Goal: Task Accomplishment & Management: Manage account settings

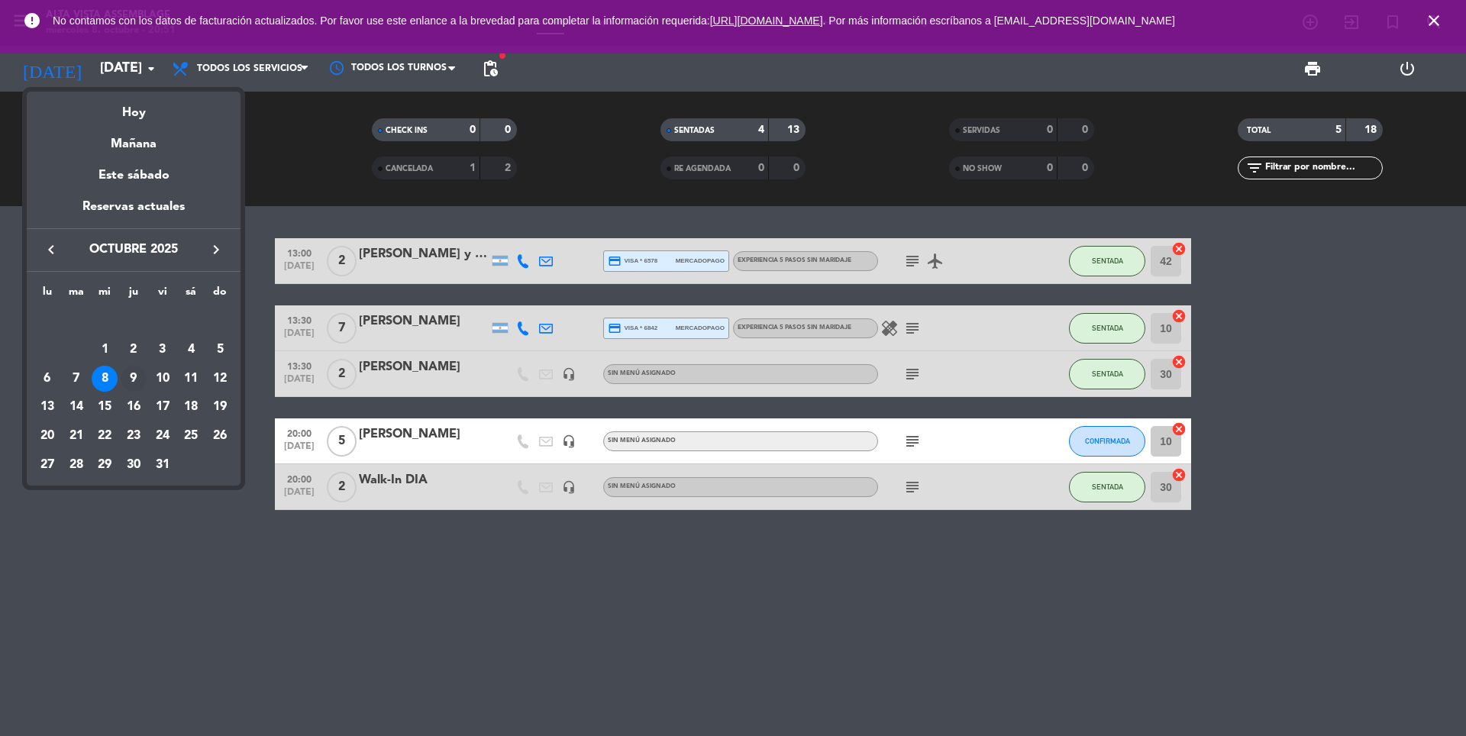
click at [130, 382] on div "9" at bounding box center [134, 379] width 26 height 26
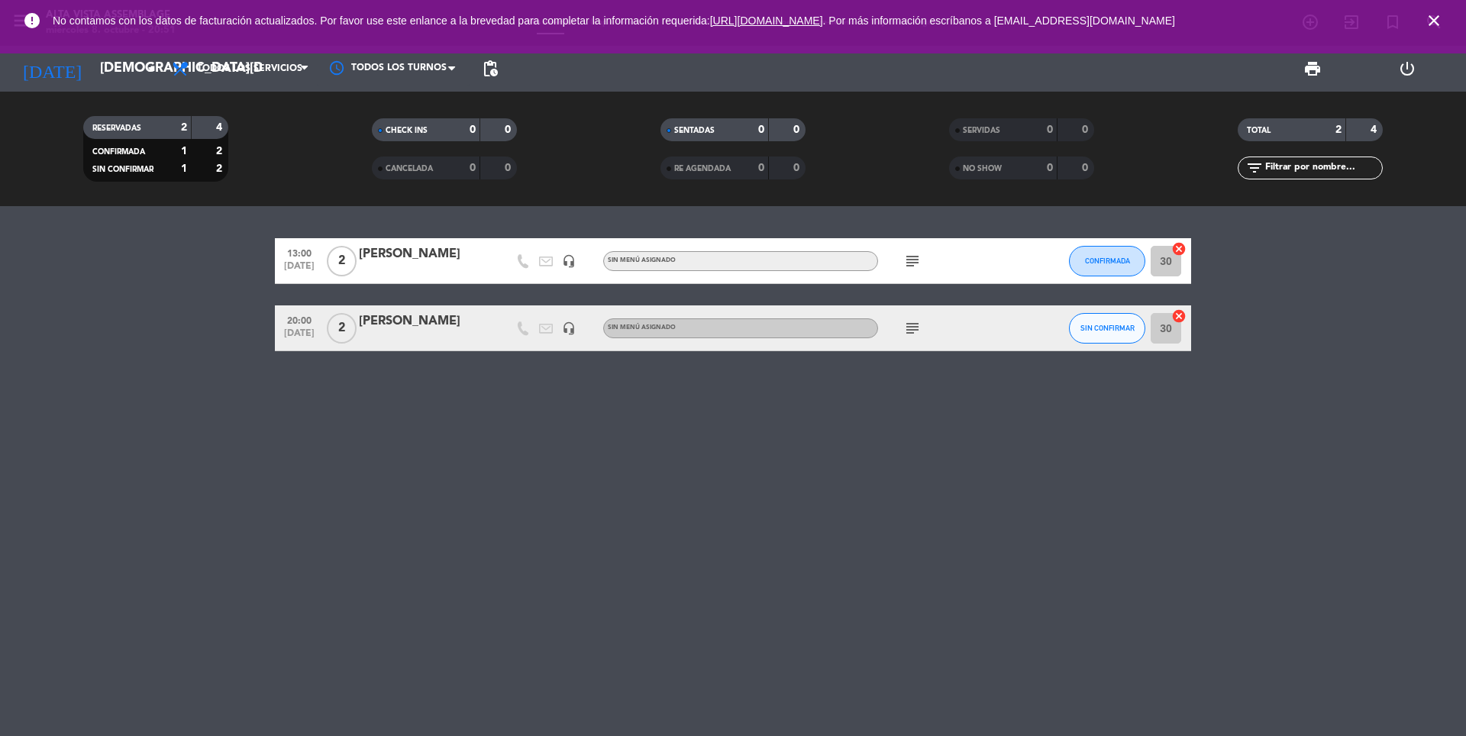
click at [919, 260] on icon "subject" at bounding box center [912, 261] width 18 height 18
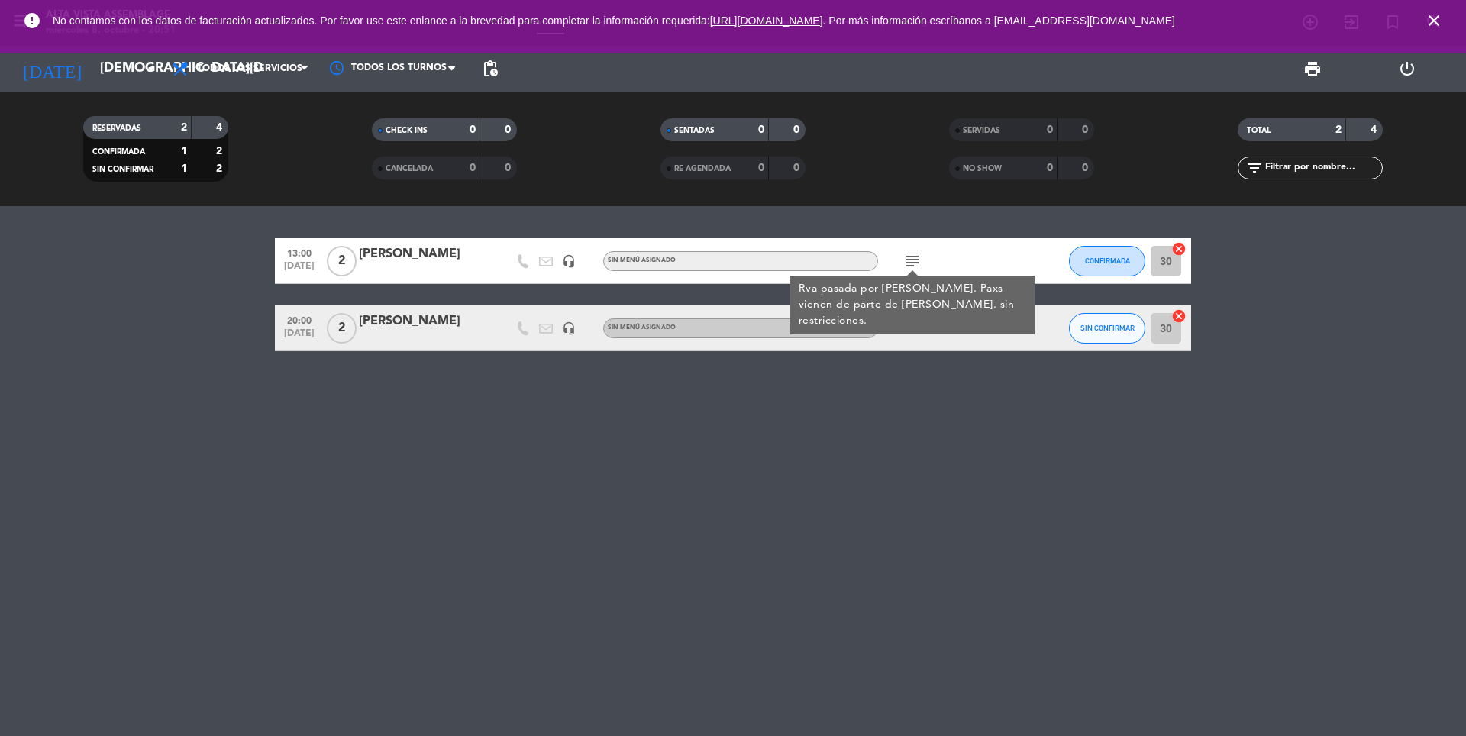
click at [965, 424] on div "13:00 [DATE] 2 Amigo Jojo headset_mic Sin menú asignado subject Rva pasada por …" at bounding box center [733, 471] width 1466 height 530
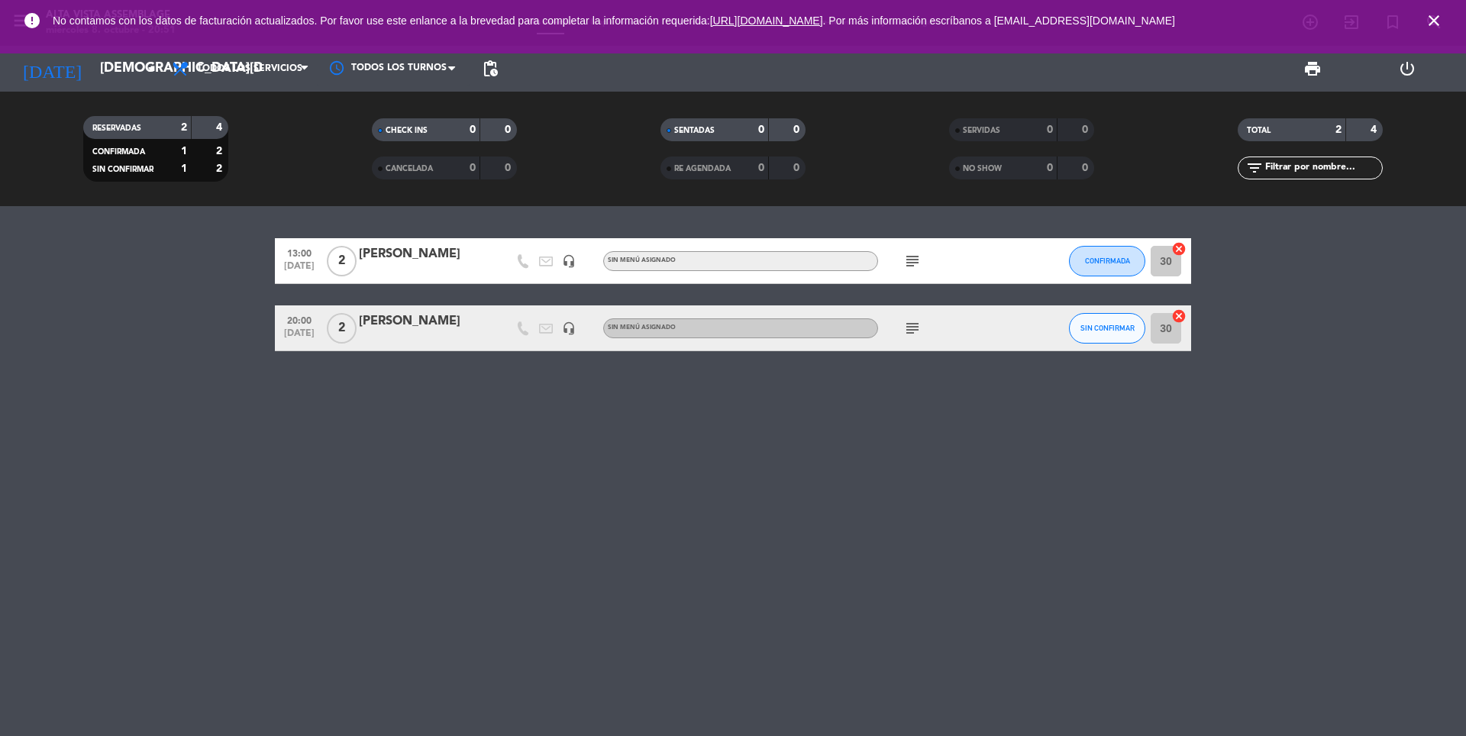
click at [914, 322] on icon "subject" at bounding box center [912, 328] width 18 height 18
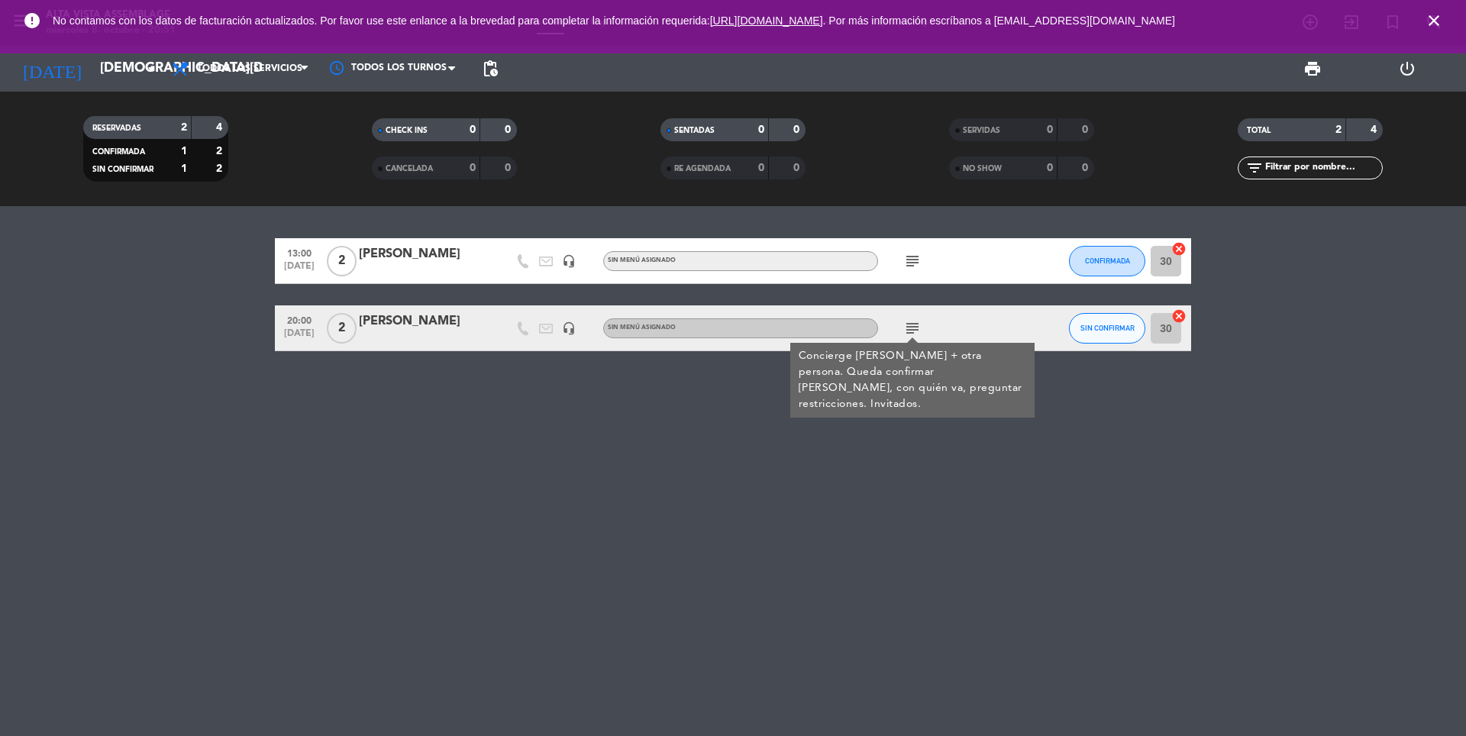
drag, startPoint x: 403, startPoint y: 532, endPoint x: 383, endPoint y: 529, distance: 20.8
click at [383, 529] on div "13:00 [DATE] 2 Amigo Jojo headset_mic Sin menú asignado subject CONFIRMADA 30 c…" at bounding box center [733, 471] width 1466 height 530
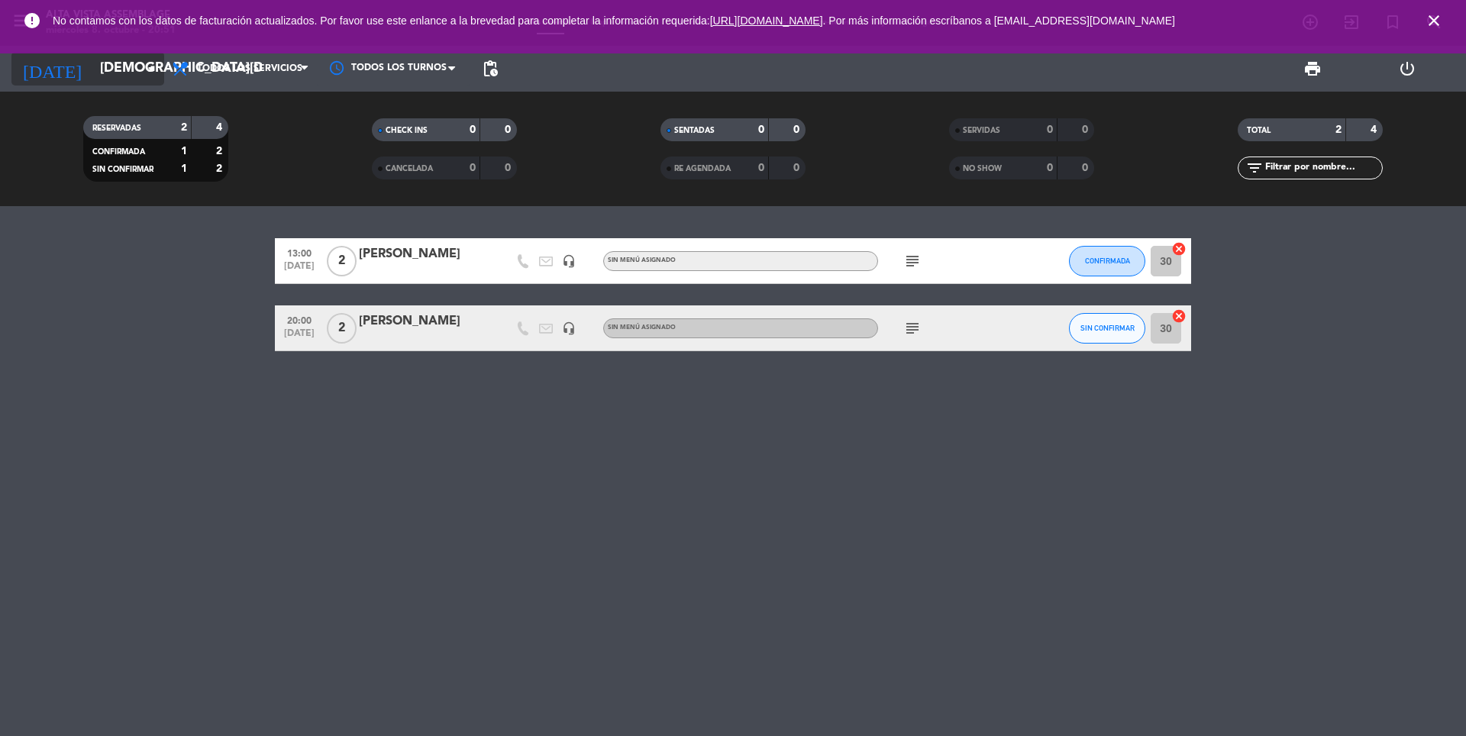
click at [92, 80] on input "[DEMOGRAPHIC_DATA][DATE]" at bounding box center [180, 68] width 177 height 31
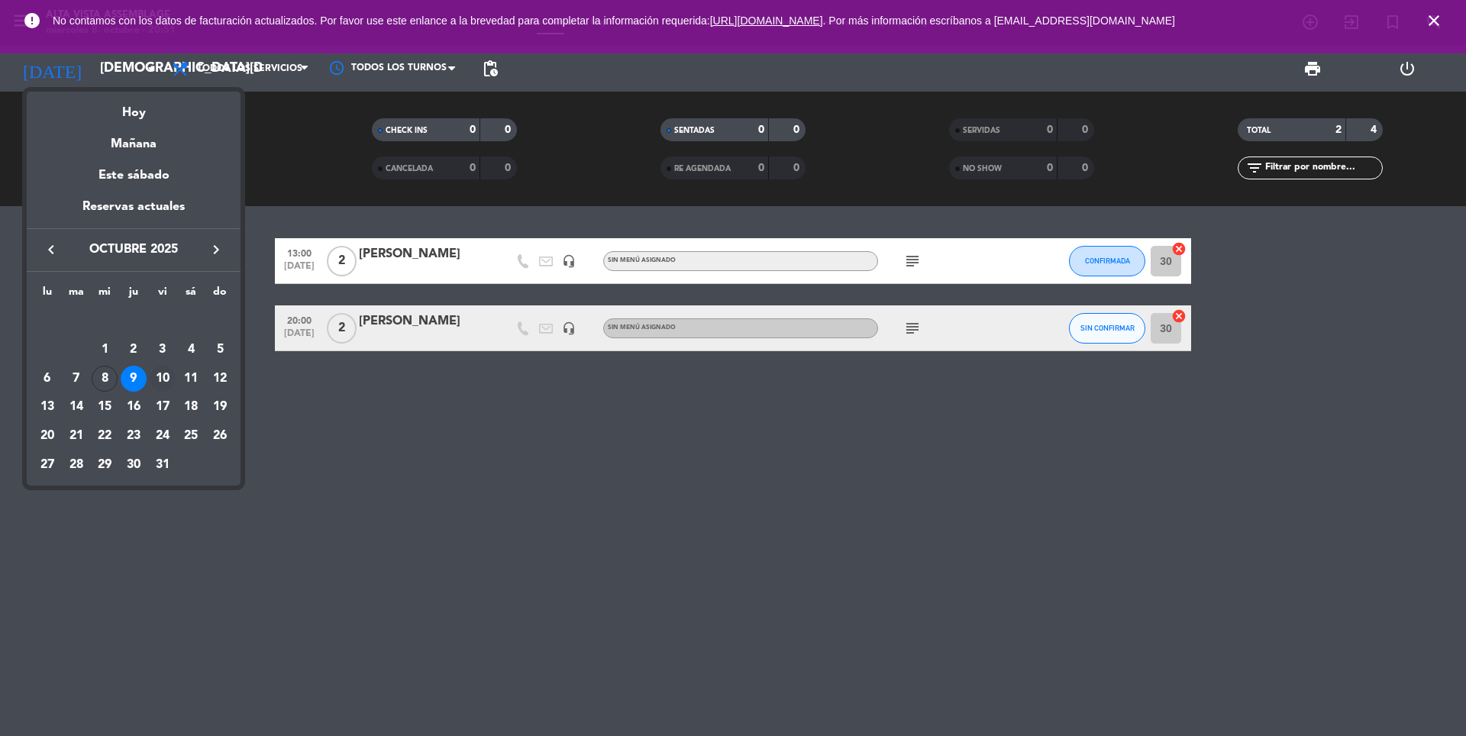
click at [162, 380] on div "10" at bounding box center [163, 379] width 26 height 26
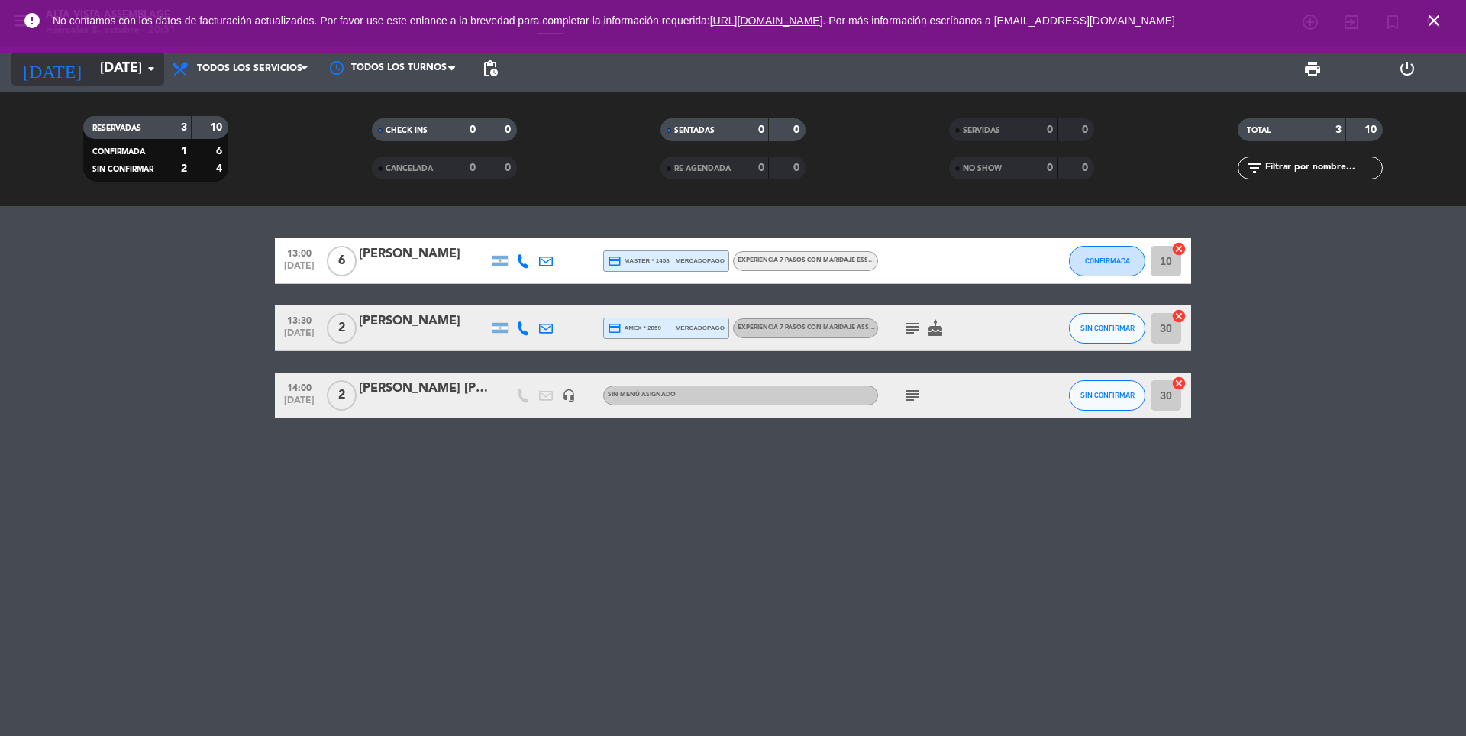
click at [121, 73] on input "[DATE]" at bounding box center [180, 68] width 177 height 31
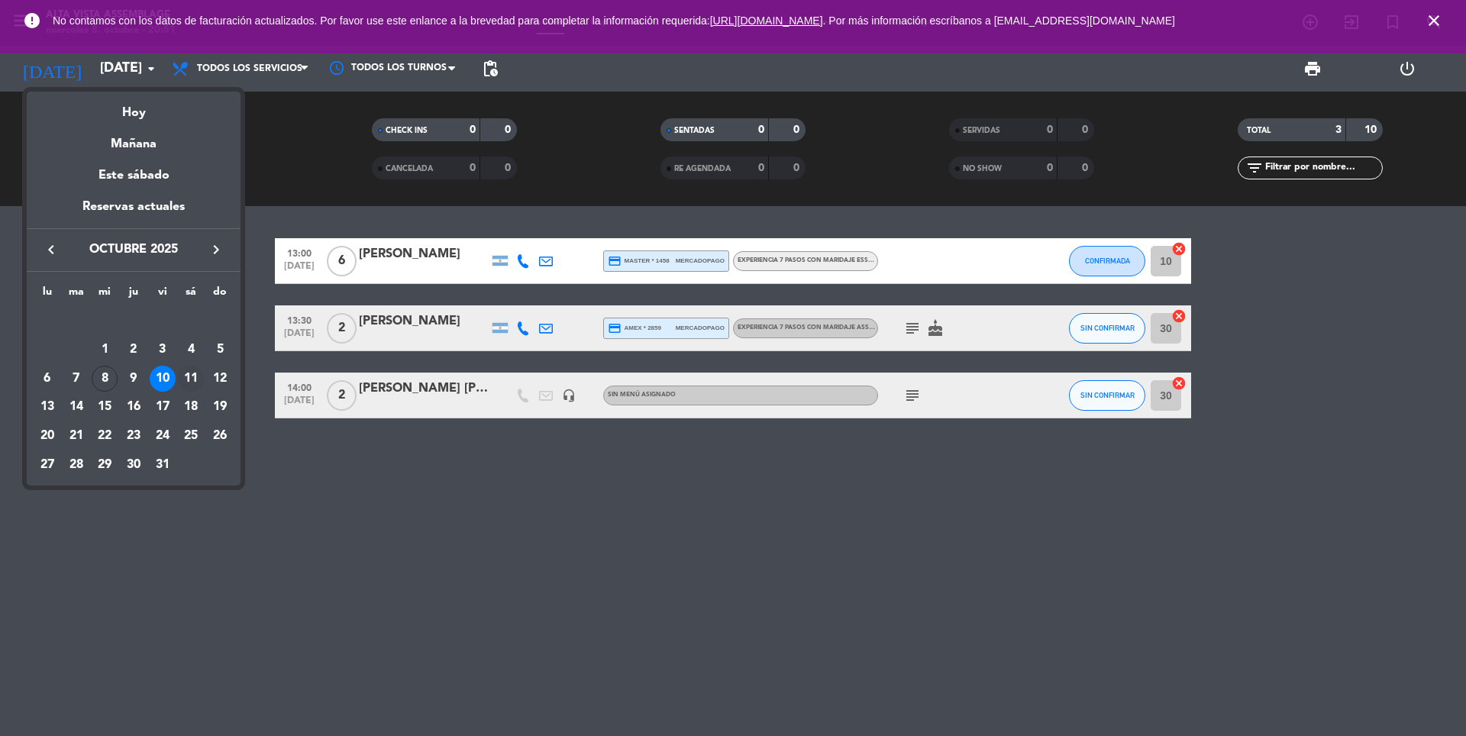
click at [192, 381] on div "11" at bounding box center [191, 379] width 26 height 26
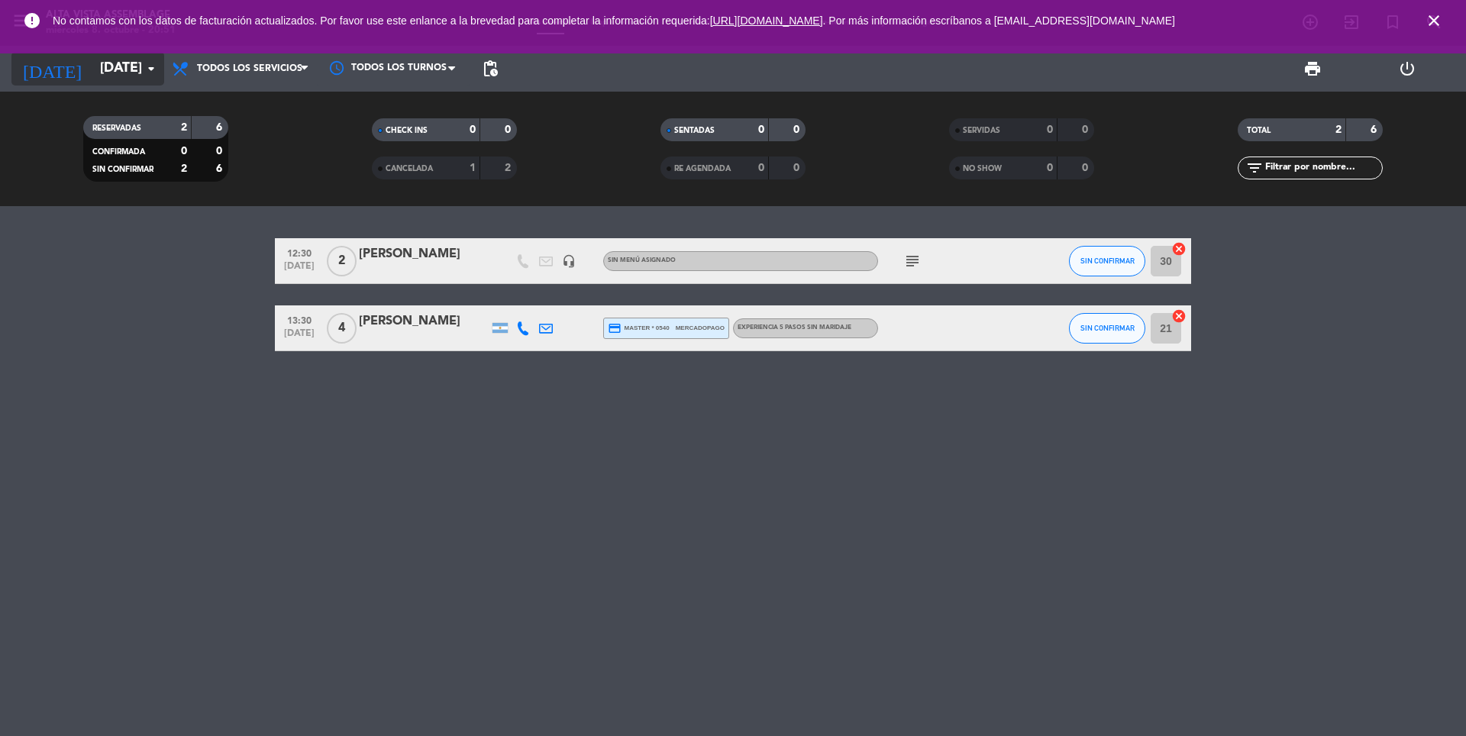
click at [133, 66] on input "[DATE]" at bounding box center [180, 68] width 177 height 31
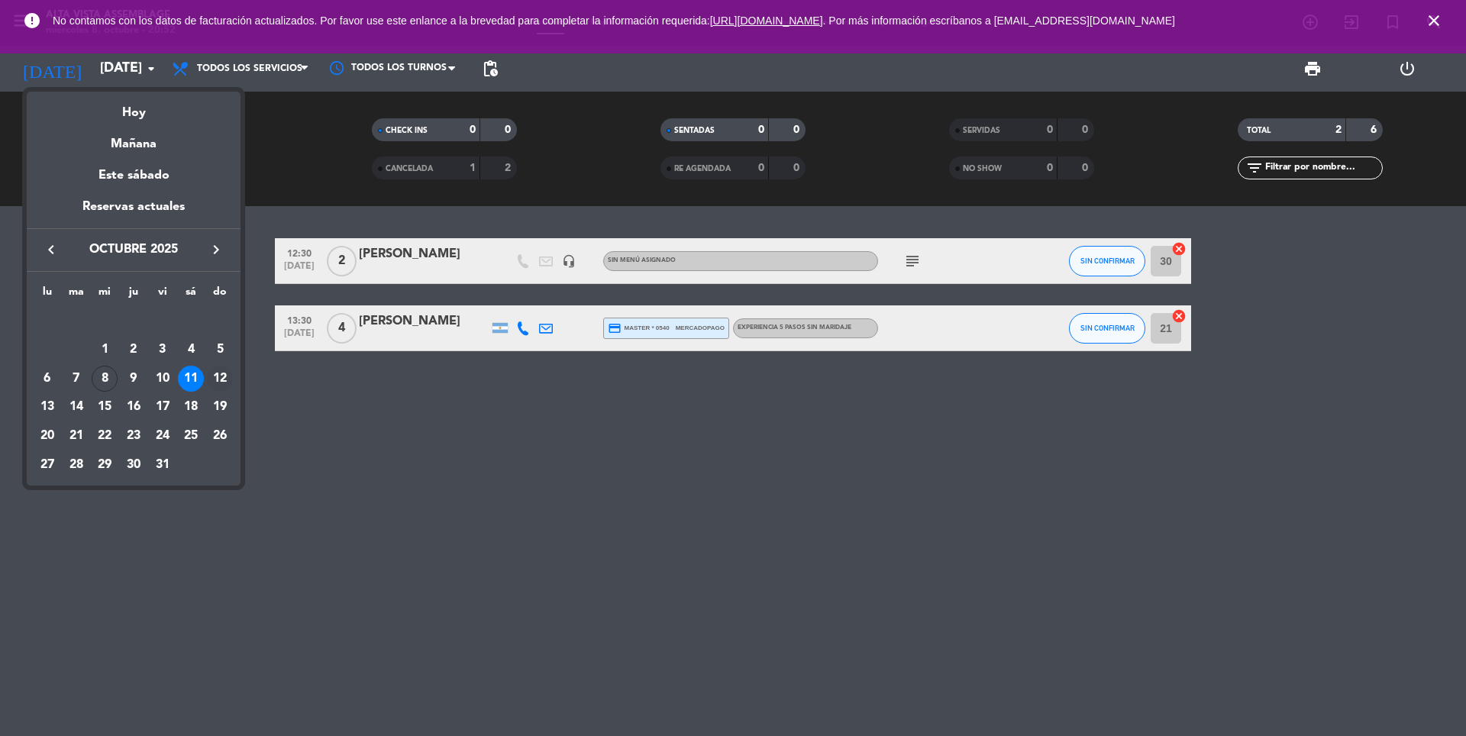
click at [217, 379] on div "12" at bounding box center [220, 379] width 26 height 26
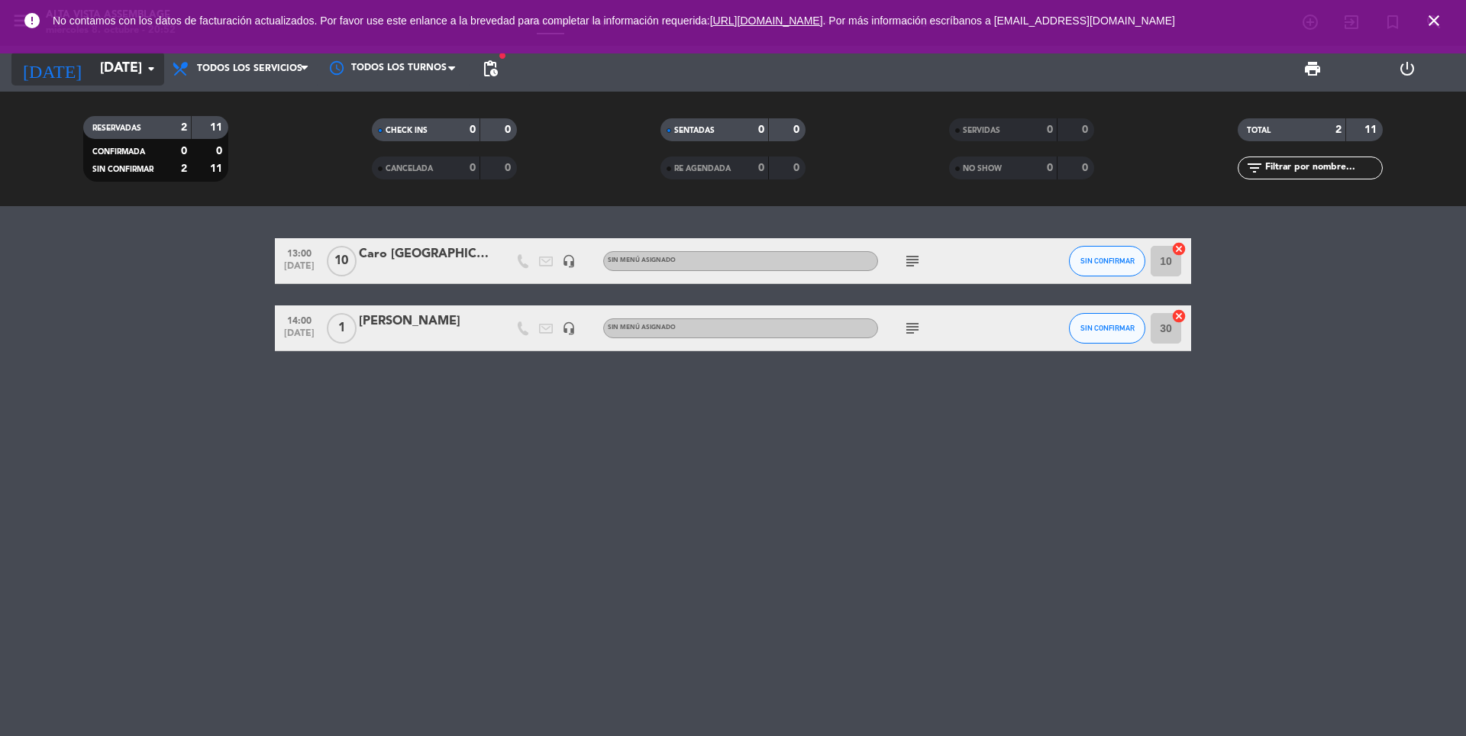
click at [115, 56] on input "[DATE]" at bounding box center [180, 68] width 177 height 31
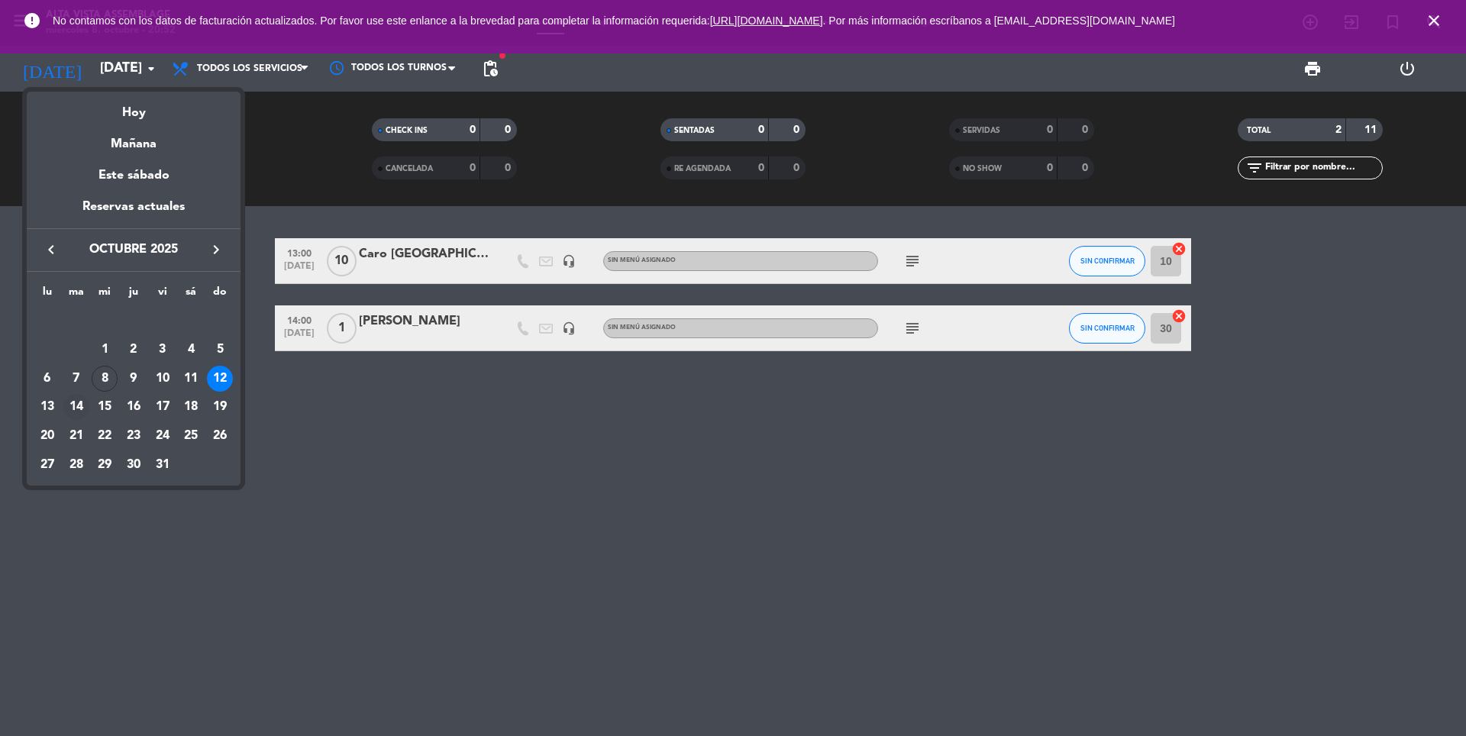
click at [80, 413] on div "14" at bounding box center [76, 407] width 26 height 26
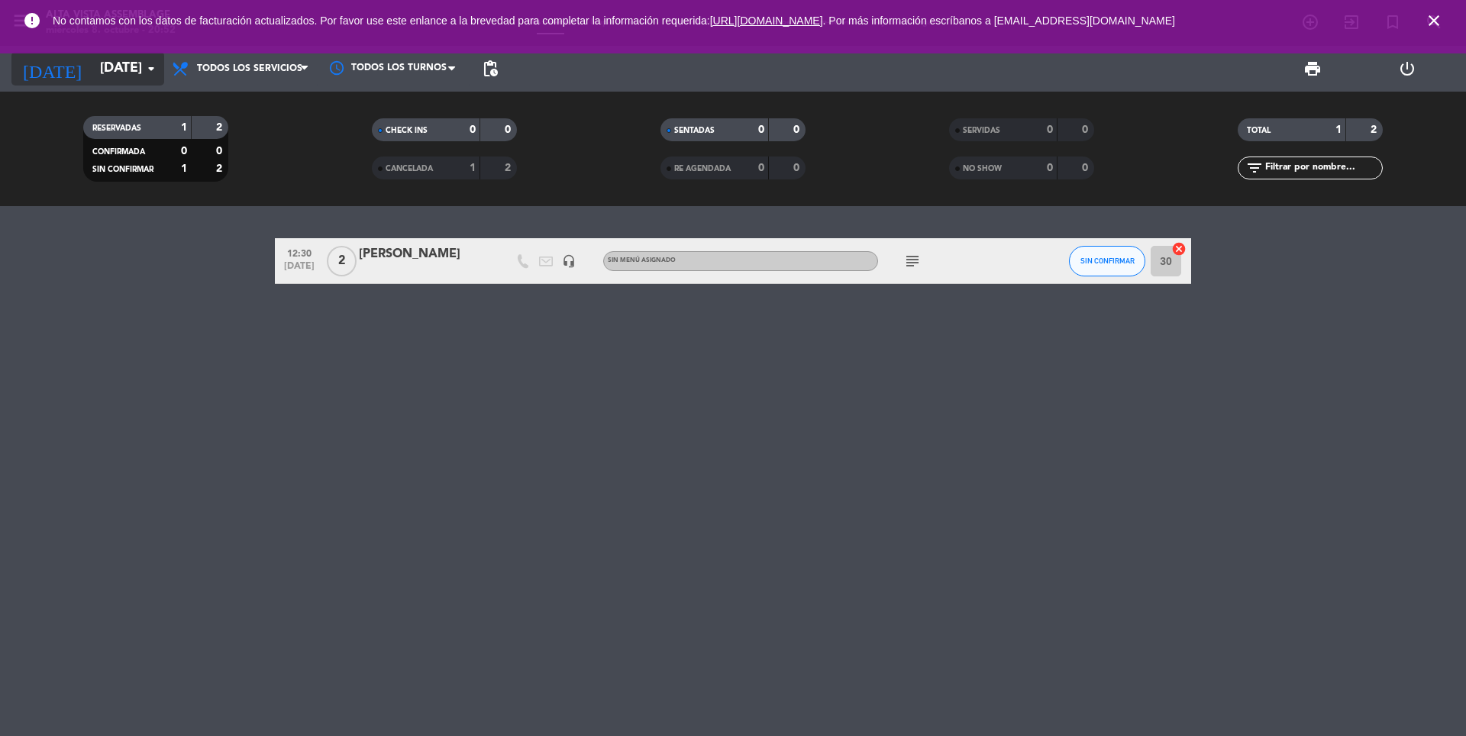
click at [115, 64] on input "[DATE]" at bounding box center [180, 68] width 177 height 31
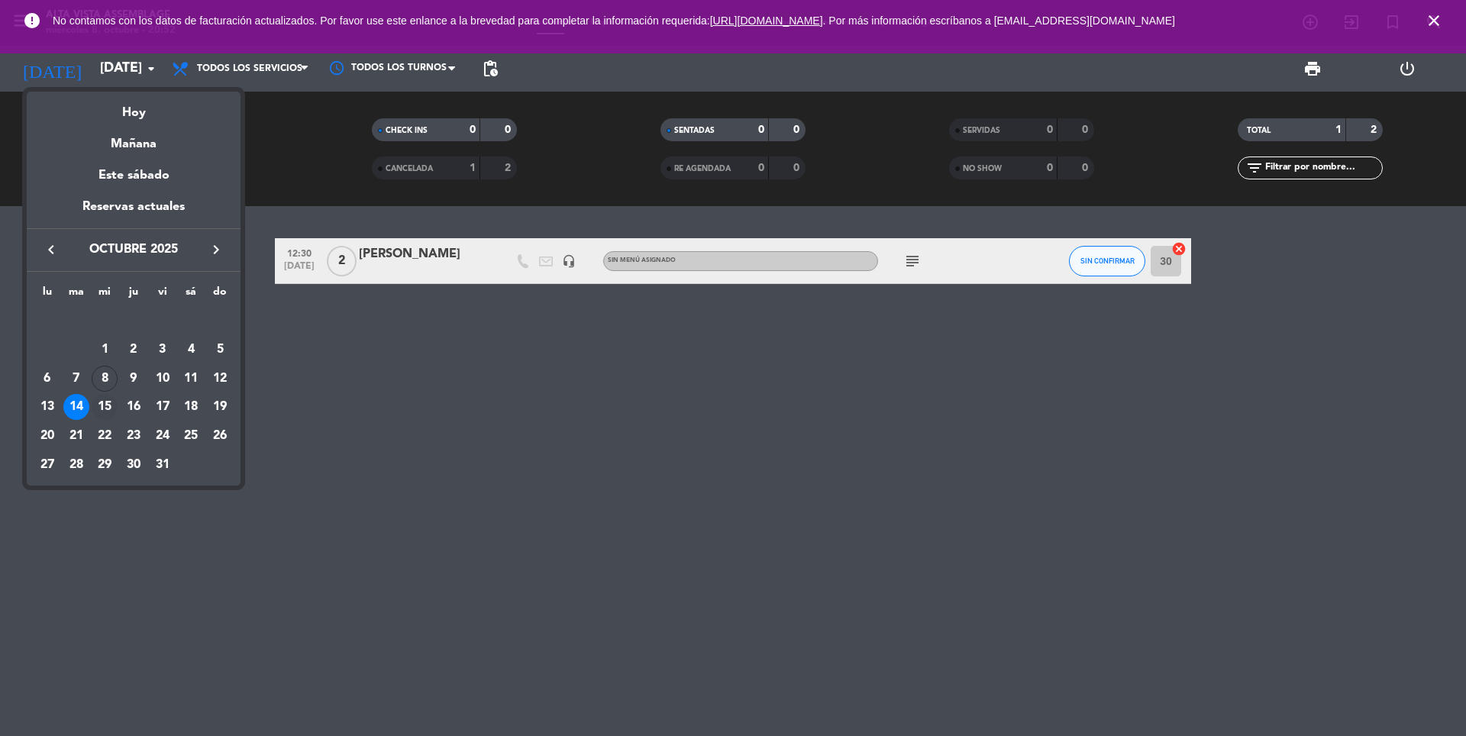
click at [110, 402] on div "15" at bounding box center [105, 407] width 26 height 26
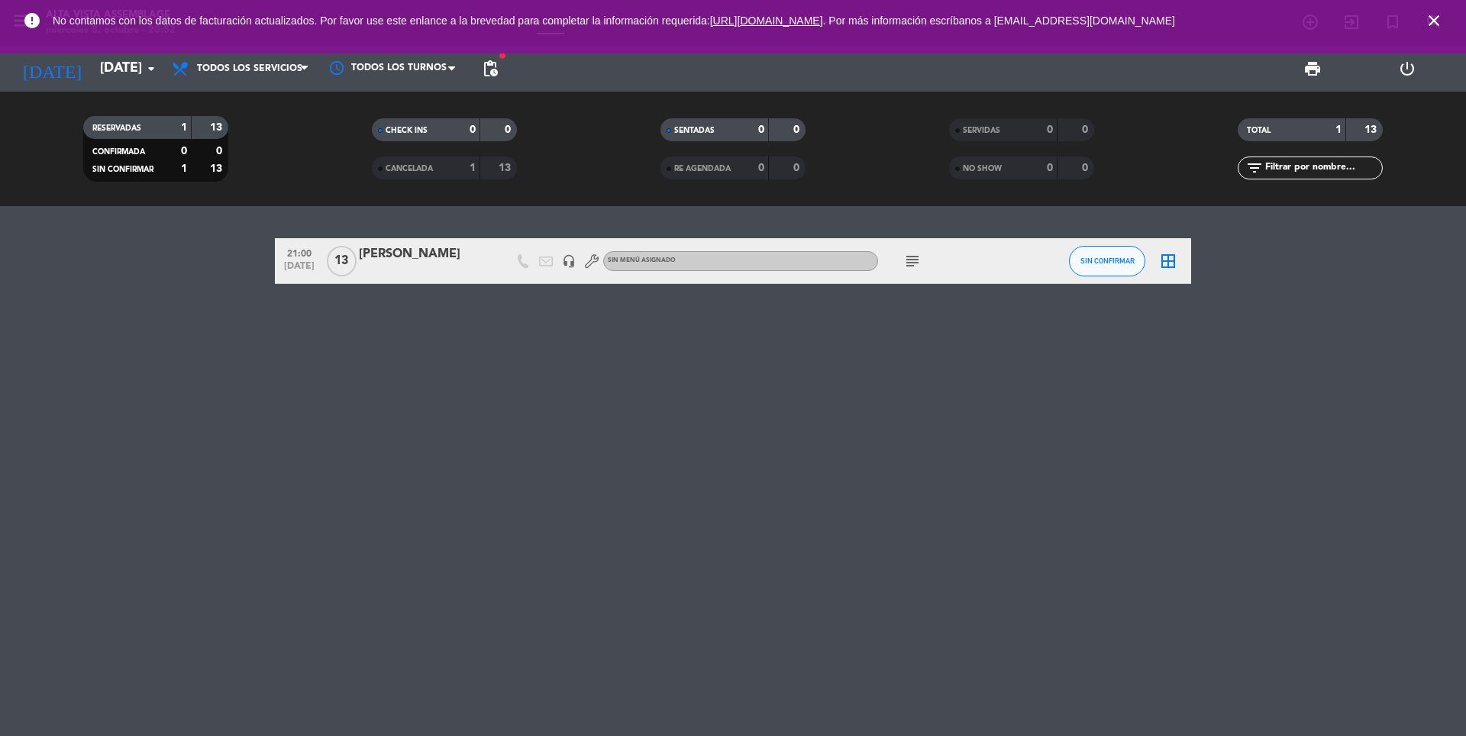
click at [913, 261] on icon "subject" at bounding box center [912, 261] width 18 height 18
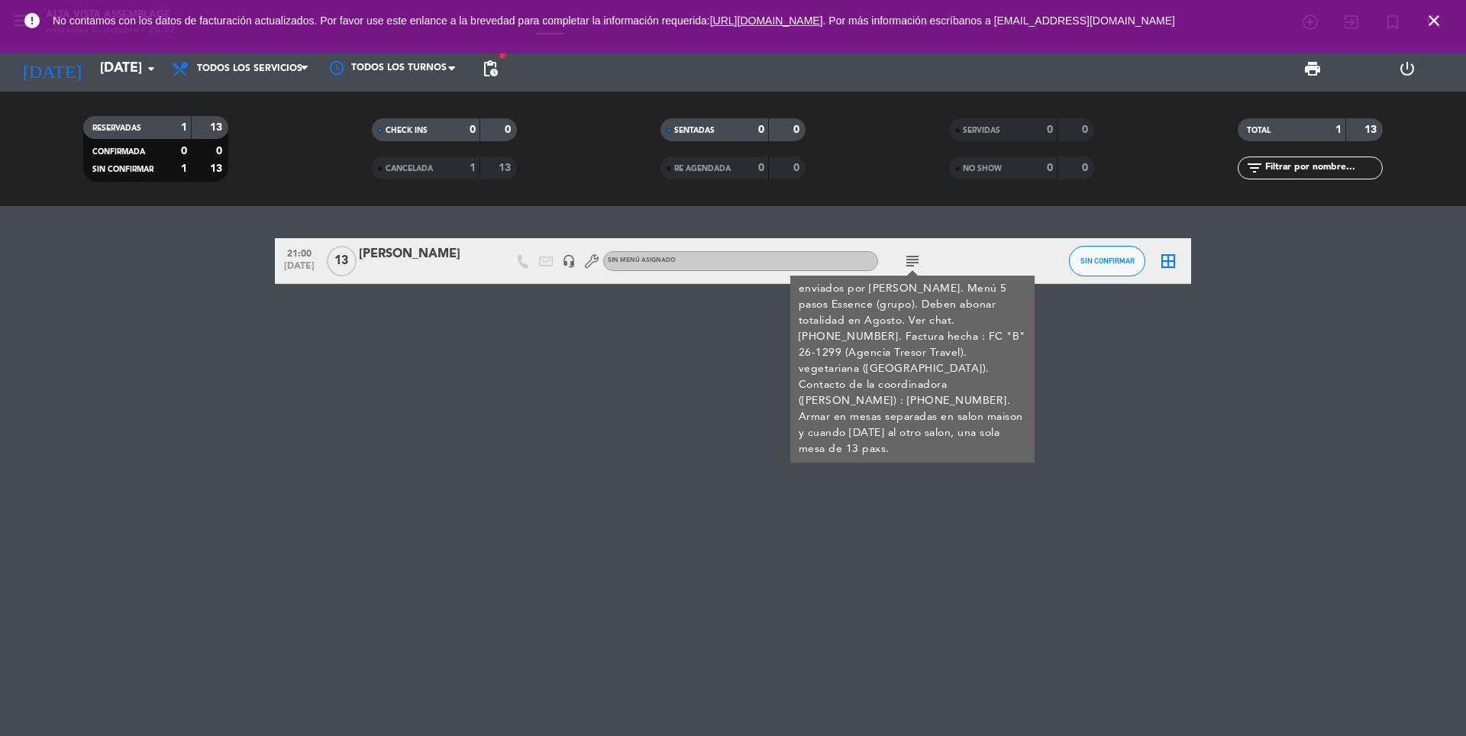
click at [173, 491] on div "21:00 [DATE] [PERSON_NAME] headset_mic Sin menú asignado subject enviados por […" at bounding box center [733, 471] width 1466 height 530
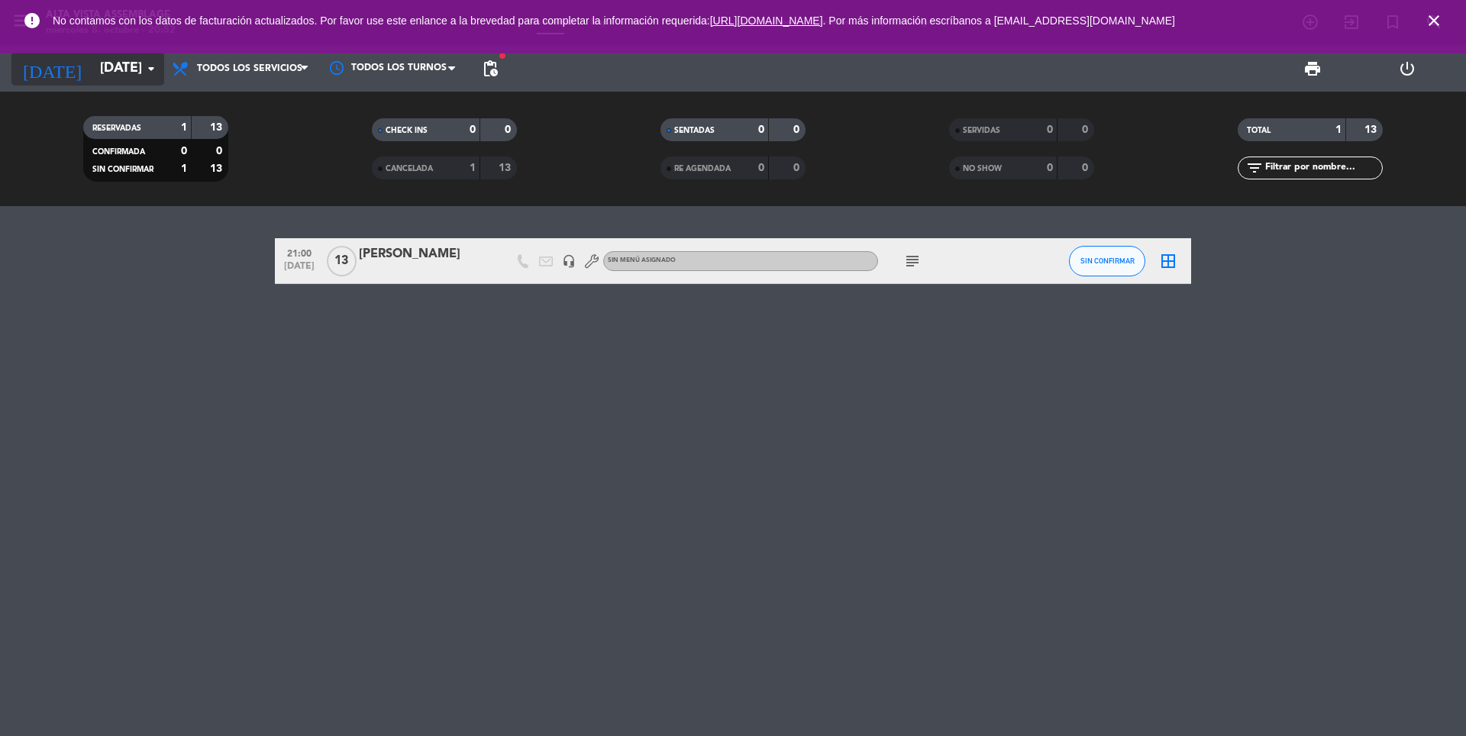
click at [124, 76] on input "[DATE]" at bounding box center [180, 68] width 177 height 31
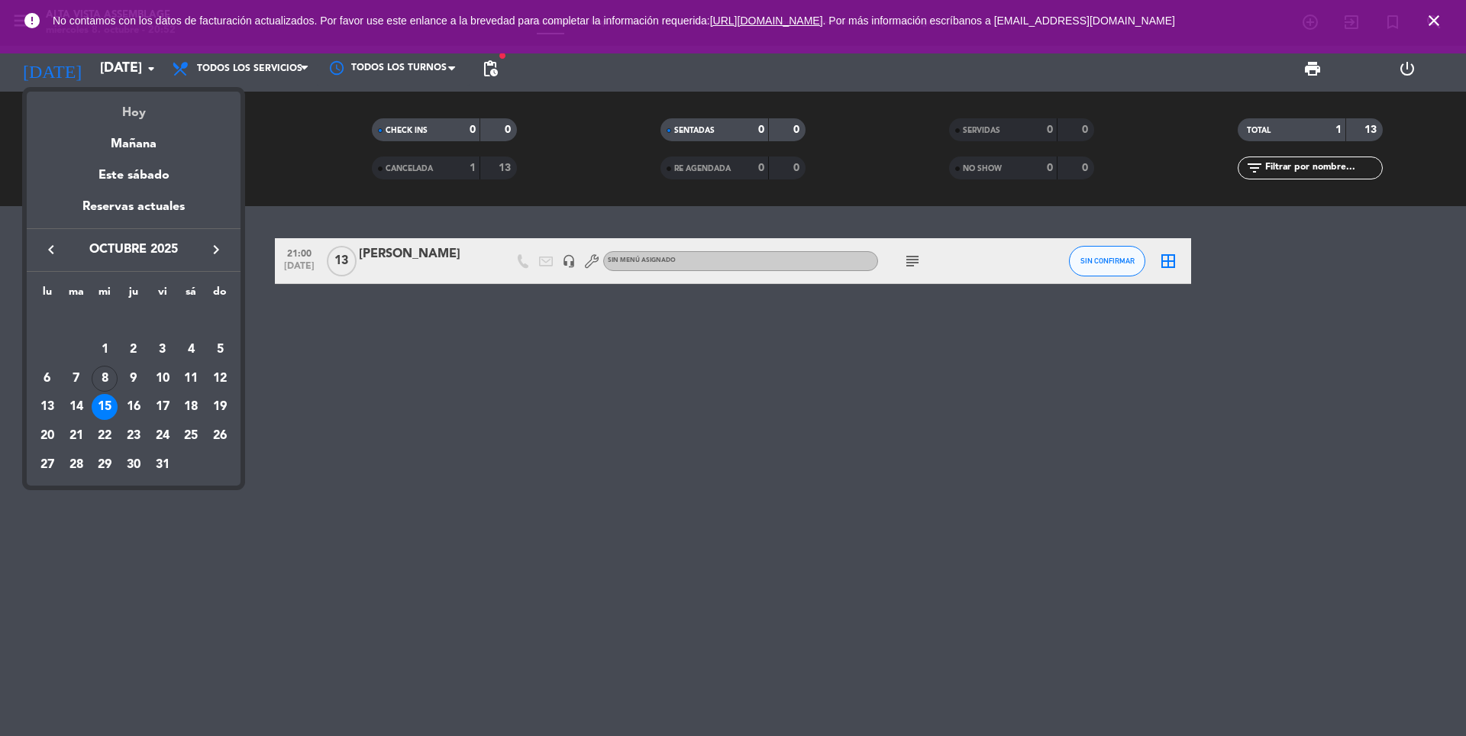
click at [136, 108] on div "Hoy" at bounding box center [134, 107] width 214 height 31
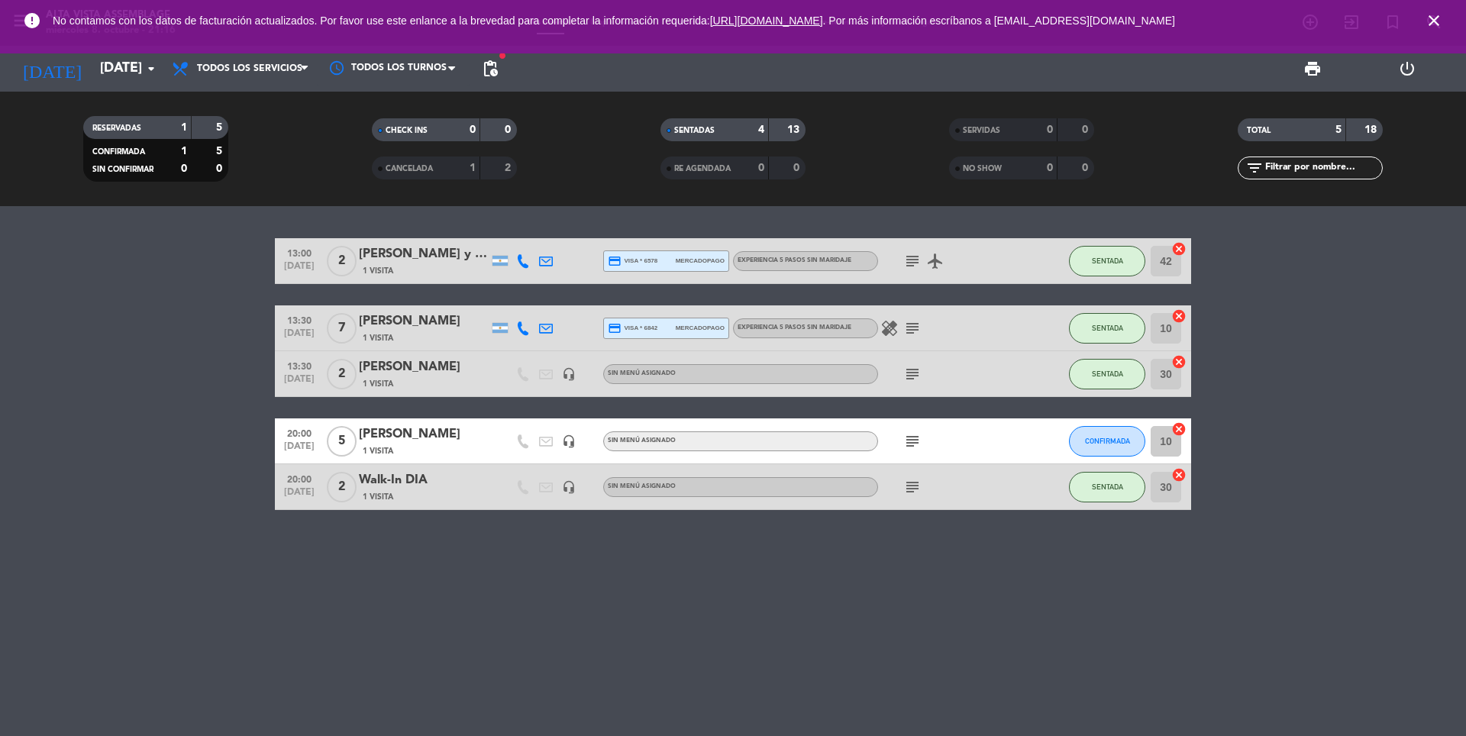
click at [1440, 21] on icon "close" at bounding box center [1434, 20] width 18 height 18
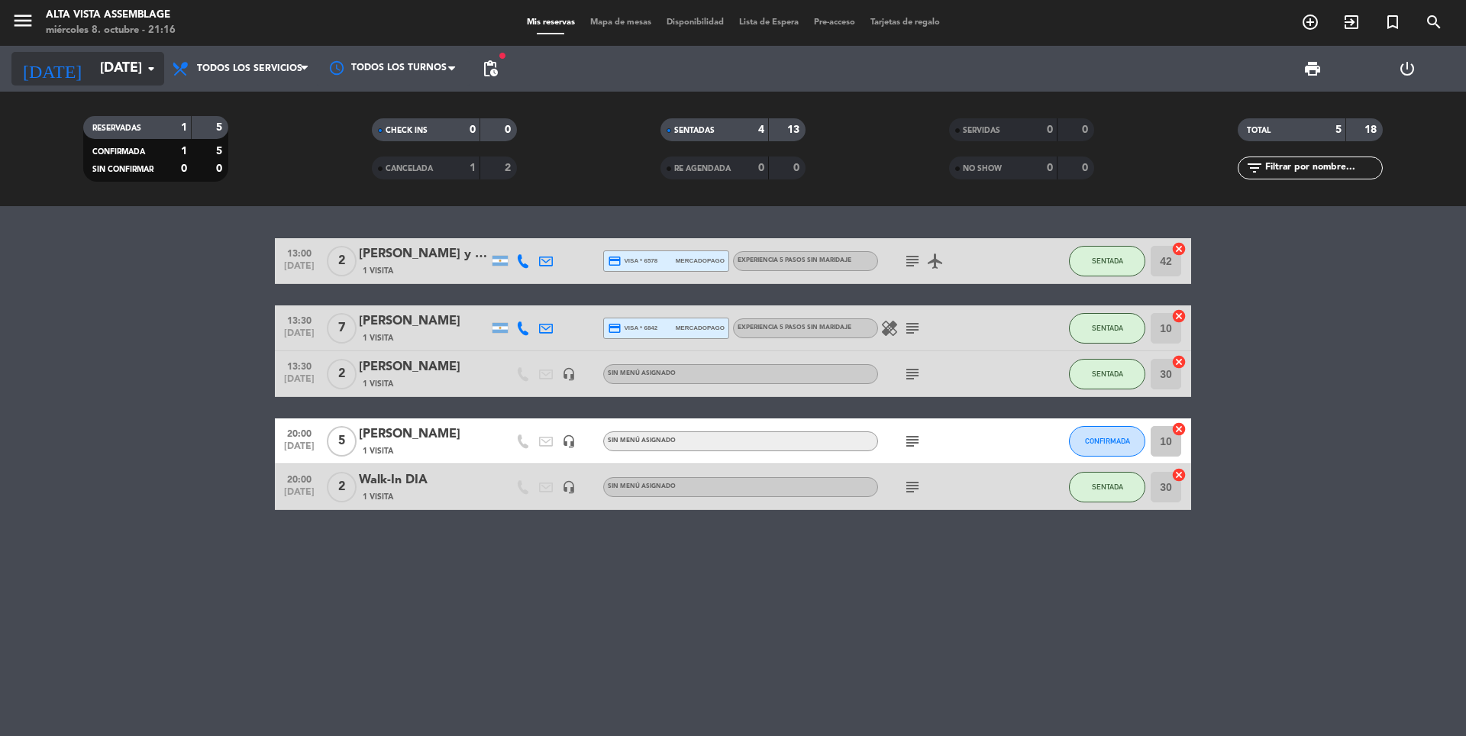
click at [92, 67] on input "[DATE]" at bounding box center [180, 68] width 177 height 31
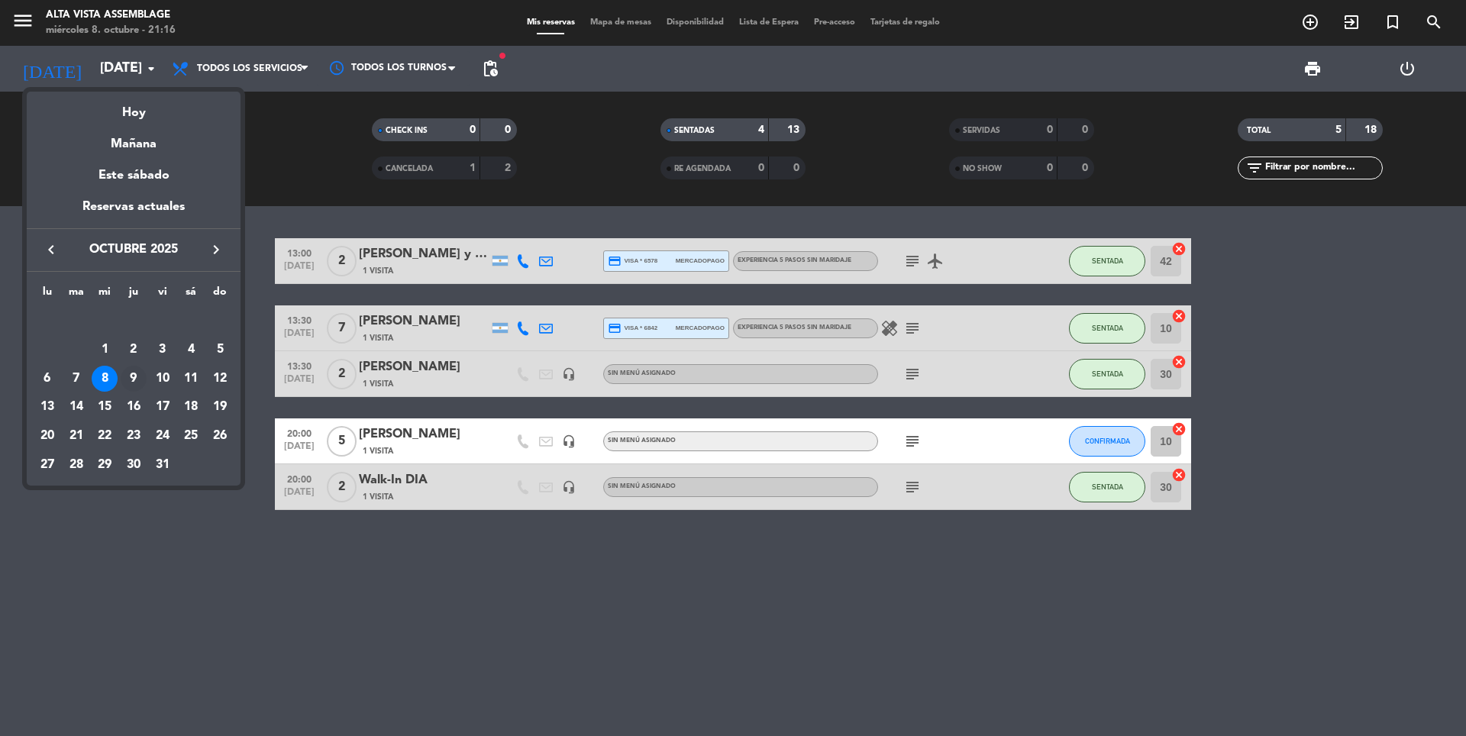
click at [136, 373] on div "9" at bounding box center [134, 379] width 26 height 26
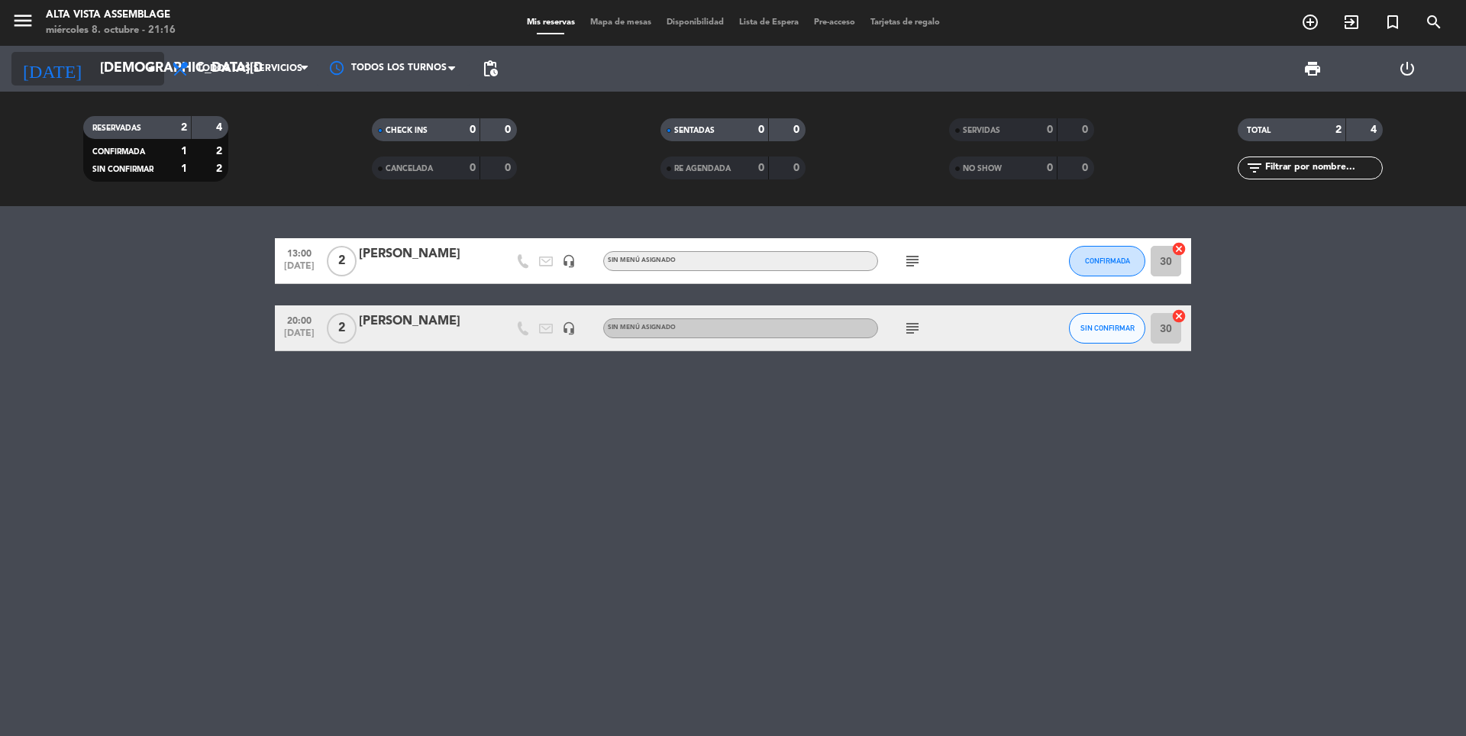
click at [141, 73] on input "[DEMOGRAPHIC_DATA][DATE]" at bounding box center [180, 68] width 177 height 31
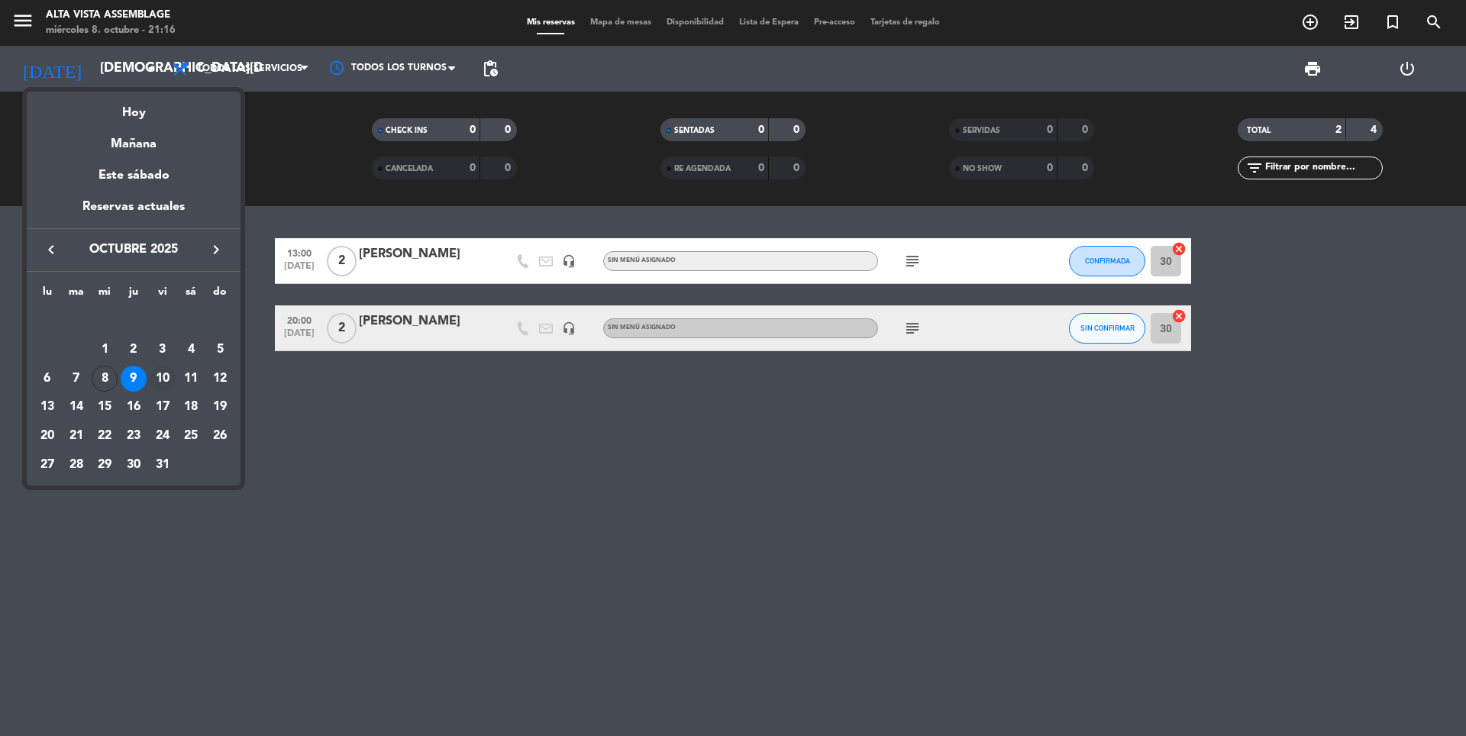
click at [163, 380] on div "10" at bounding box center [163, 379] width 26 height 26
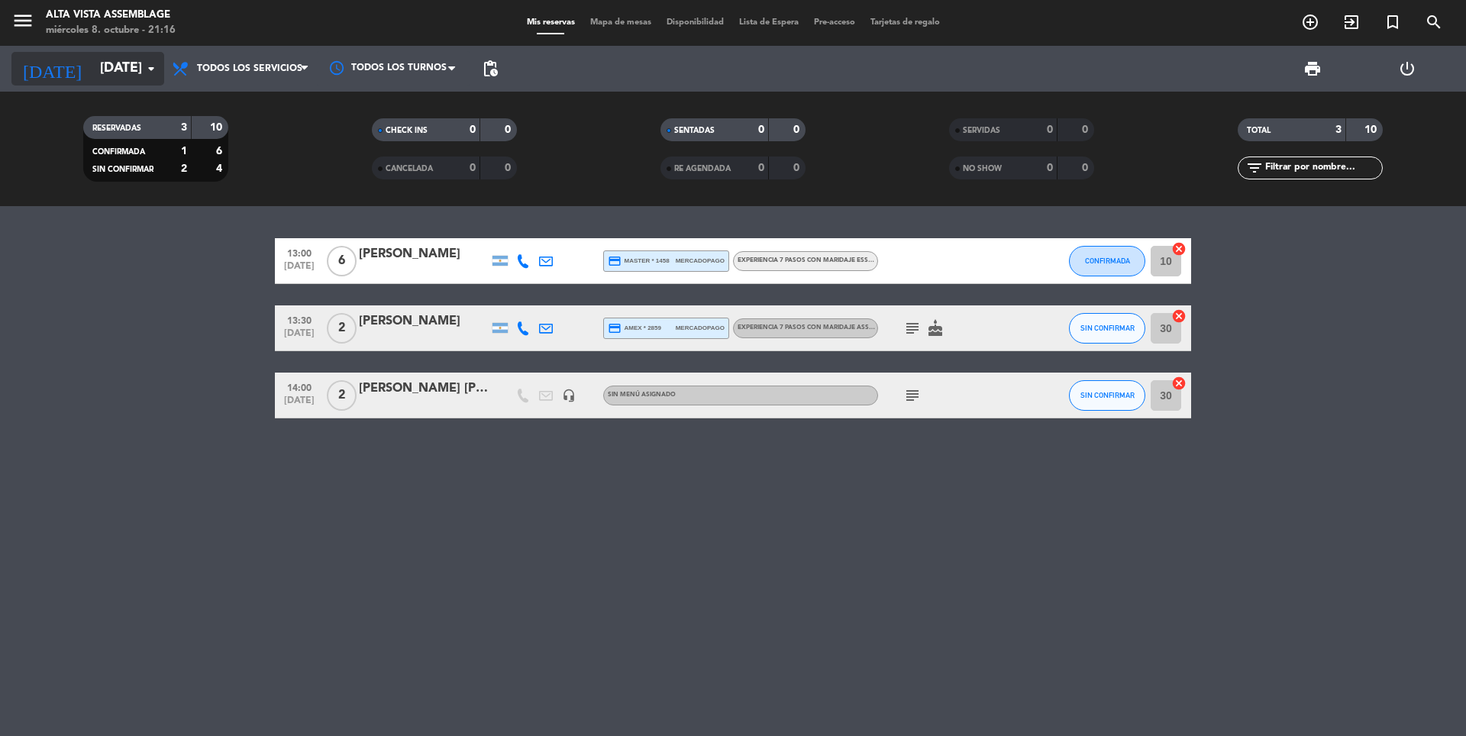
click at [141, 79] on input "[DATE]" at bounding box center [180, 68] width 177 height 31
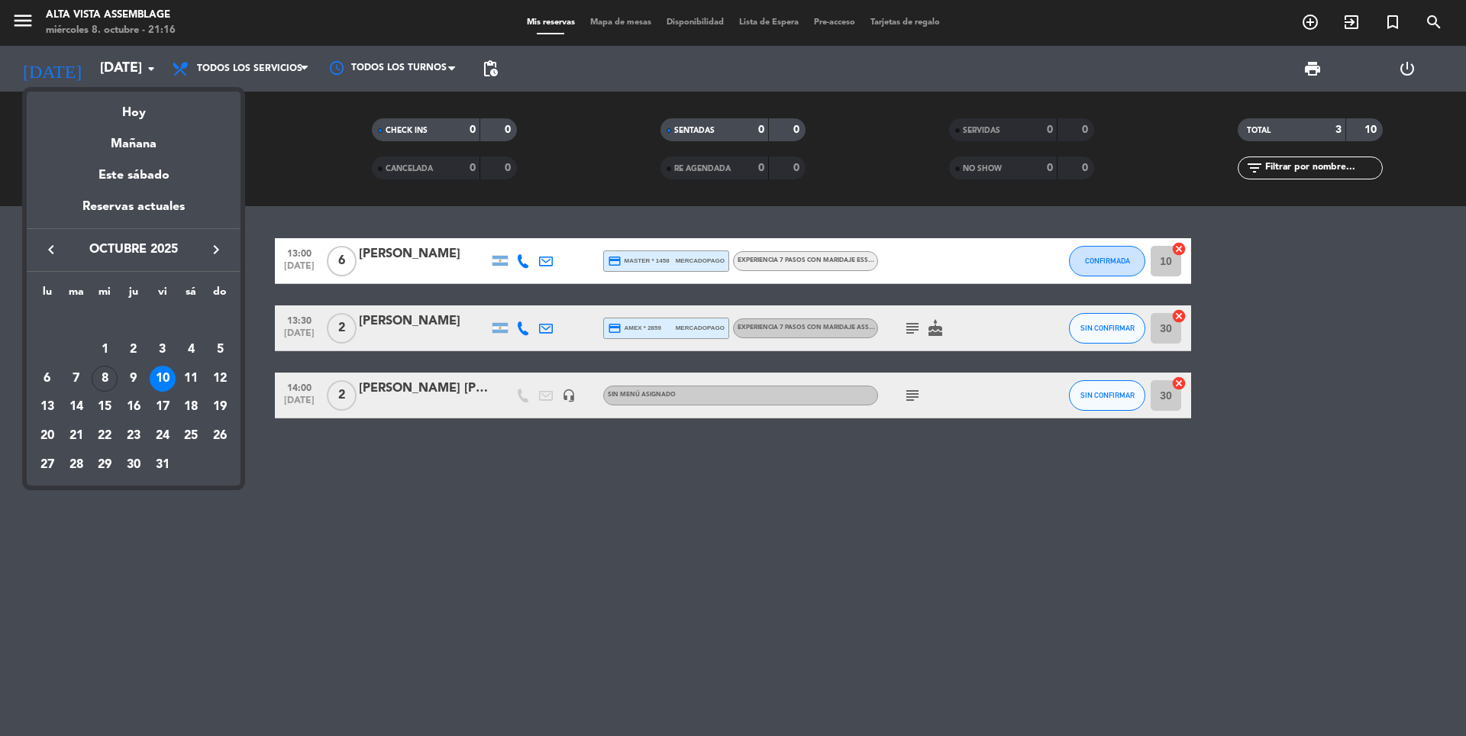
click at [192, 374] on div "11" at bounding box center [191, 379] width 26 height 26
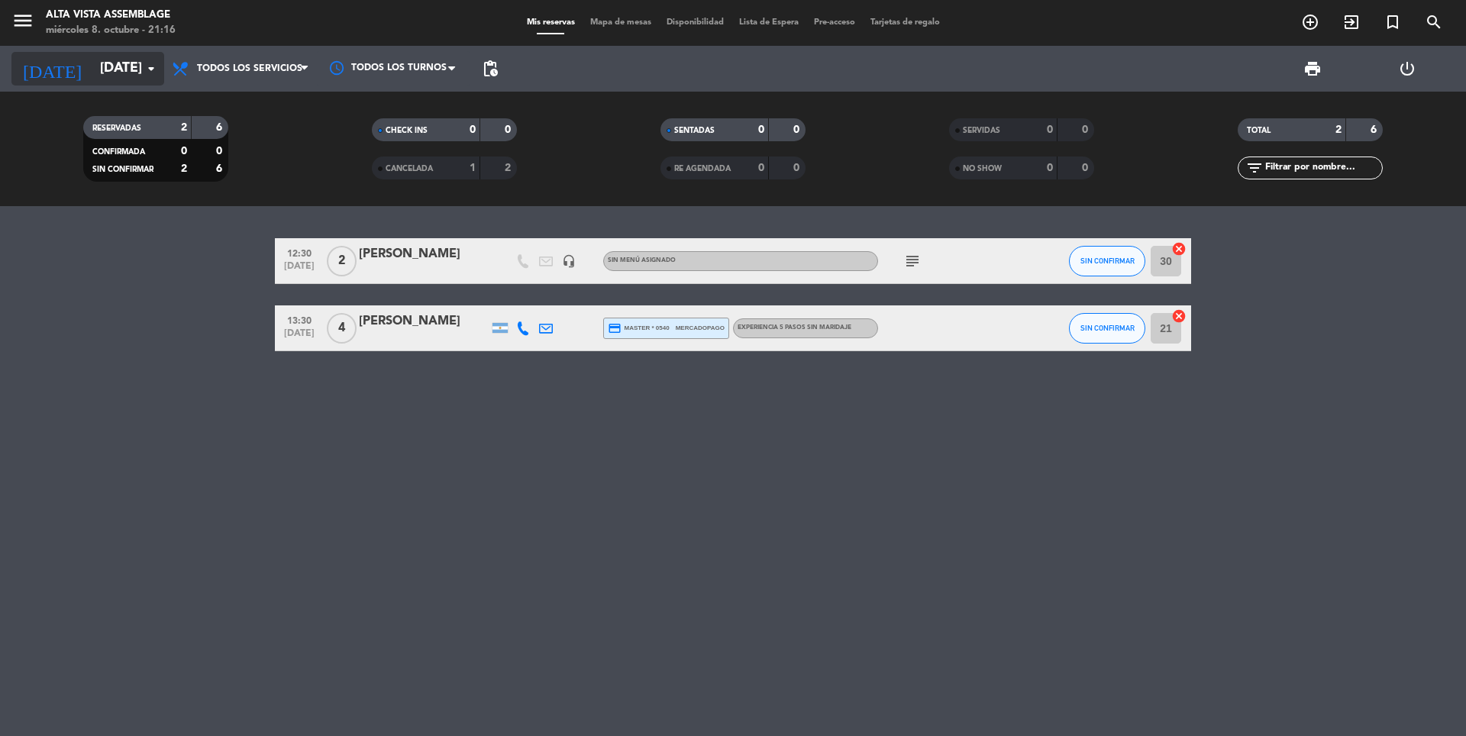
click at [135, 73] on input "[DATE]" at bounding box center [180, 68] width 177 height 31
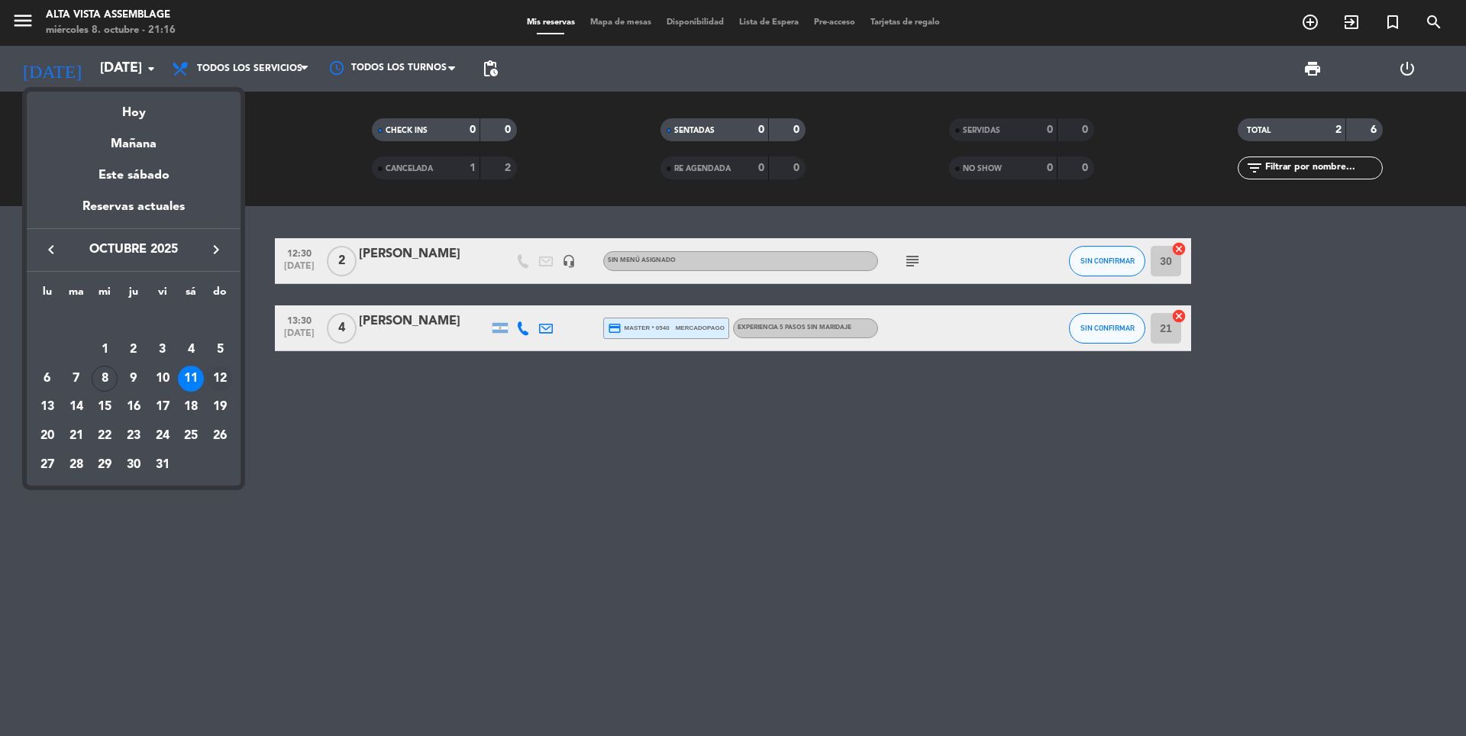
click at [221, 376] on div "12" at bounding box center [220, 379] width 26 height 26
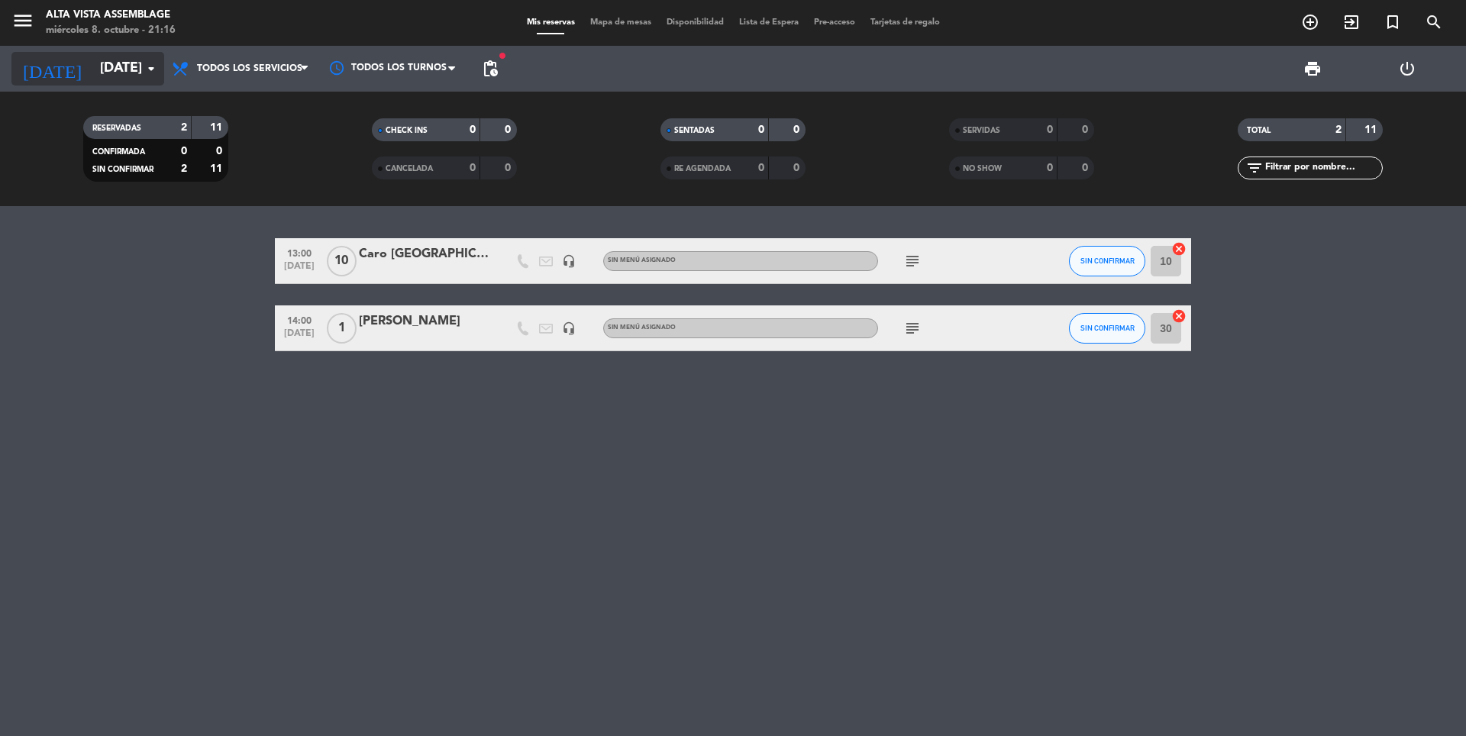
click at [92, 79] on input "[DATE]" at bounding box center [180, 68] width 177 height 31
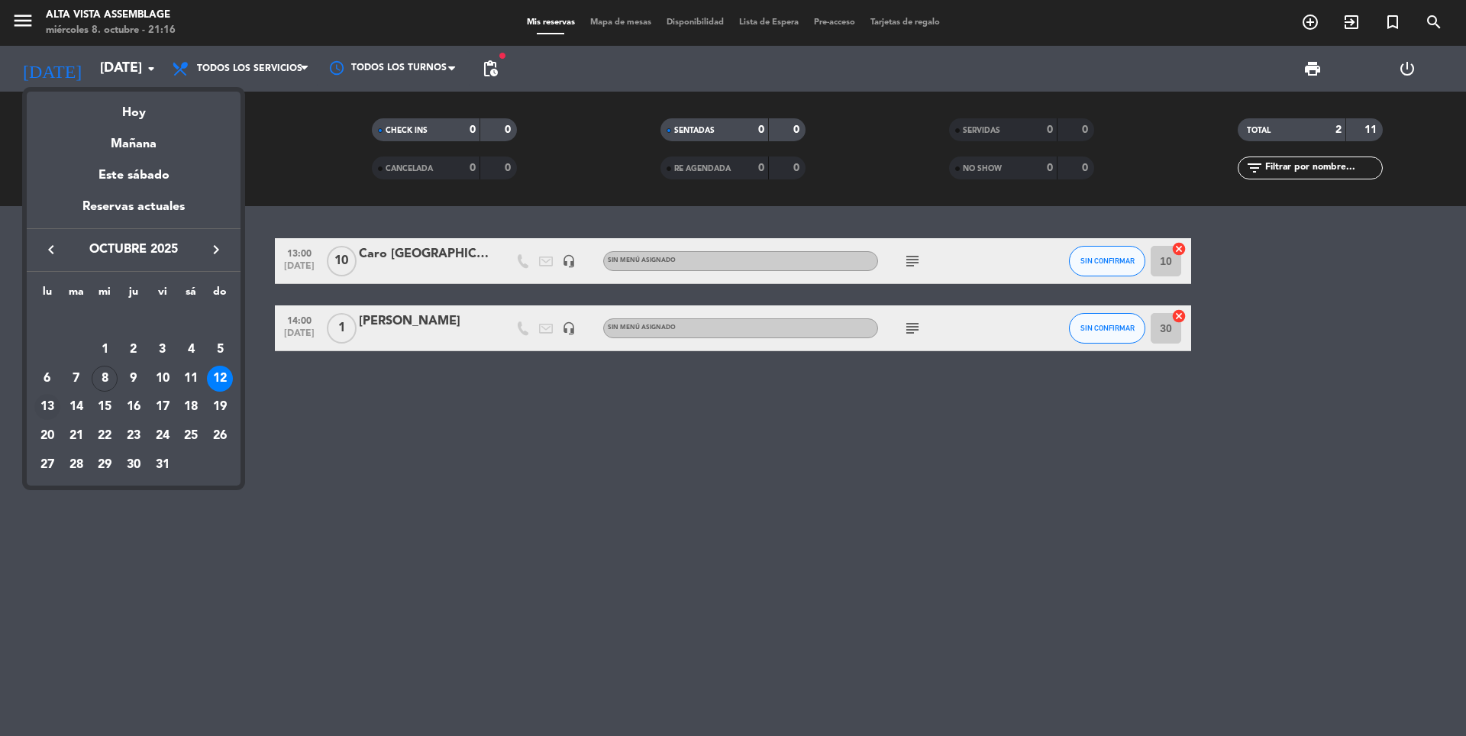
click at [50, 410] on div "13" at bounding box center [47, 407] width 26 height 26
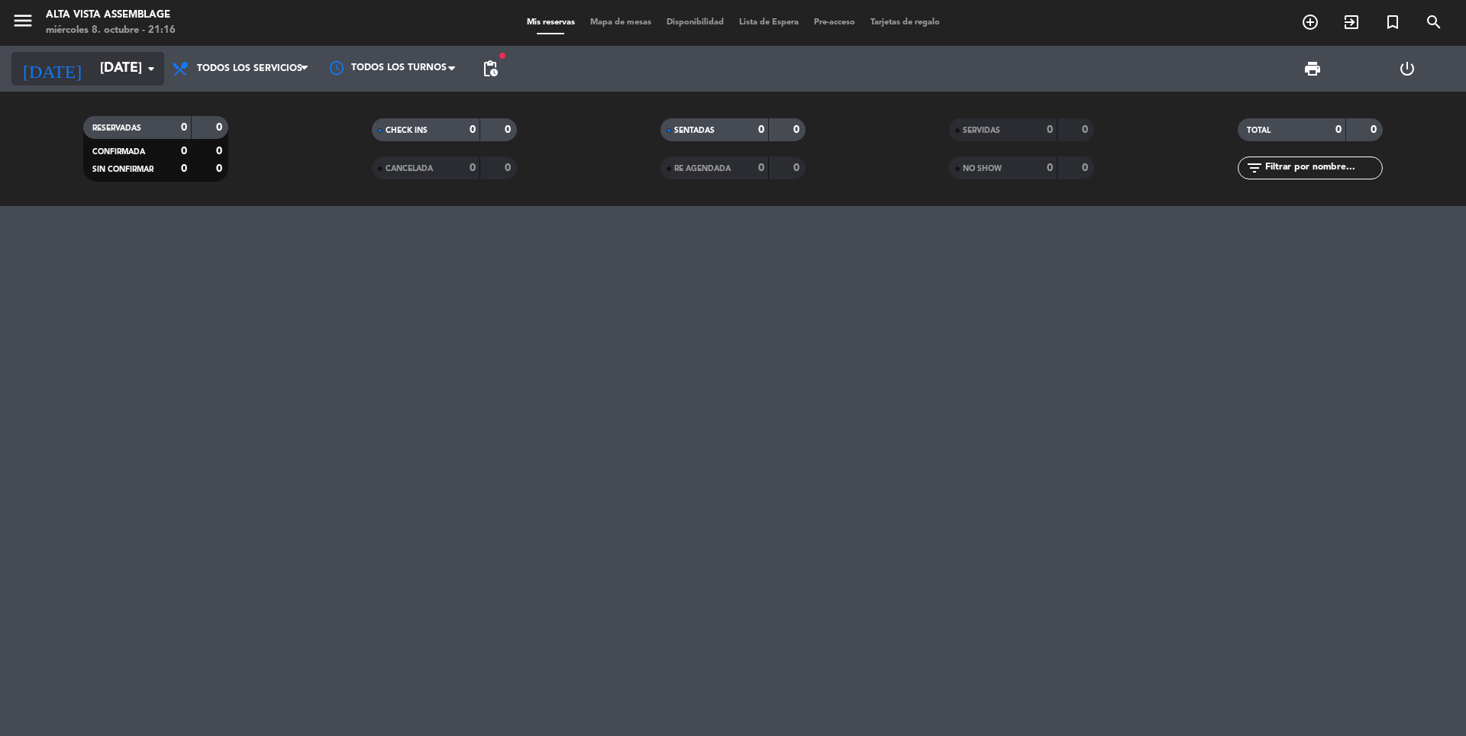
click at [113, 66] on input "[DATE]" at bounding box center [180, 68] width 177 height 31
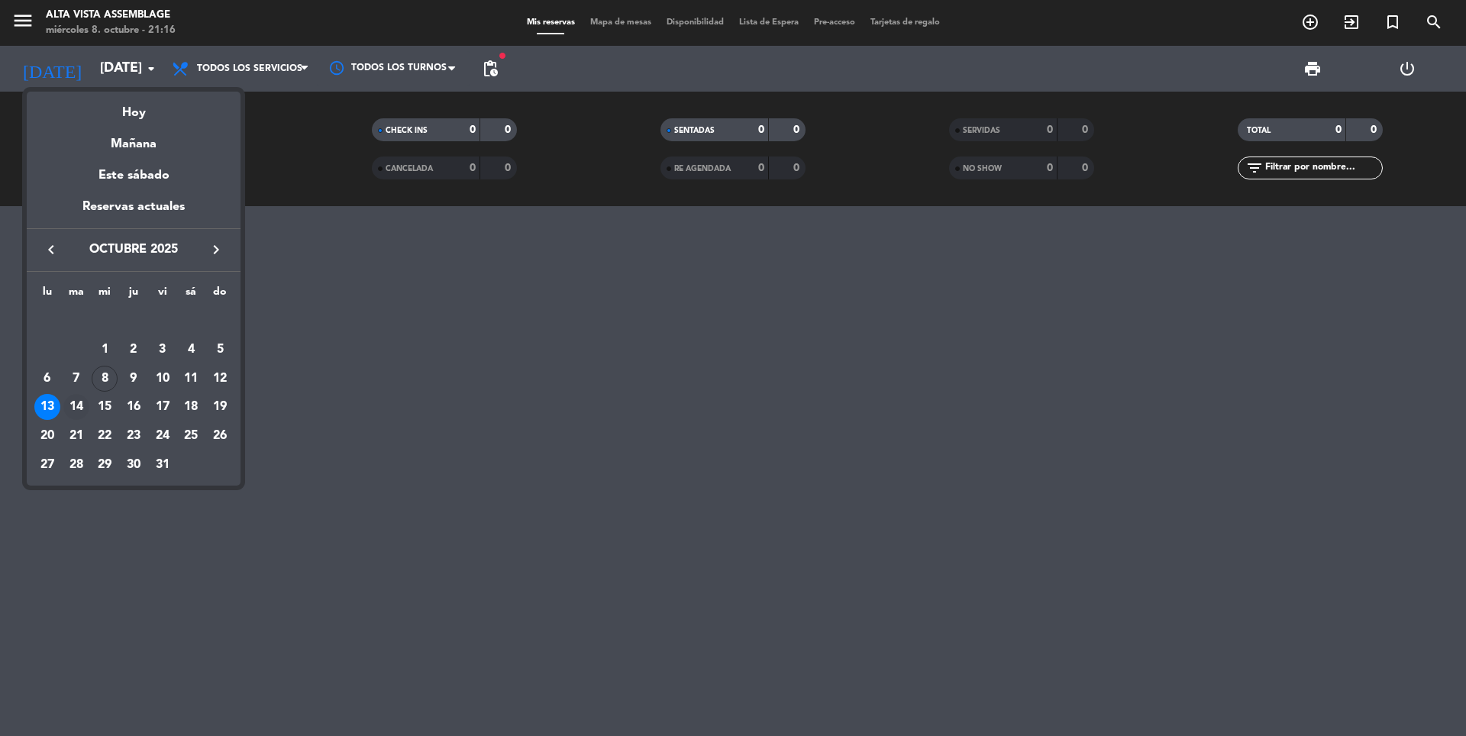
click at [73, 409] on div "14" at bounding box center [76, 407] width 26 height 26
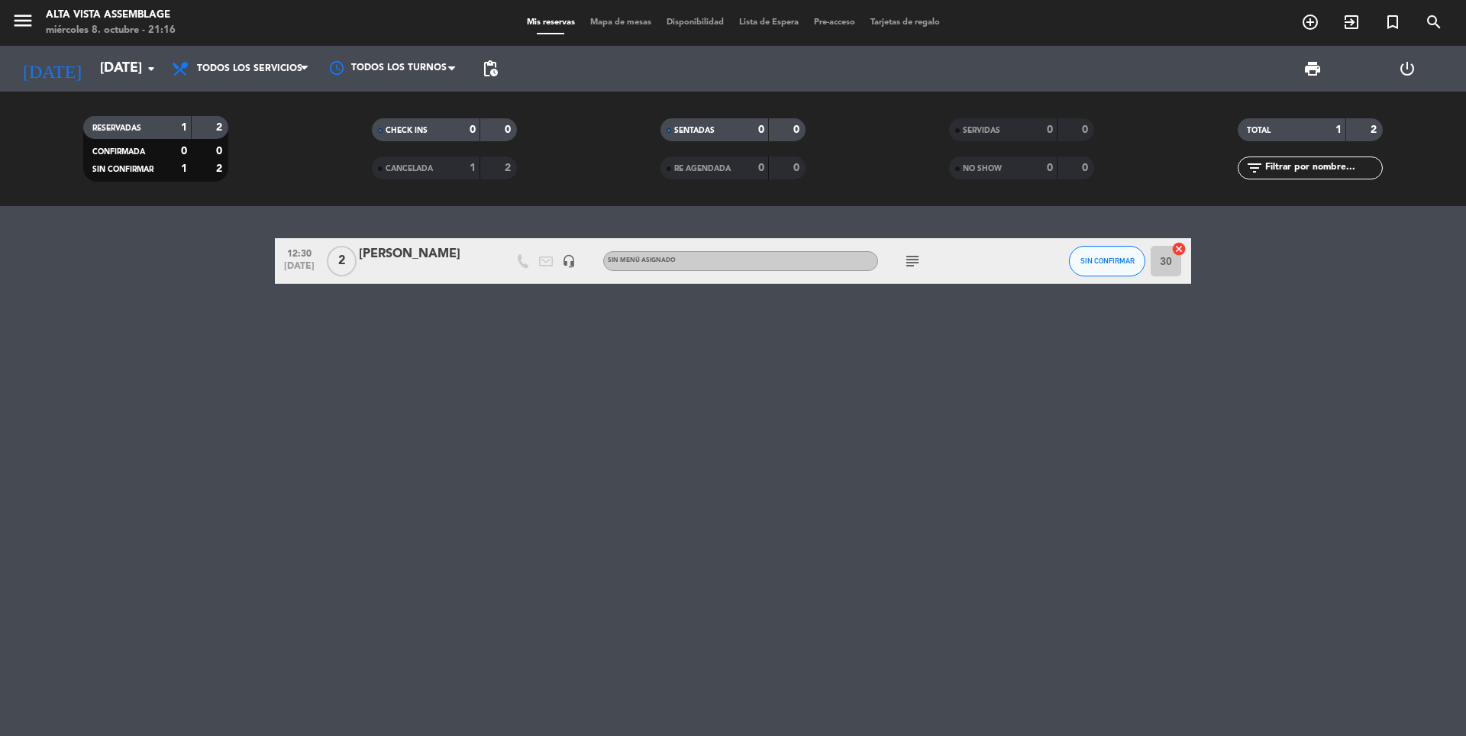
click at [923, 263] on span "subject" at bounding box center [912, 261] width 23 height 18
click at [921, 263] on icon "subject" at bounding box center [912, 261] width 18 height 18
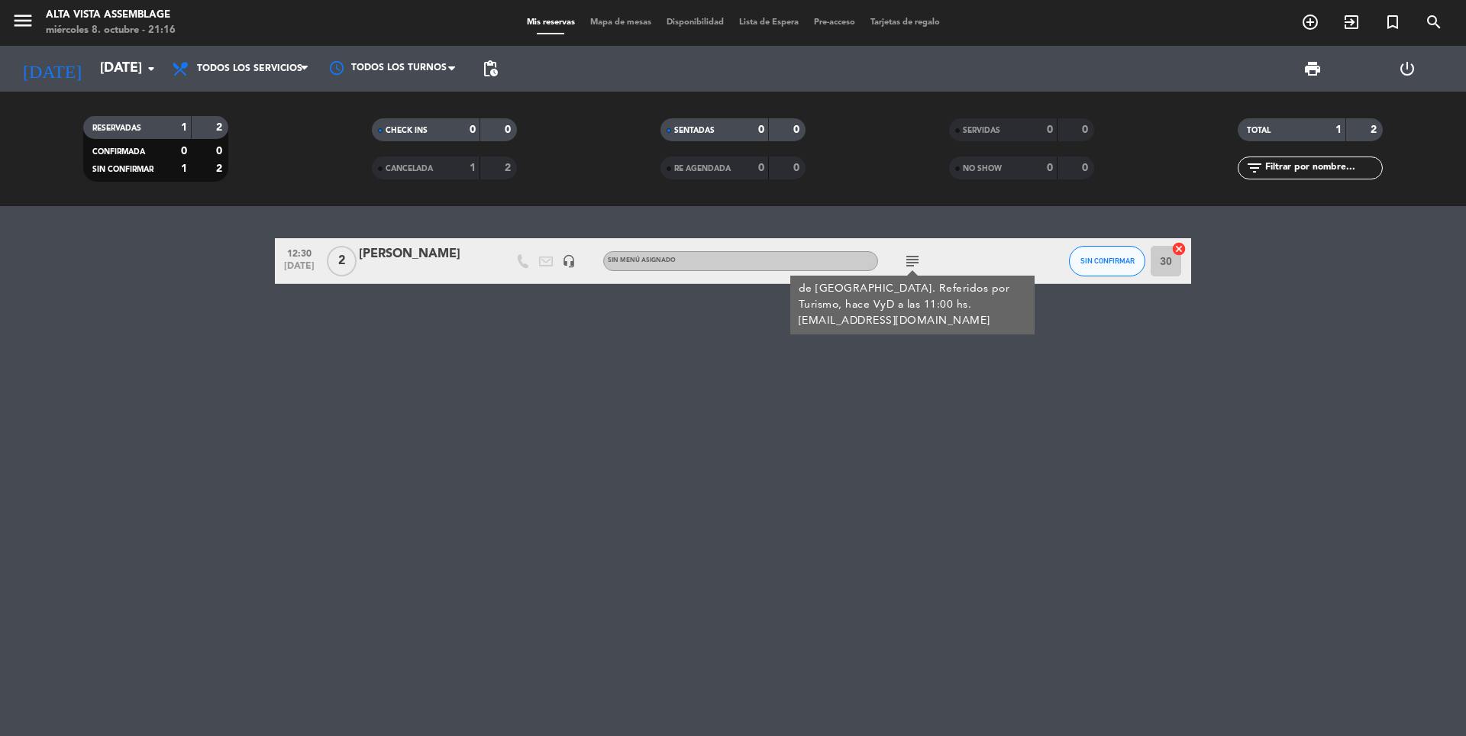
click at [953, 436] on div "12:30 [DATE] 2 [PERSON_NAME] headset_mic Sin menú asignado subject de [GEOGRAPH…" at bounding box center [733, 471] width 1466 height 530
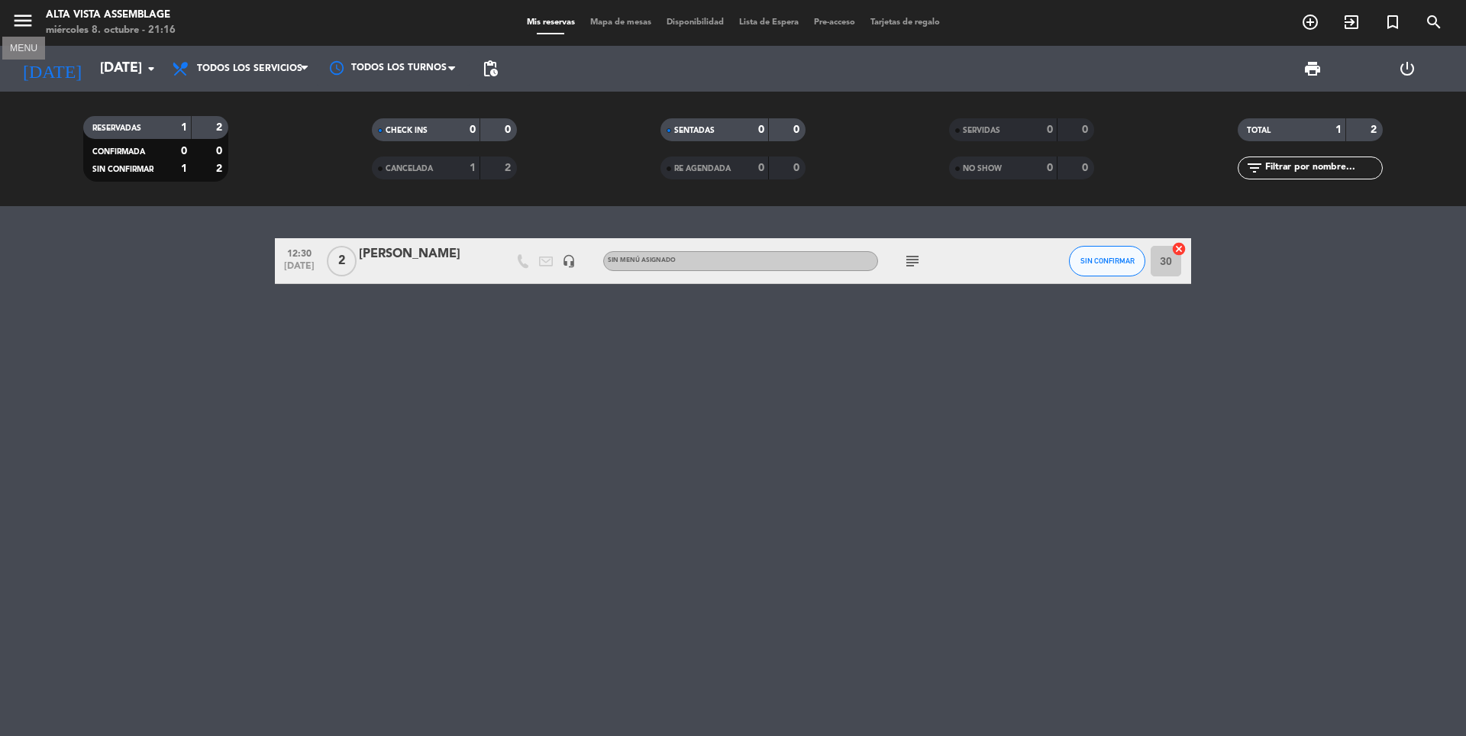
click at [24, 23] on icon "menu" at bounding box center [22, 20] width 23 height 23
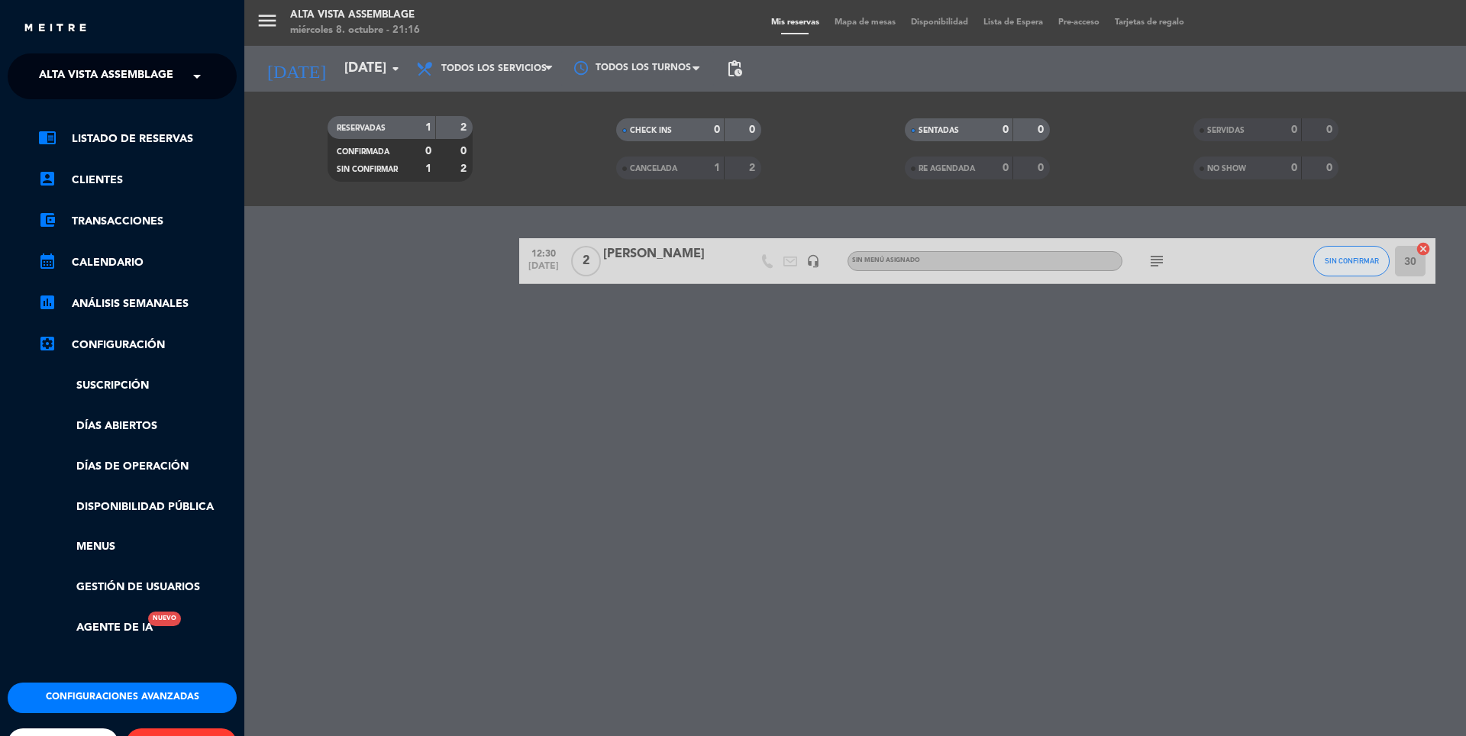
click at [295, 250] on div "menu Alta Vista Assemblage [DATE] 8. octubre - 21:16 Mis reservas Mapa de mesas…" at bounding box center [977, 368] width 1466 height 736
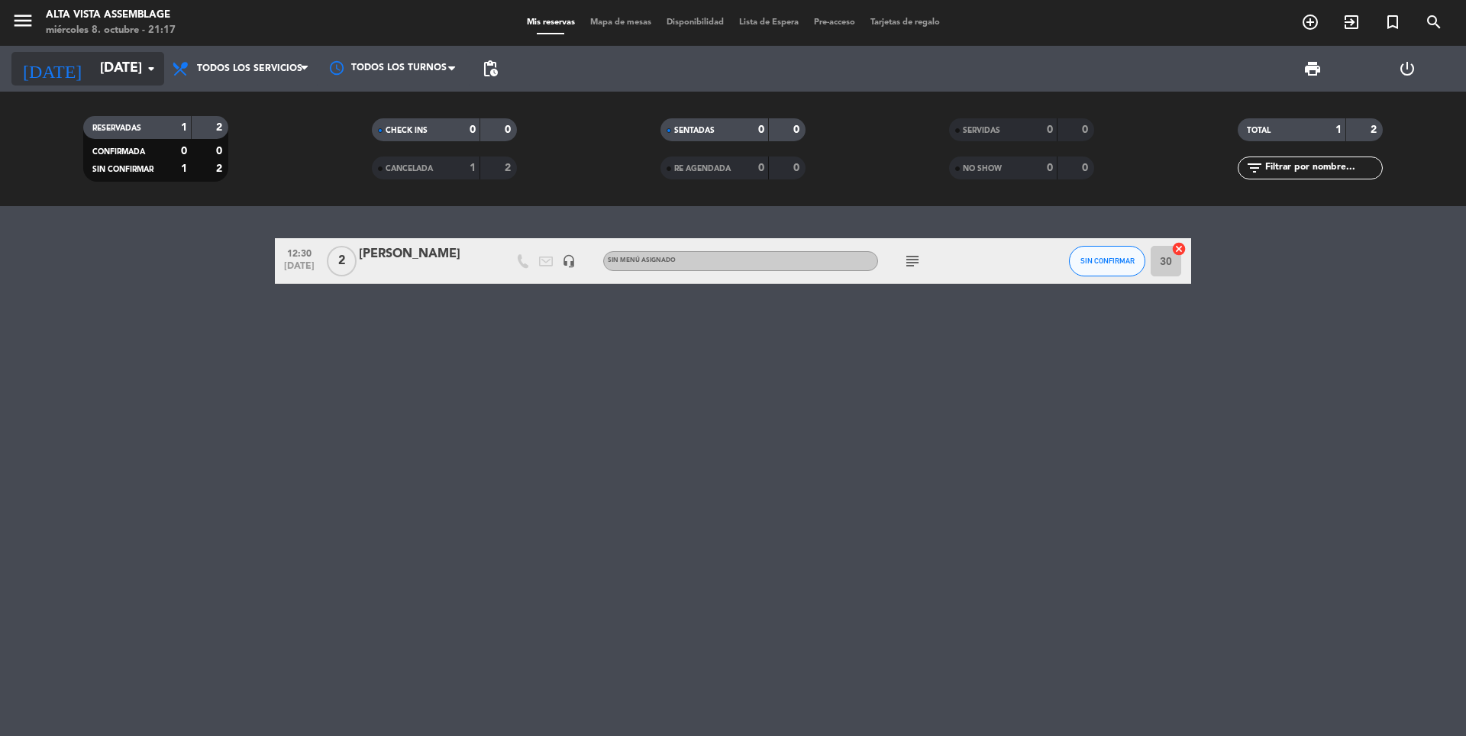
click at [114, 56] on input "[DATE]" at bounding box center [180, 68] width 177 height 31
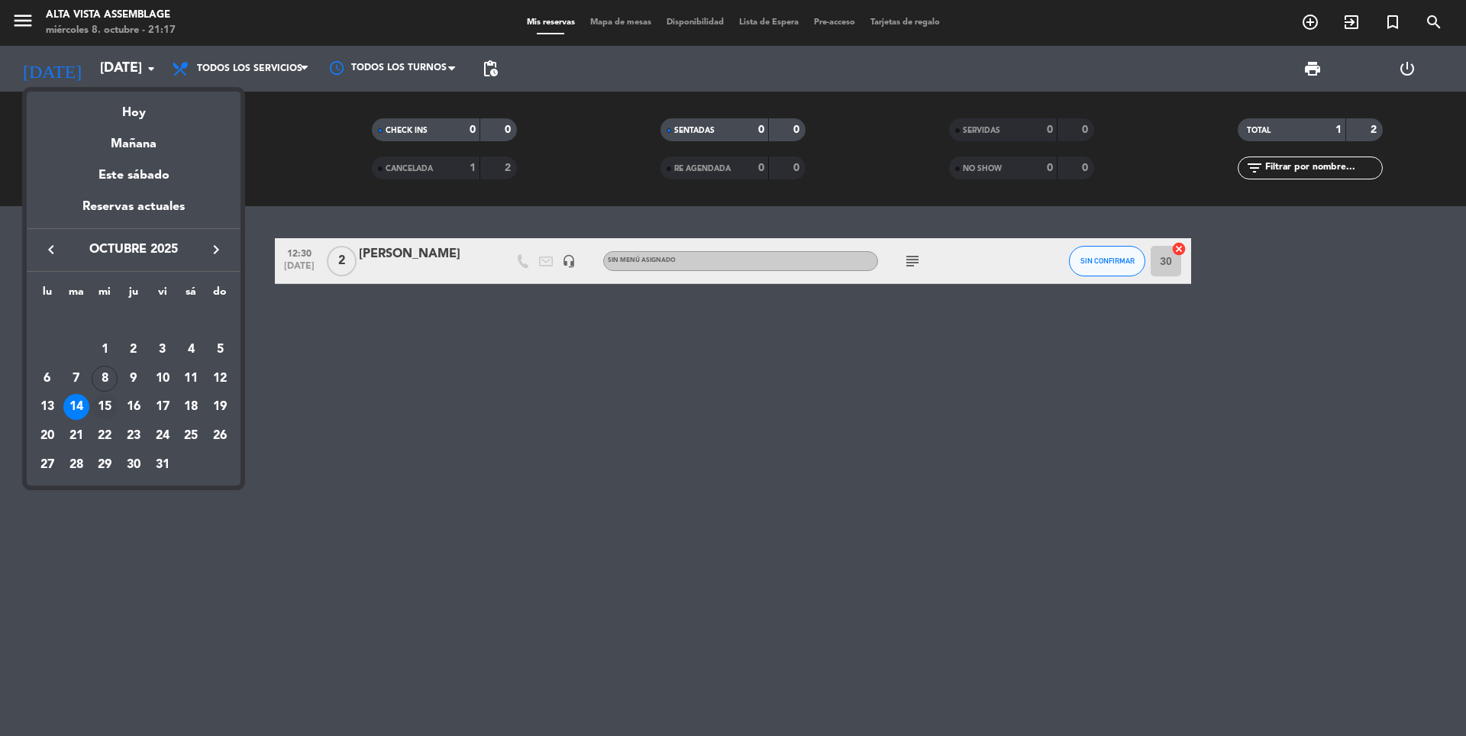
click at [115, 406] on div "15" at bounding box center [105, 407] width 26 height 26
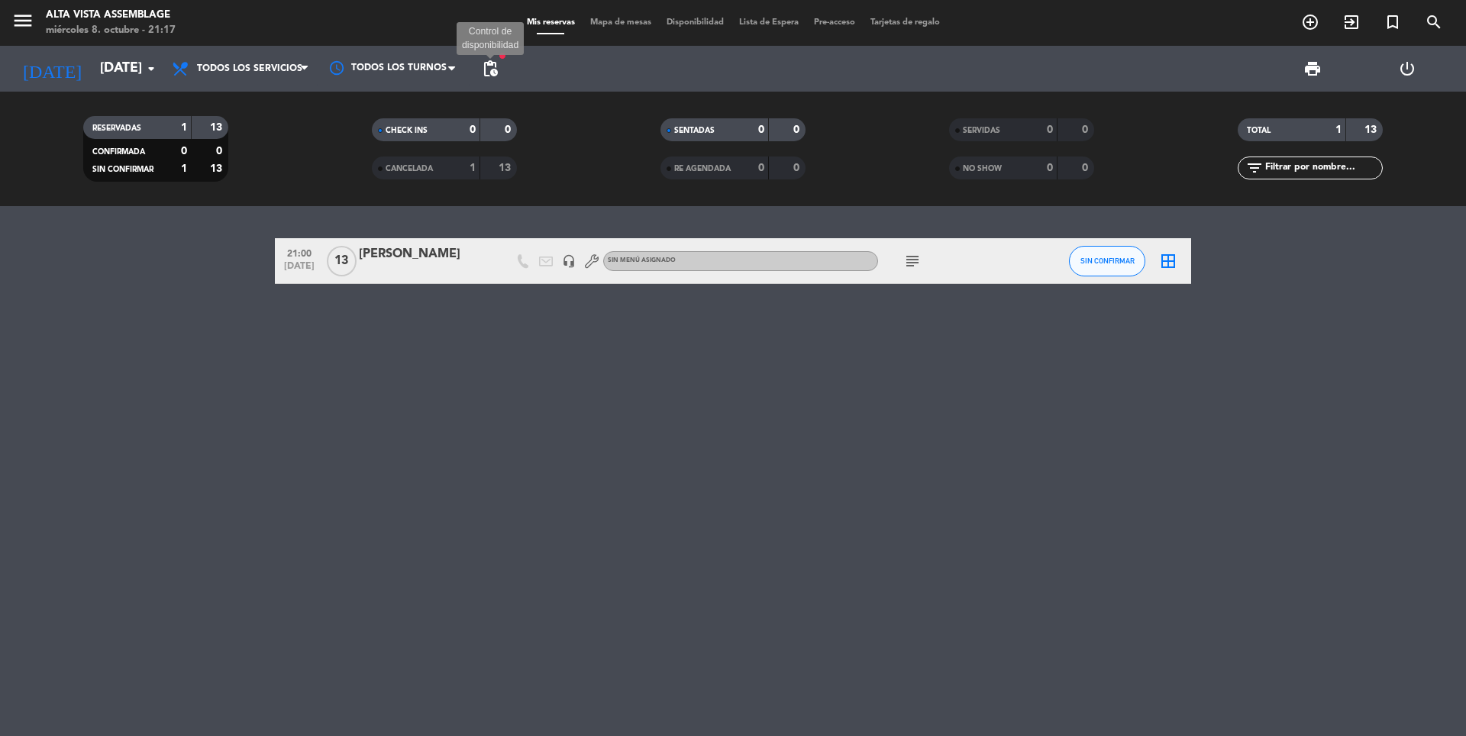
click at [488, 68] on span "pending_actions" at bounding box center [490, 69] width 18 height 18
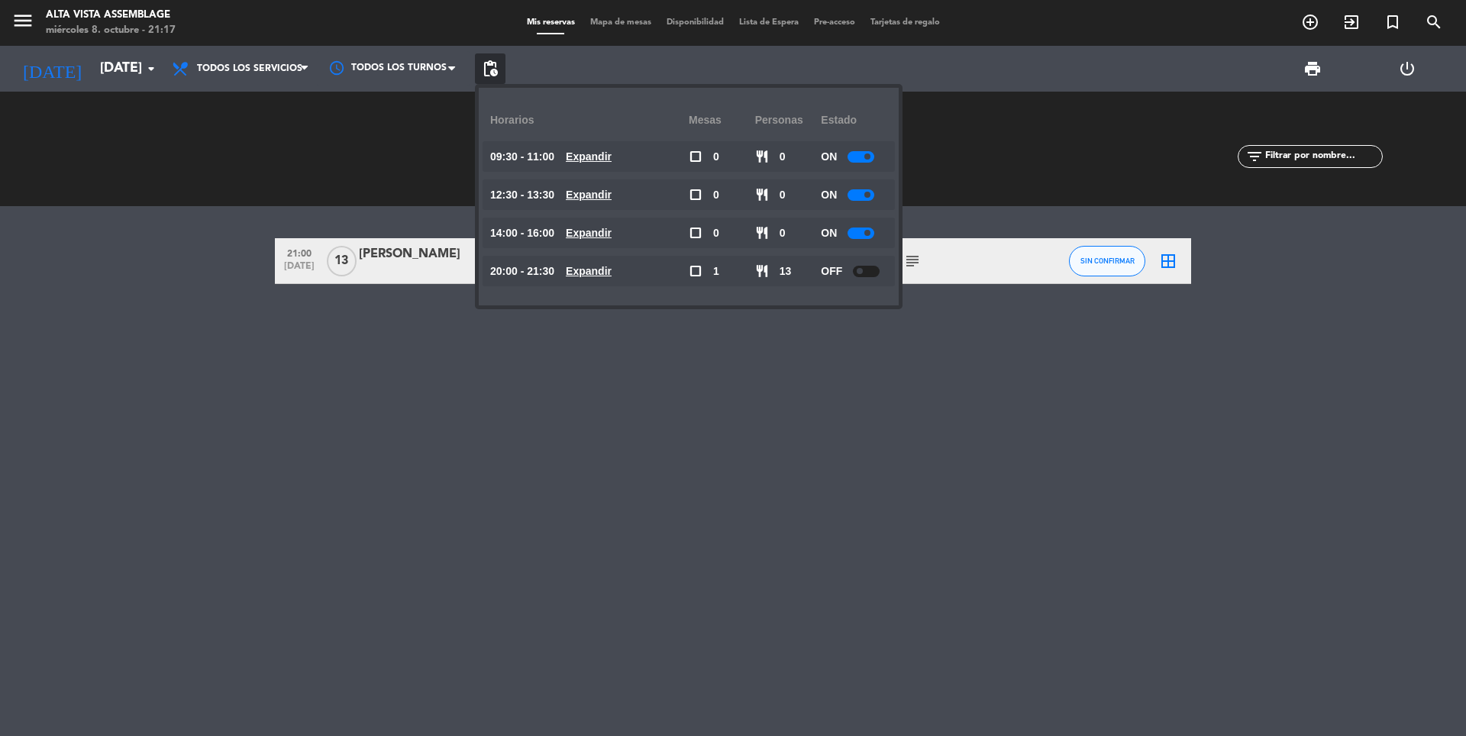
click at [755, 550] on div "21:00 [DATE] [PERSON_NAME] headset_mic Sin menú asignado subject SIN CONFIRMAR …" at bounding box center [733, 471] width 1466 height 530
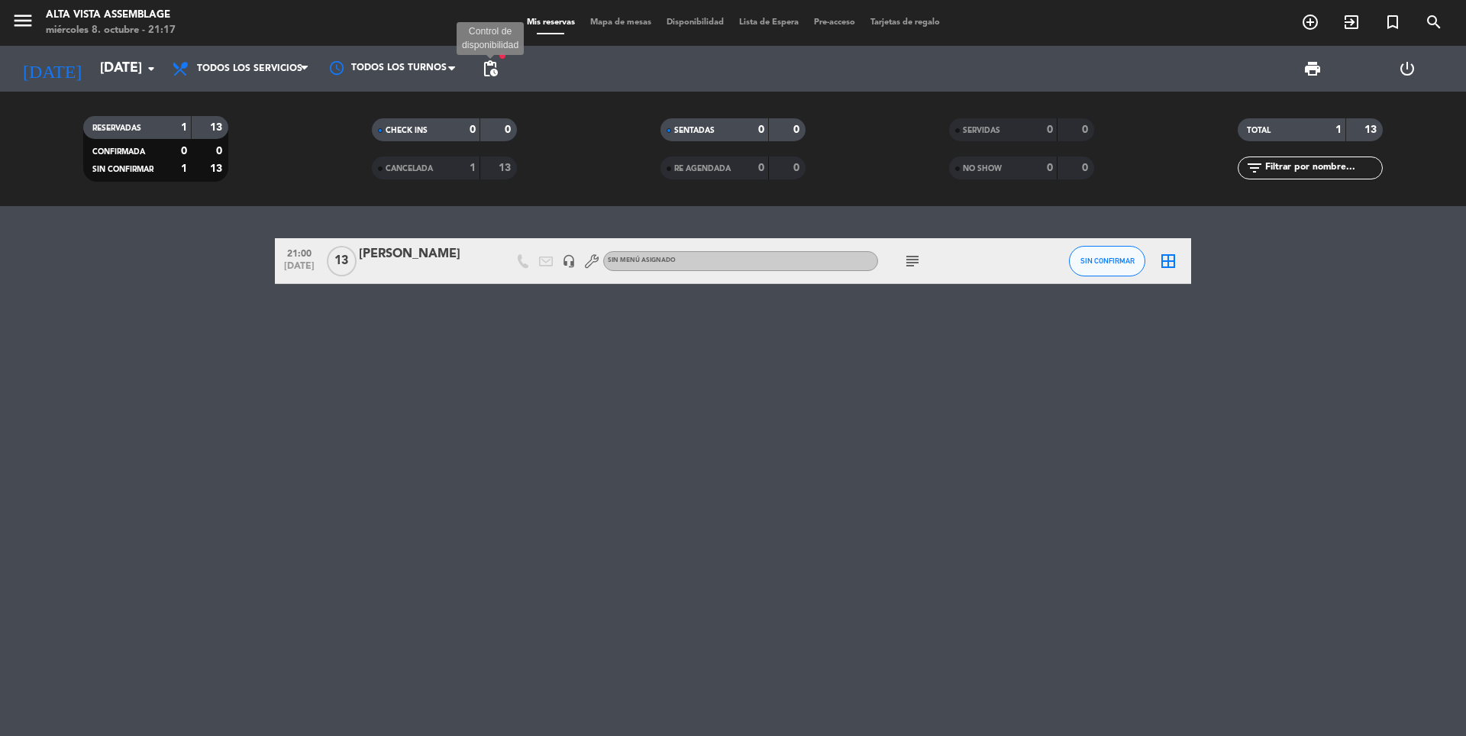
click at [491, 75] on span "pending_actions" at bounding box center [490, 69] width 18 height 18
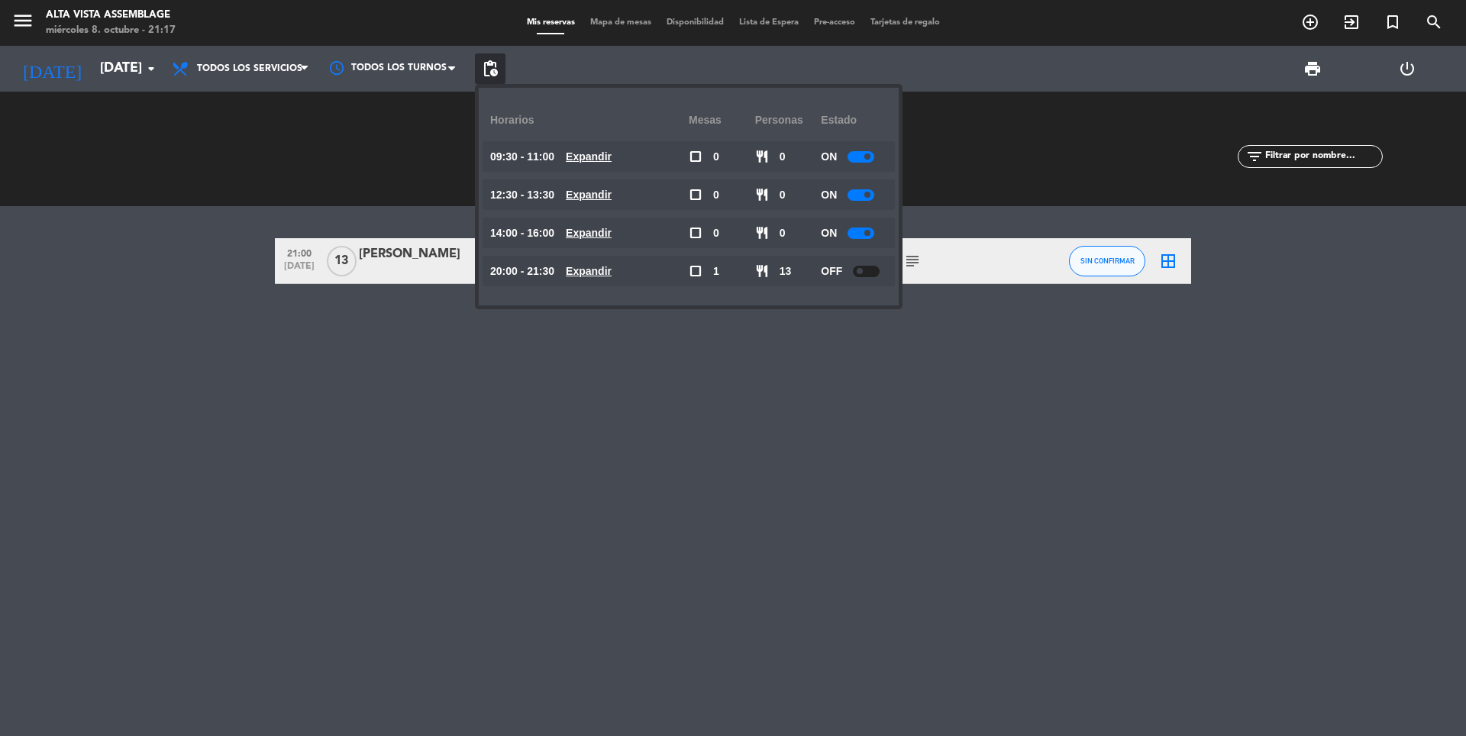
click at [491, 75] on span "pending_actions" at bounding box center [490, 69] width 18 height 18
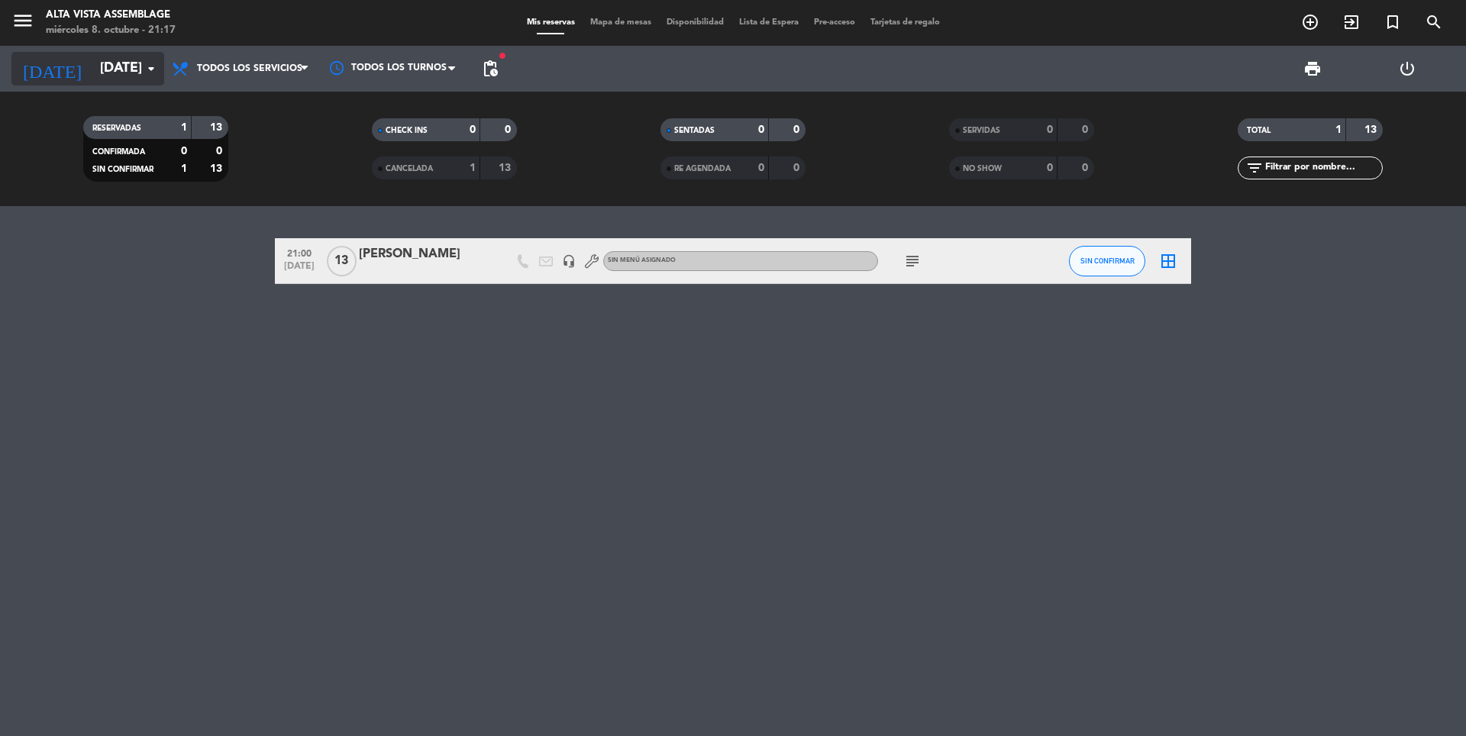
click at [124, 79] on input "[DATE]" at bounding box center [180, 68] width 177 height 31
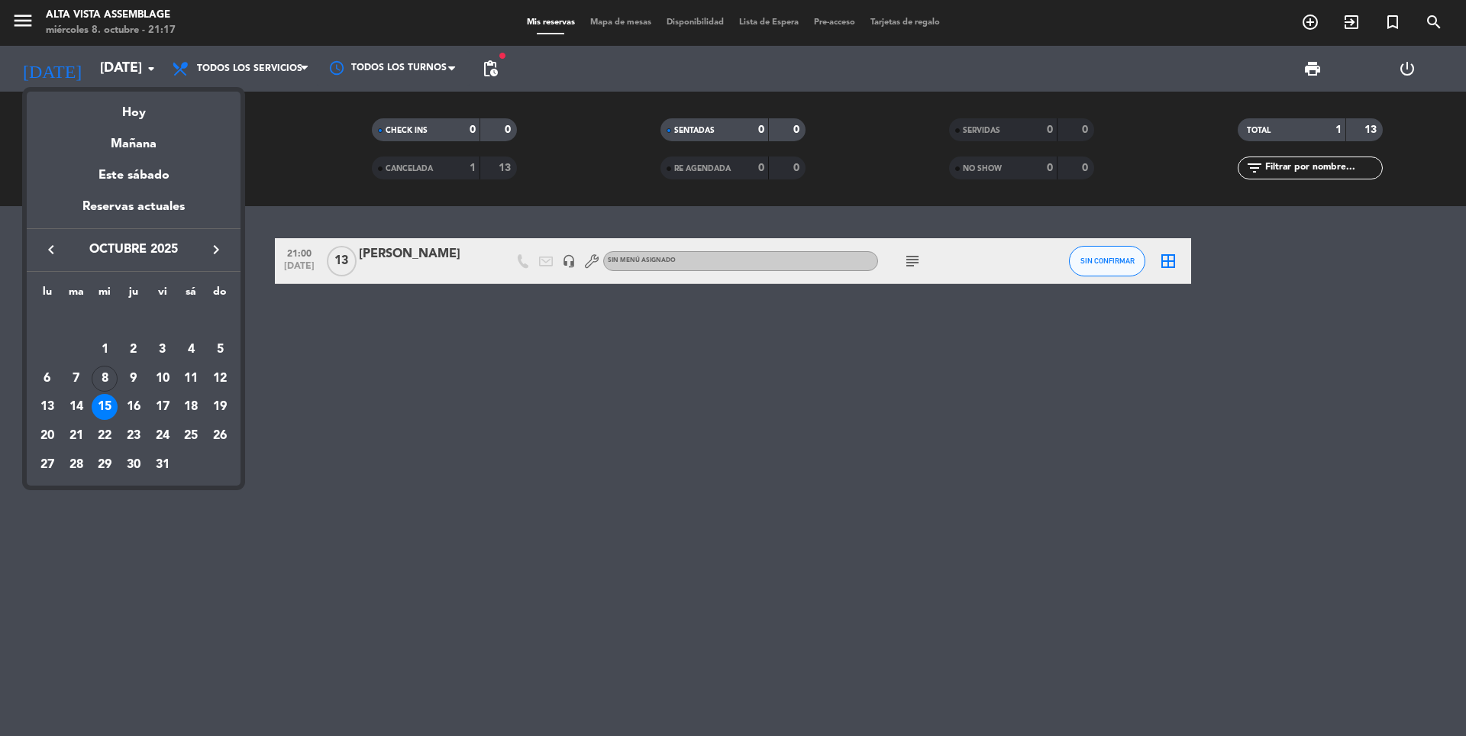
click at [870, 377] on div at bounding box center [733, 368] width 1466 height 736
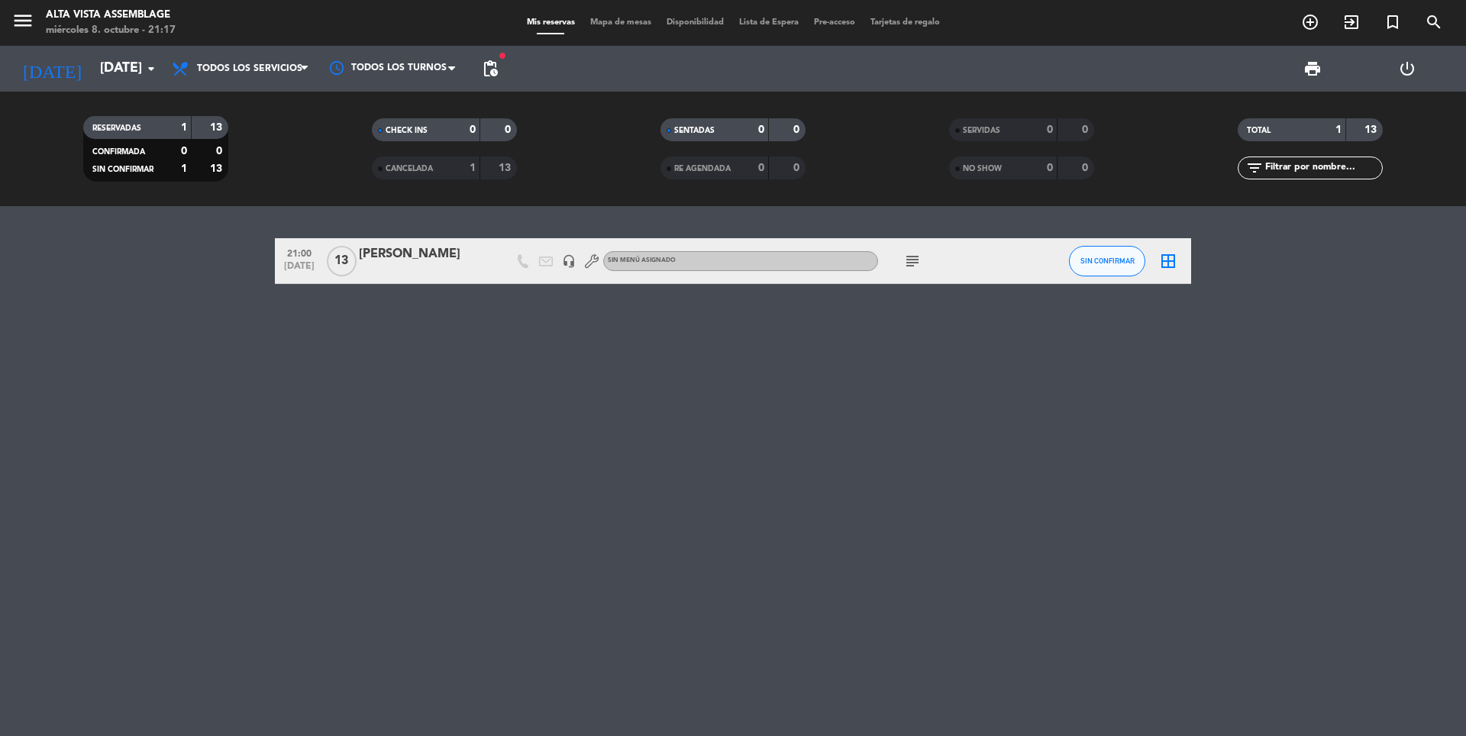
click at [906, 259] on icon "subject" at bounding box center [912, 261] width 18 height 18
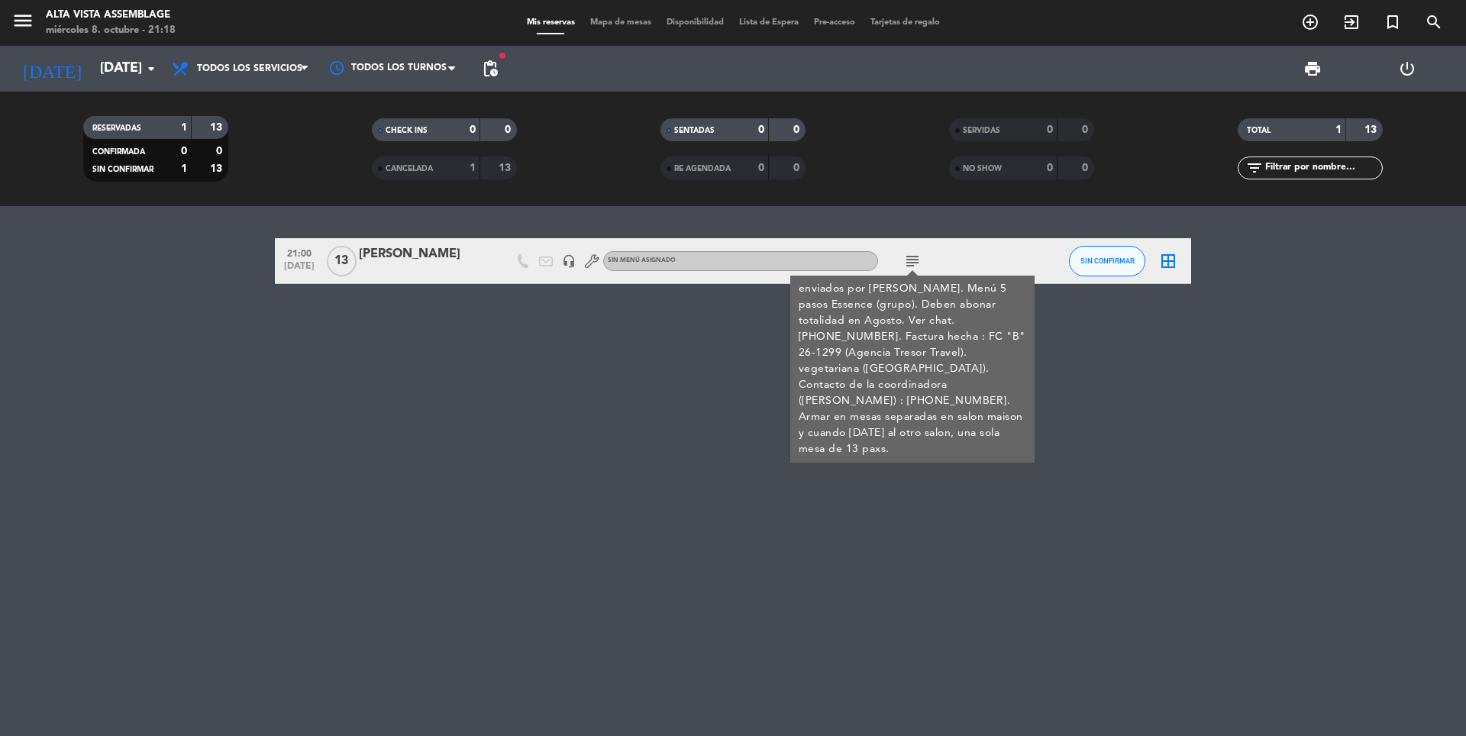
click at [664, 599] on div "21:00 [DATE] [PERSON_NAME] headset_mic Sin menú asignado subject enviados por […" at bounding box center [733, 471] width 1466 height 530
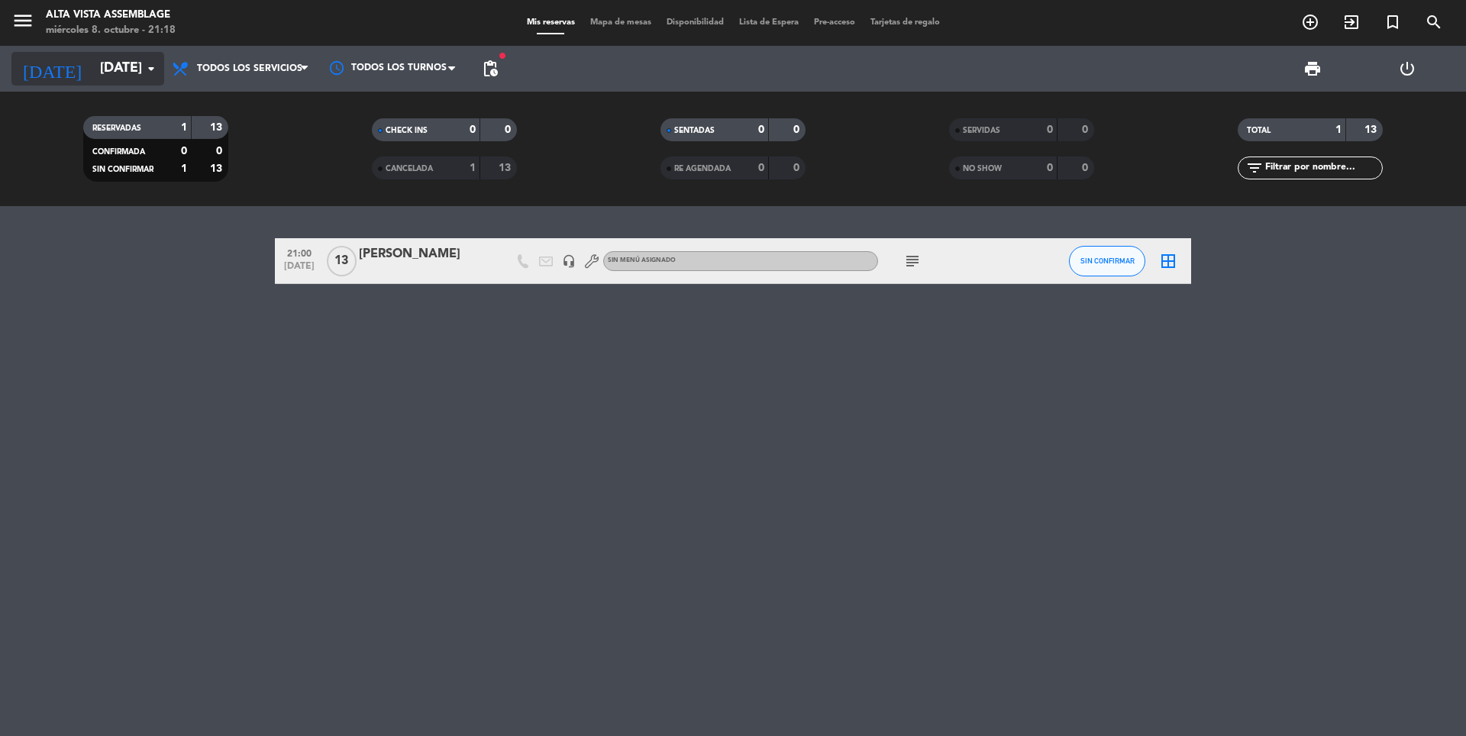
click at [124, 68] on input "[DATE]" at bounding box center [180, 68] width 177 height 31
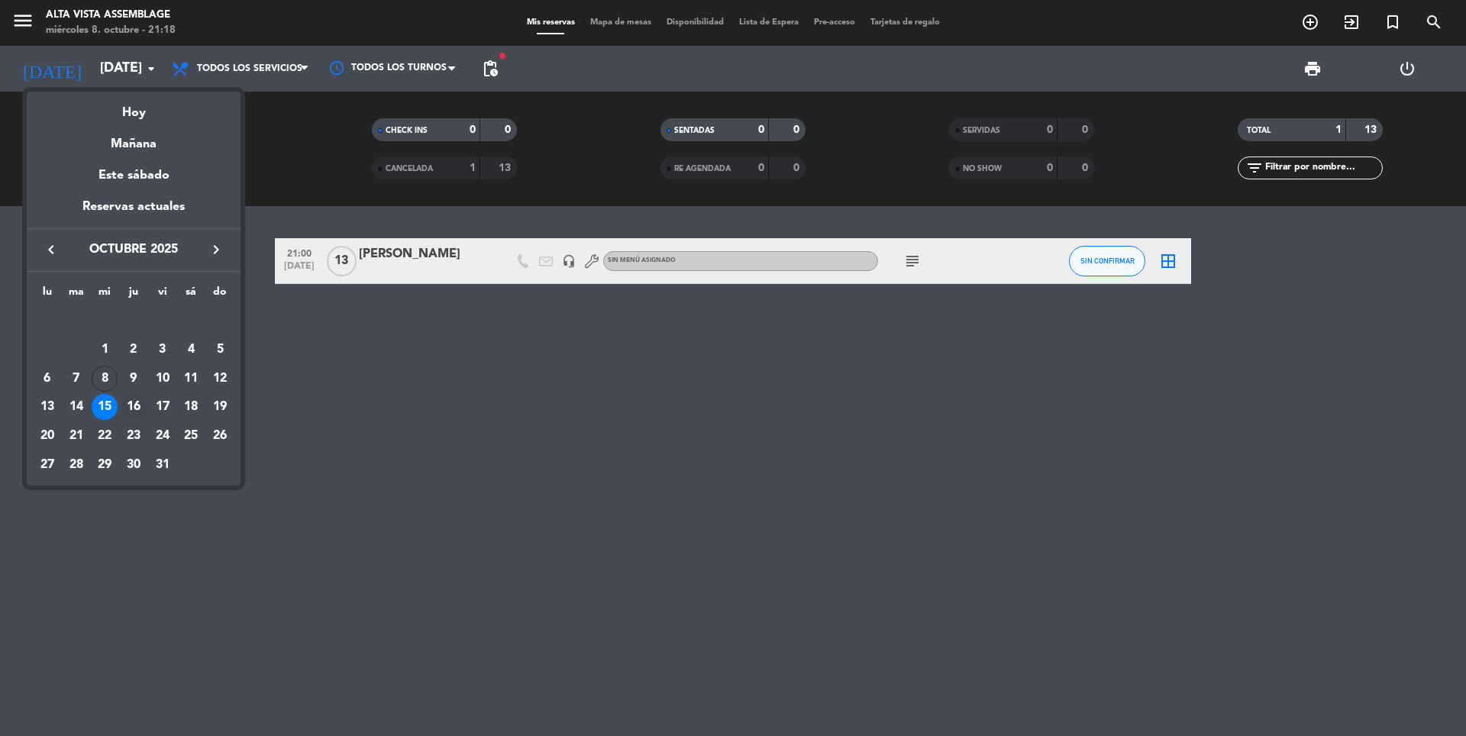
click at [136, 404] on div "16" at bounding box center [134, 407] width 26 height 26
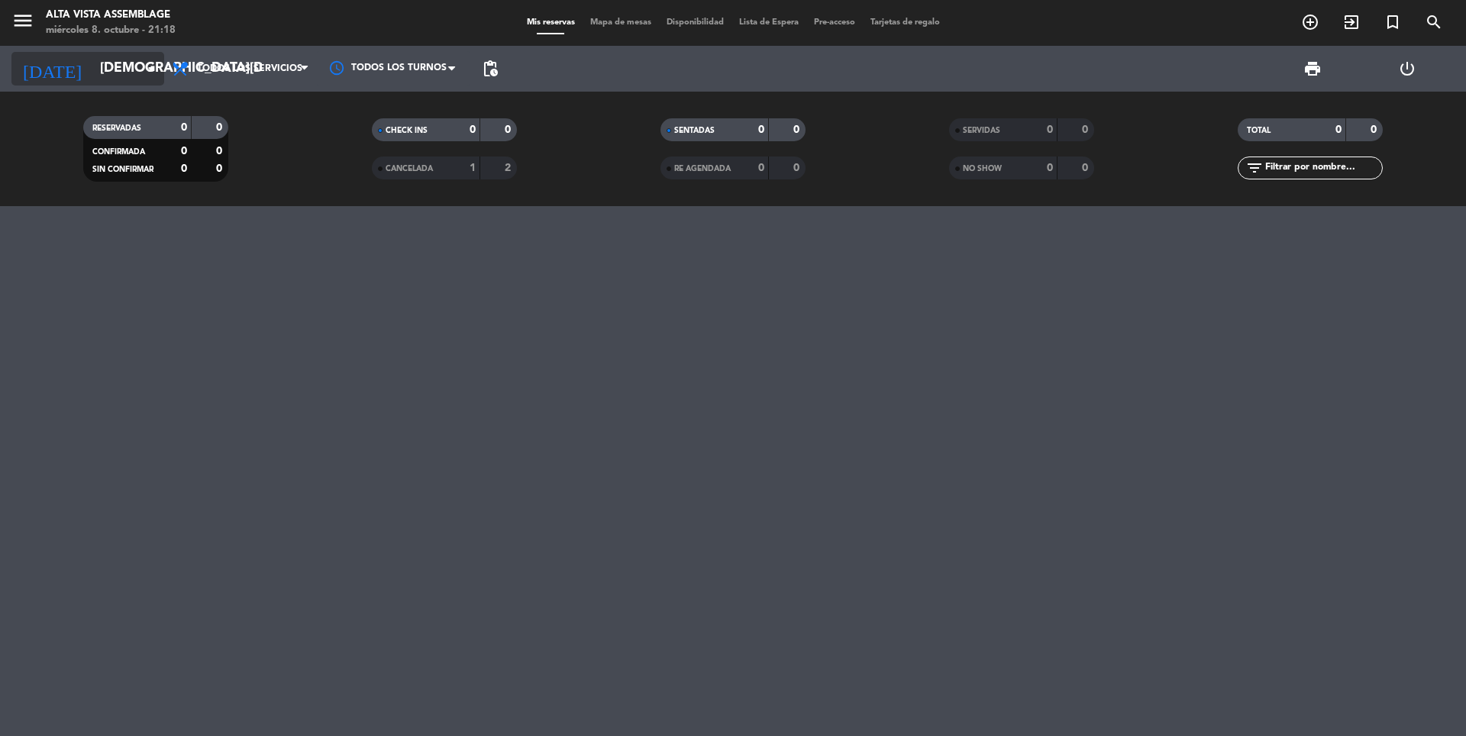
click at [115, 79] on input "[DEMOGRAPHIC_DATA][DATE]" at bounding box center [180, 68] width 177 height 31
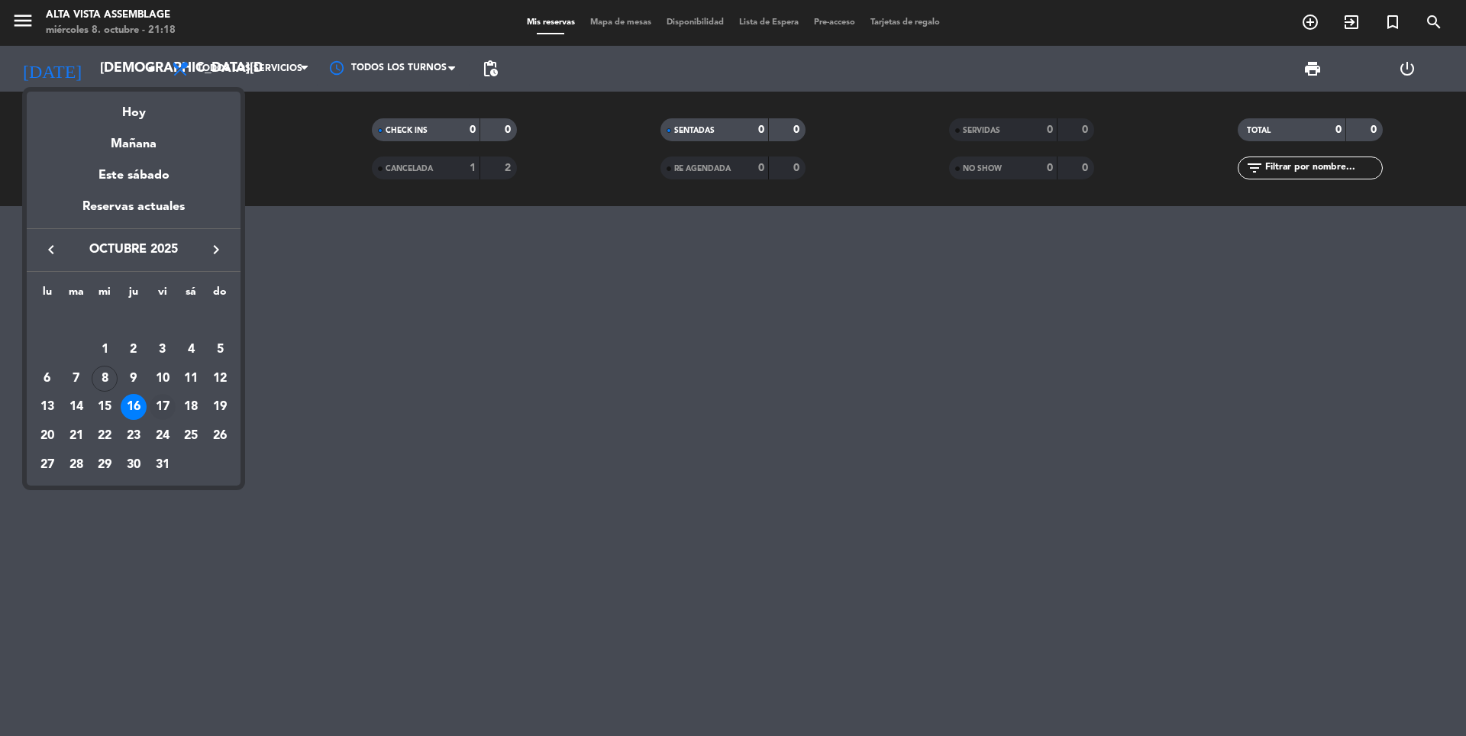
click at [162, 403] on div "17" at bounding box center [163, 407] width 26 height 26
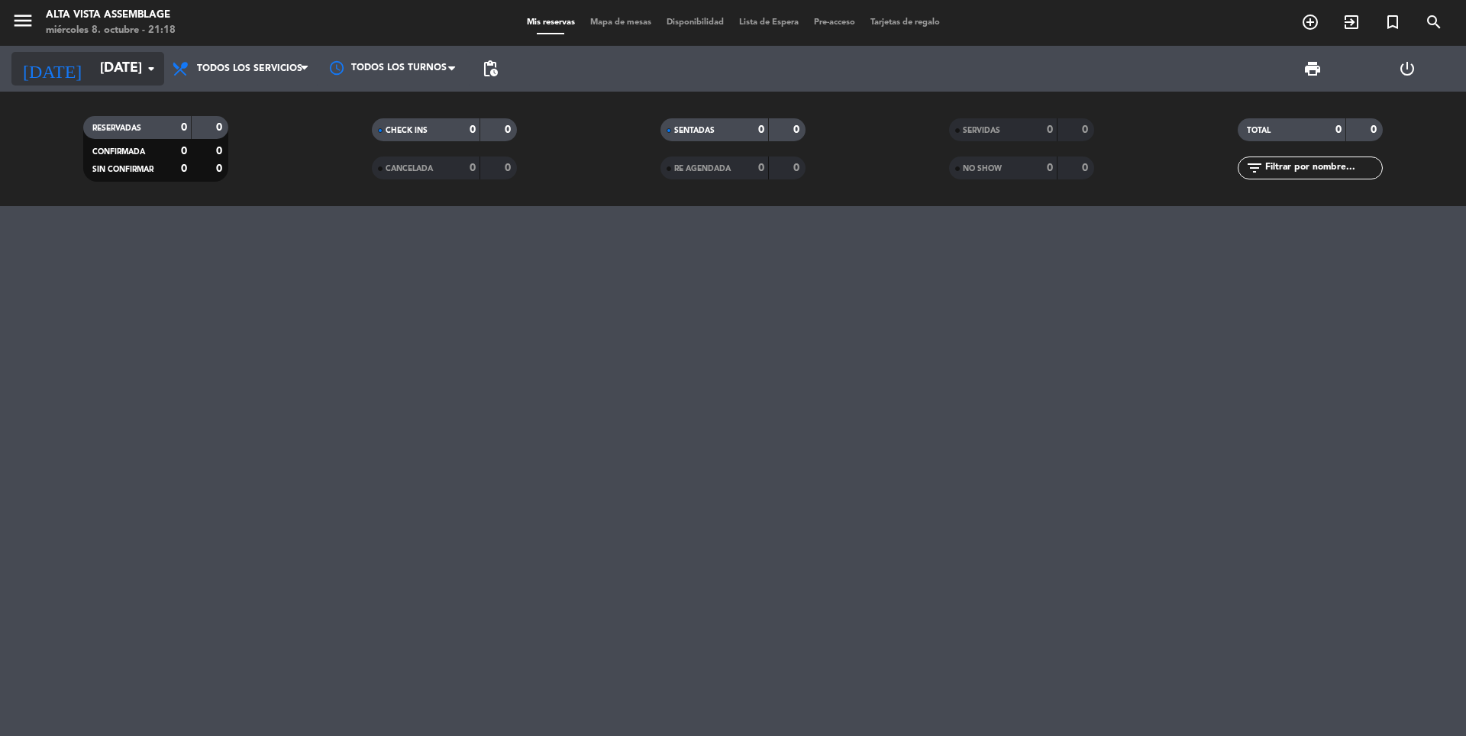
click at [92, 76] on input "[DATE]" at bounding box center [180, 68] width 177 height 31
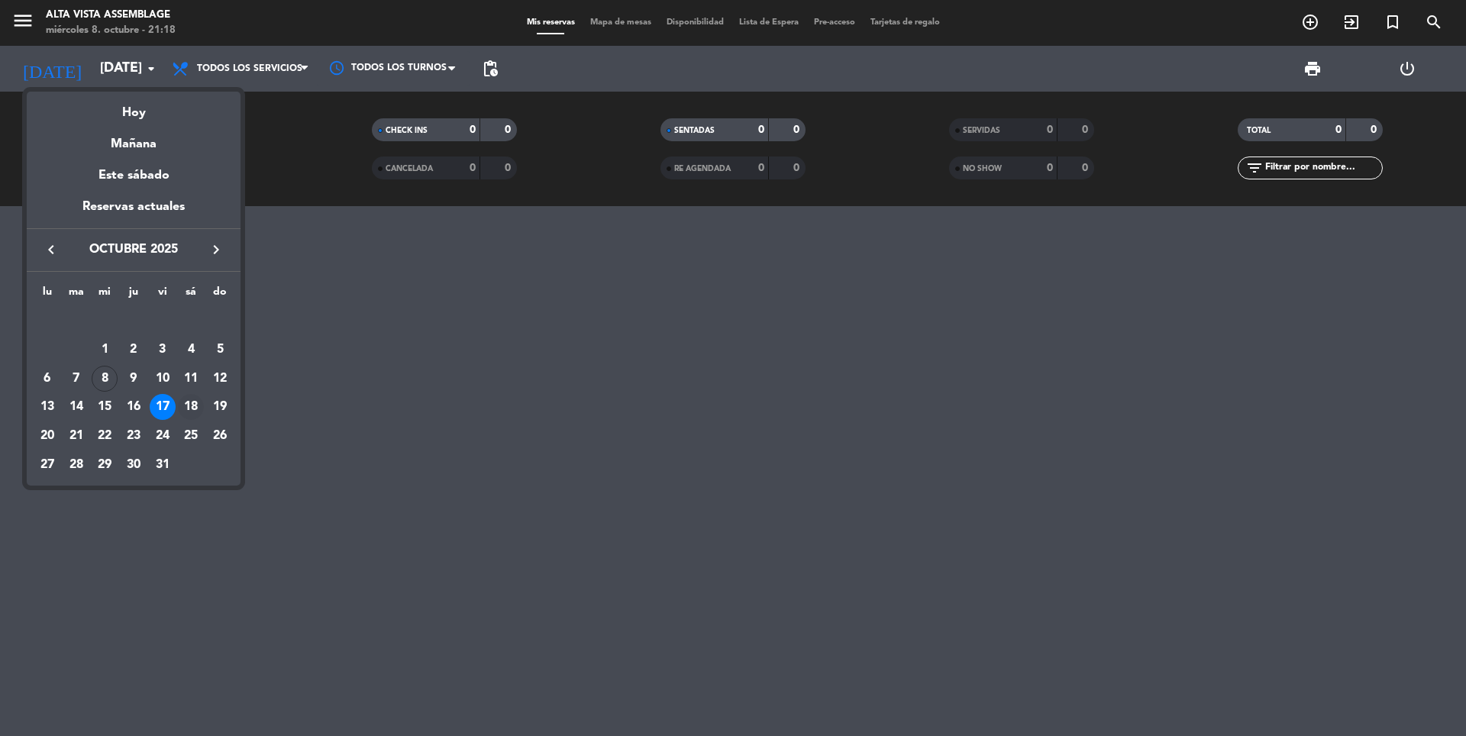
click at [186, 406] on div "18" at bounding box center [191, 407] width 26 height 26
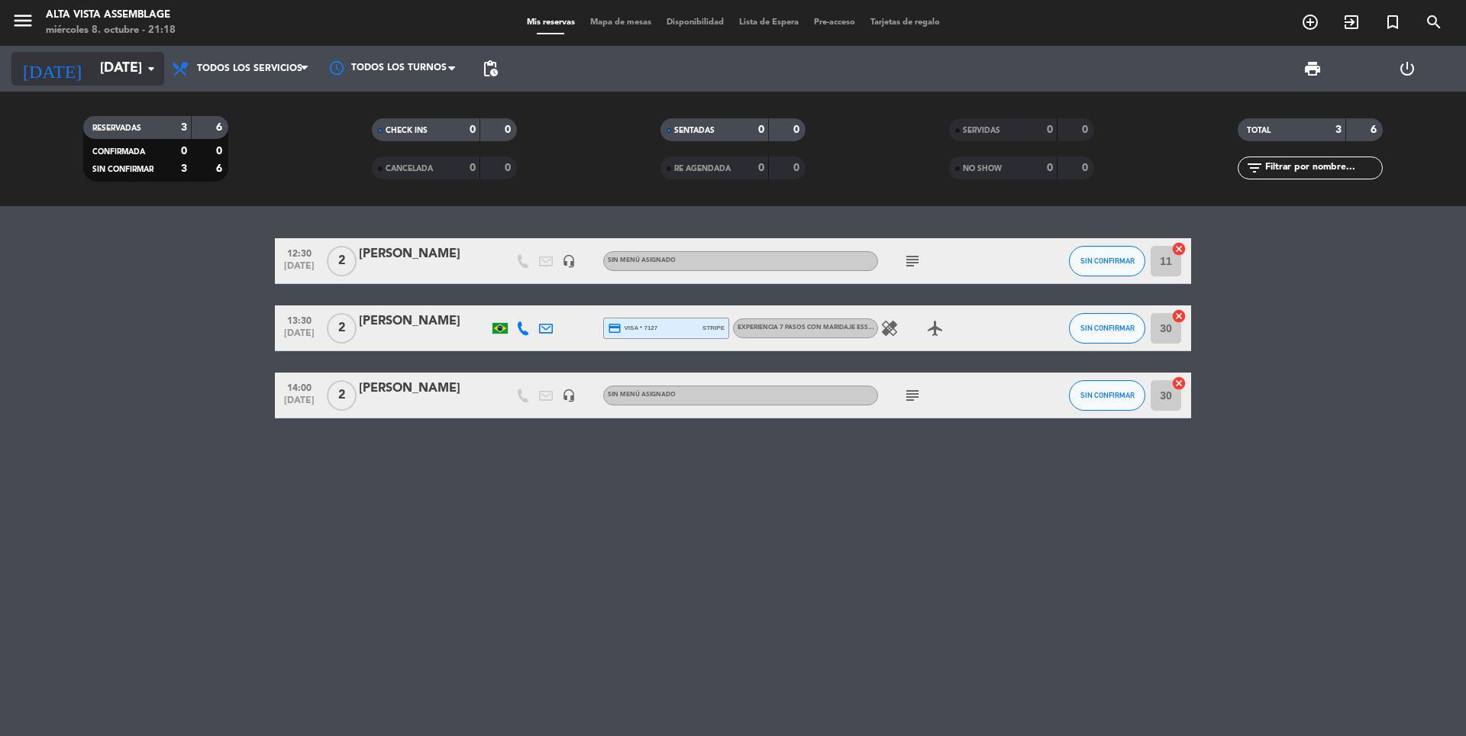
click at [92, 63] on input "[DATE]" at bounding box center [180, 68] width 177 height 31
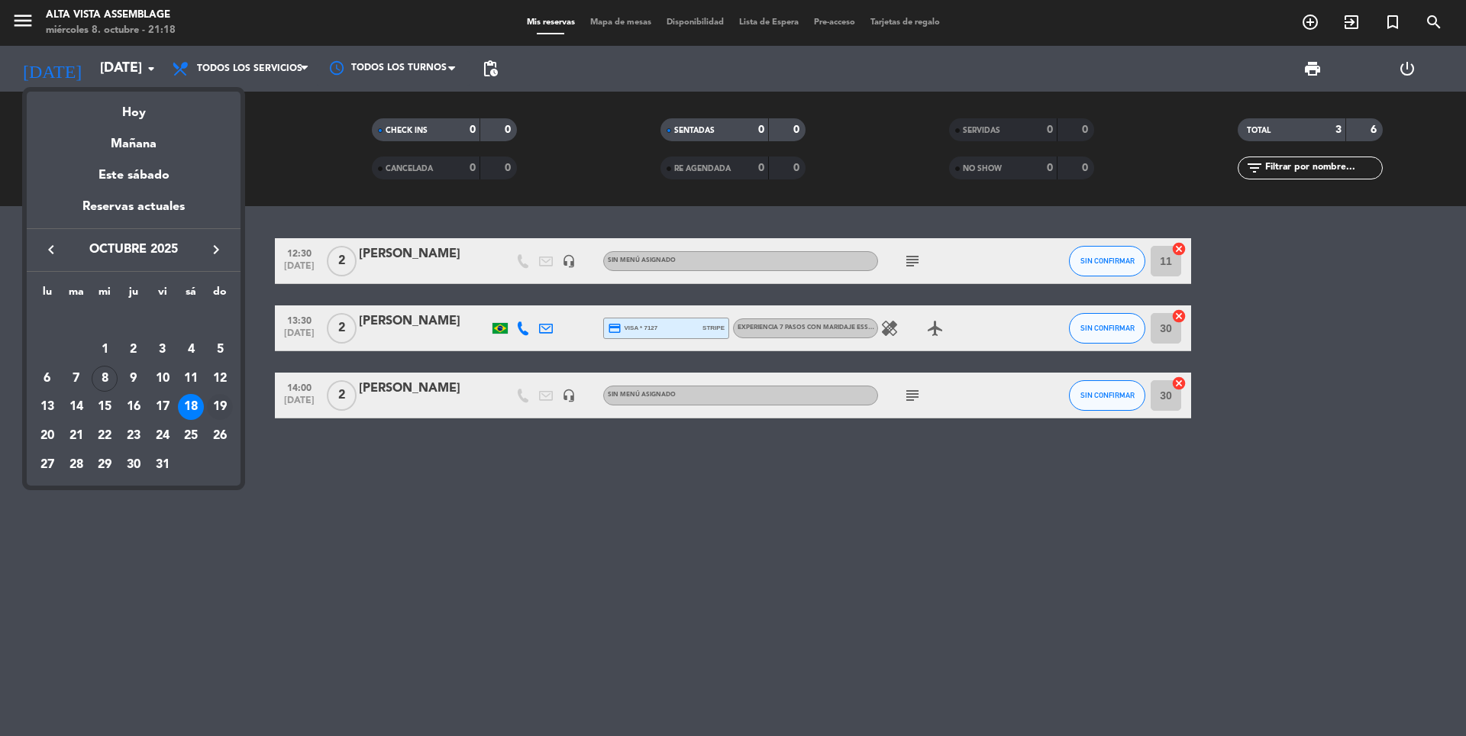
click at [225, 406] on div "19" at bounding box center [220, 407] width 26 height 26
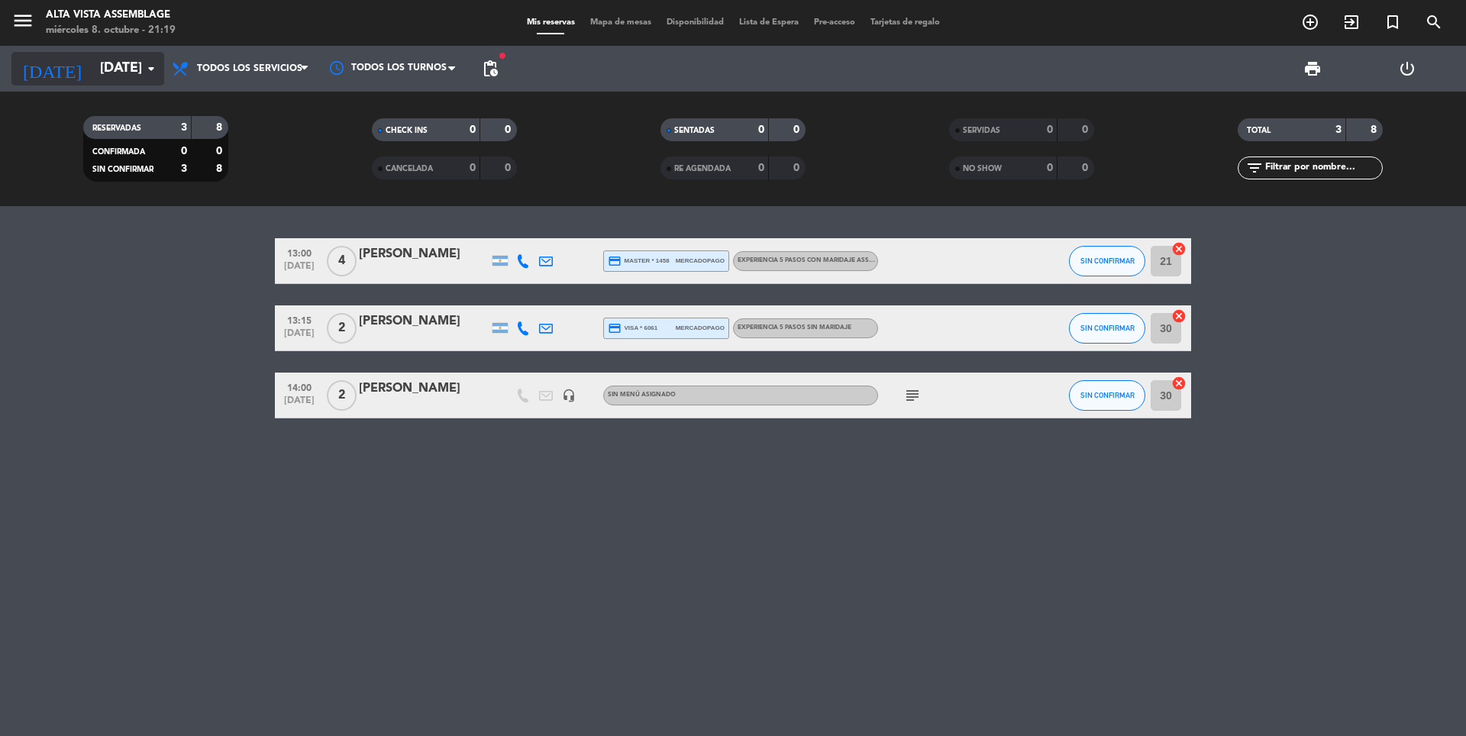
click at [124, 73] on input "[DATE]" at bounding box center [180, 68] width 177 height 31
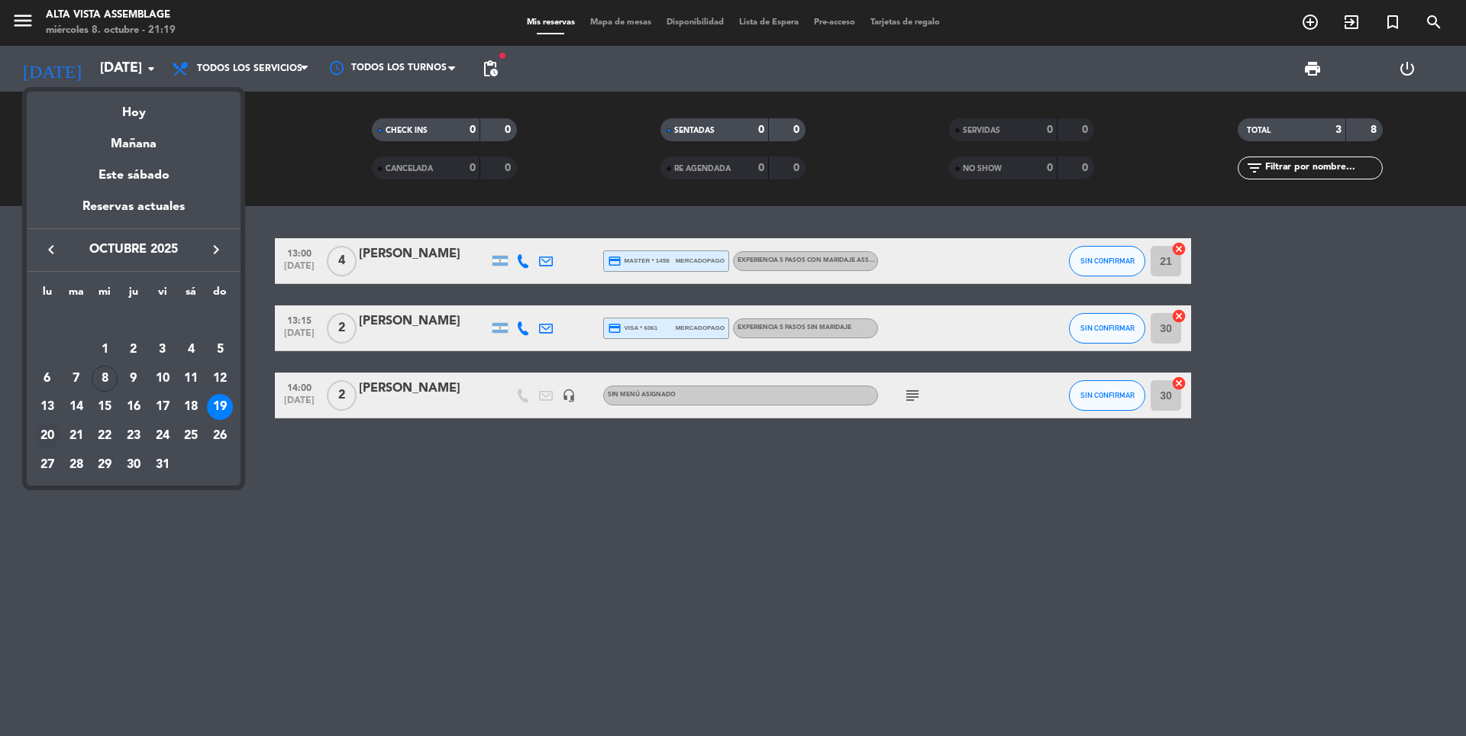
click at [44, 438] on div "20" at bounding box center [47, 436] width 26 height 26
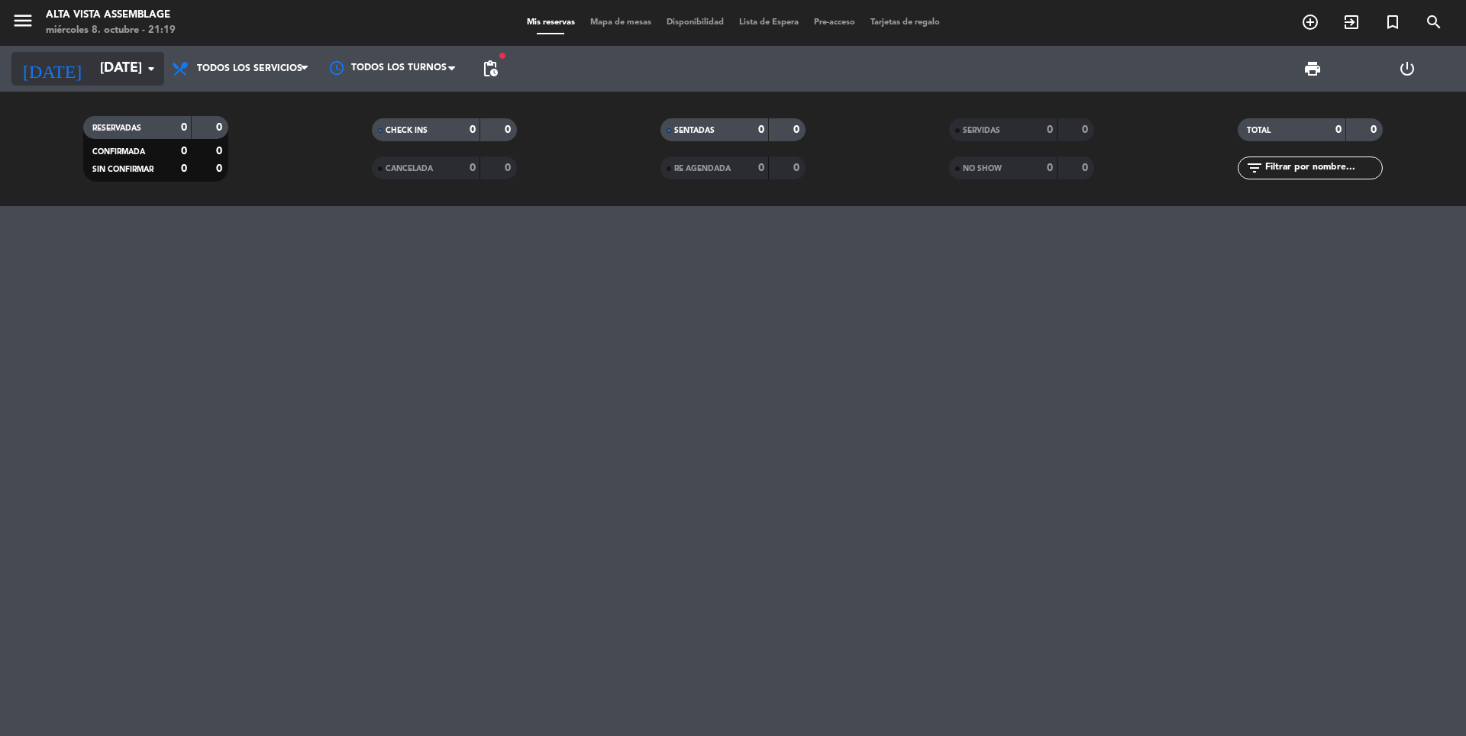
click at [133, 69] on input "[DATE]" at bounding box center [180, 68] width 177 height 31
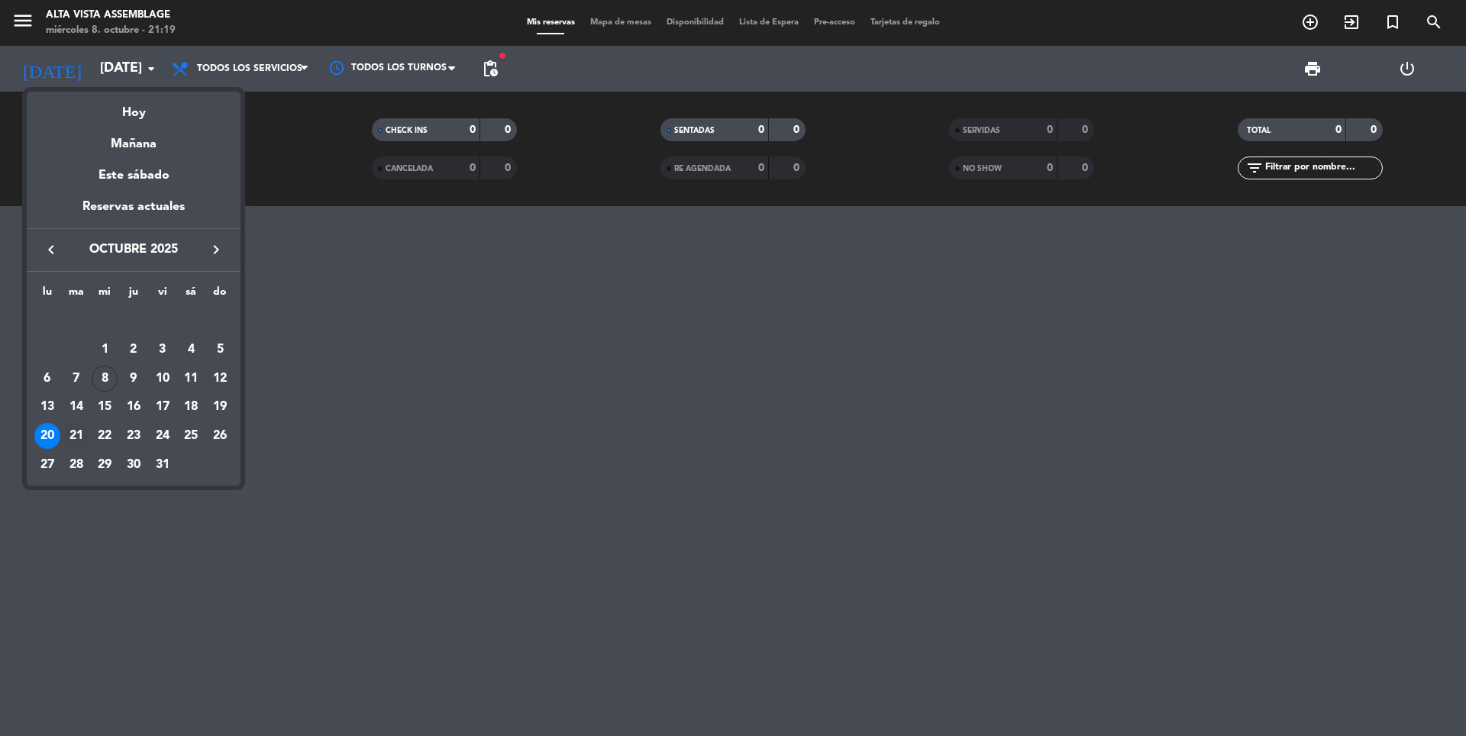
click at [70, 439] on div "21" at bounding box center [76, 436] width 26 height 26
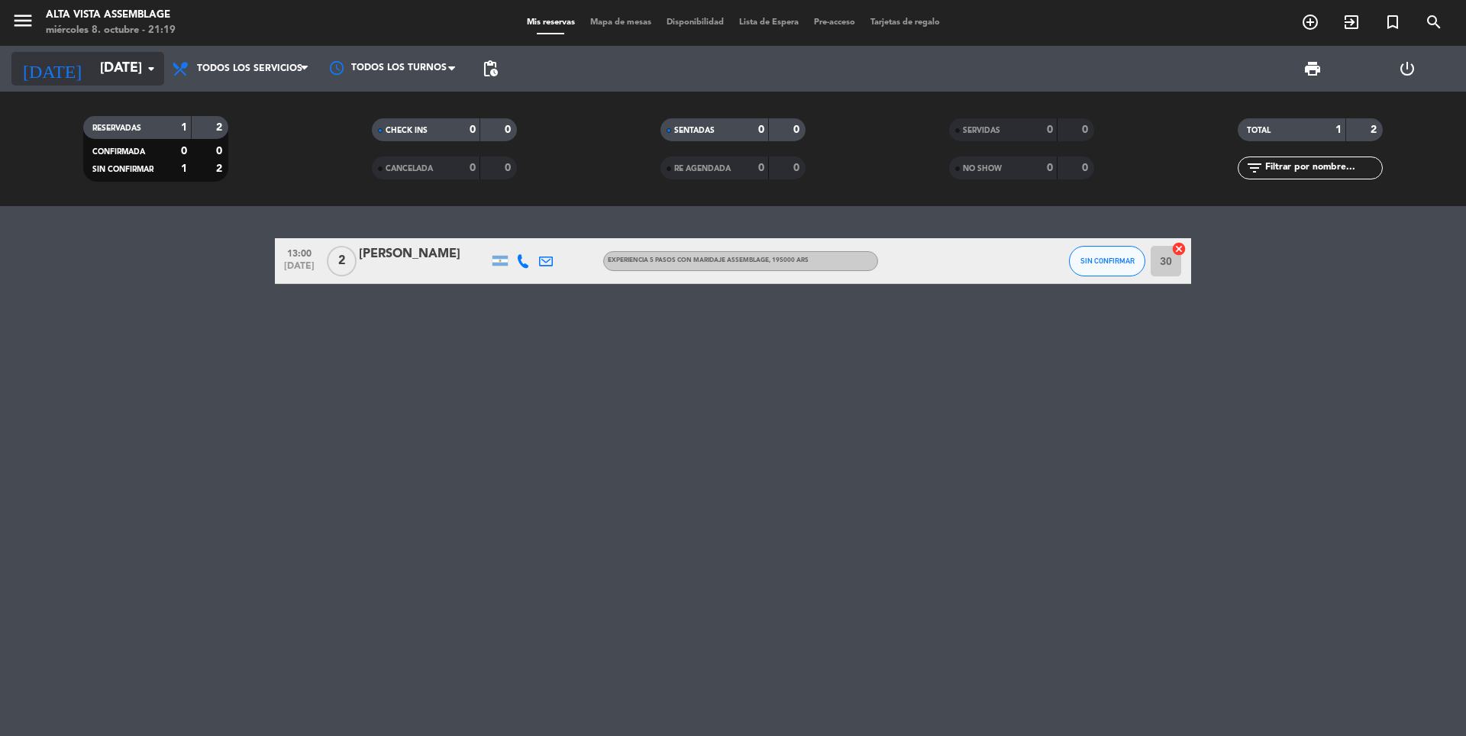
click at [108, 73] on input "[DATE]" at bounding box center [180, 68] width 177 height 31
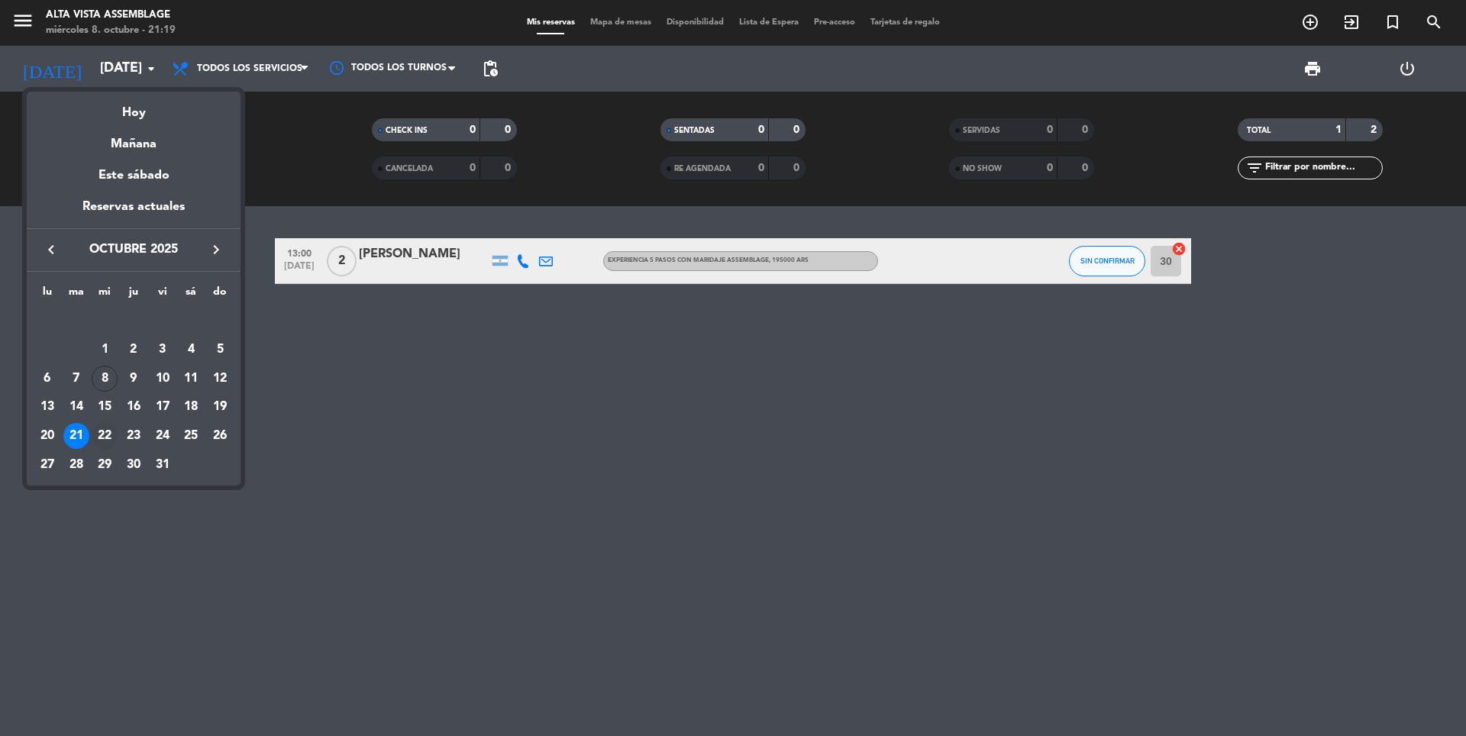
click at [105, 441] on div "22" at bounding box center [105, 436] width 26 height 26
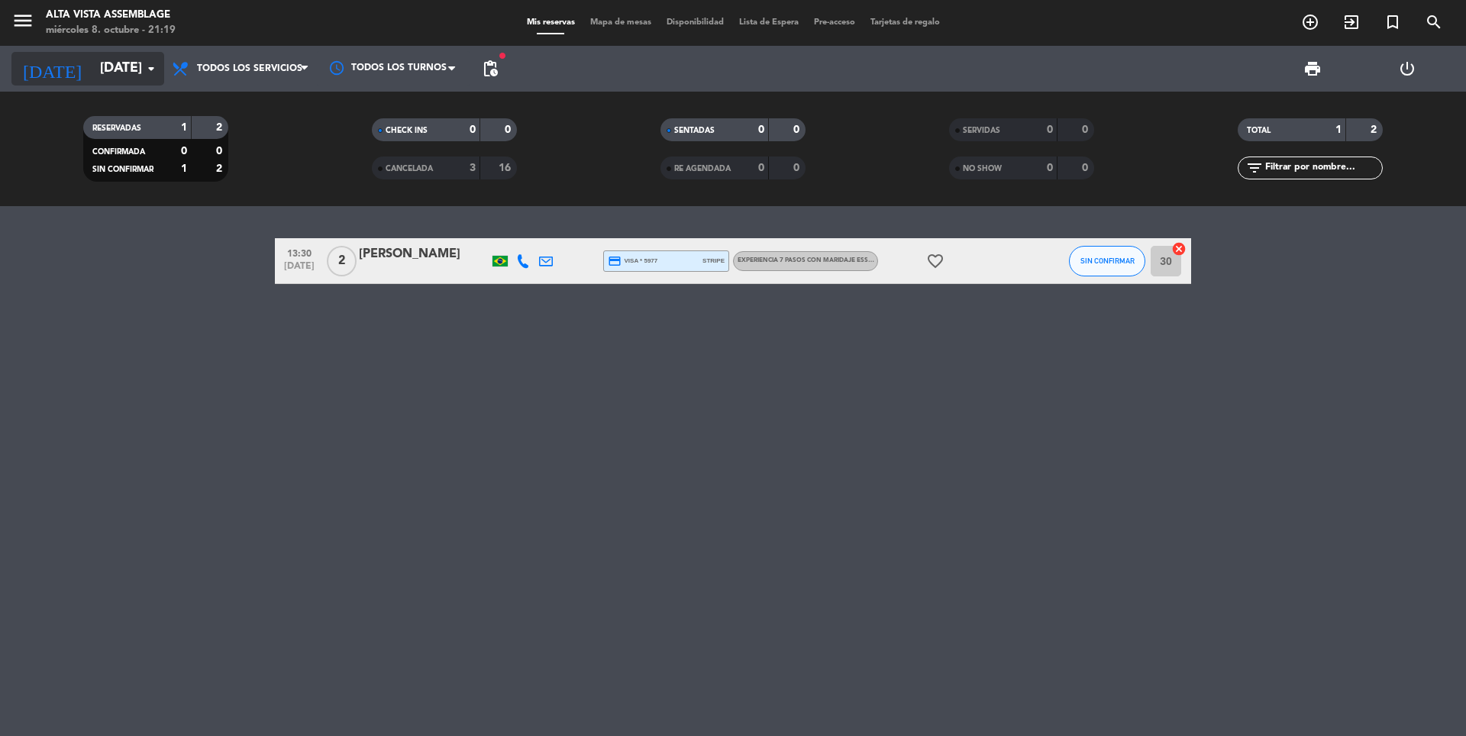
click at [128, 77] on input "[DATE]" at bounding box center [180, 68] width 177 height 31
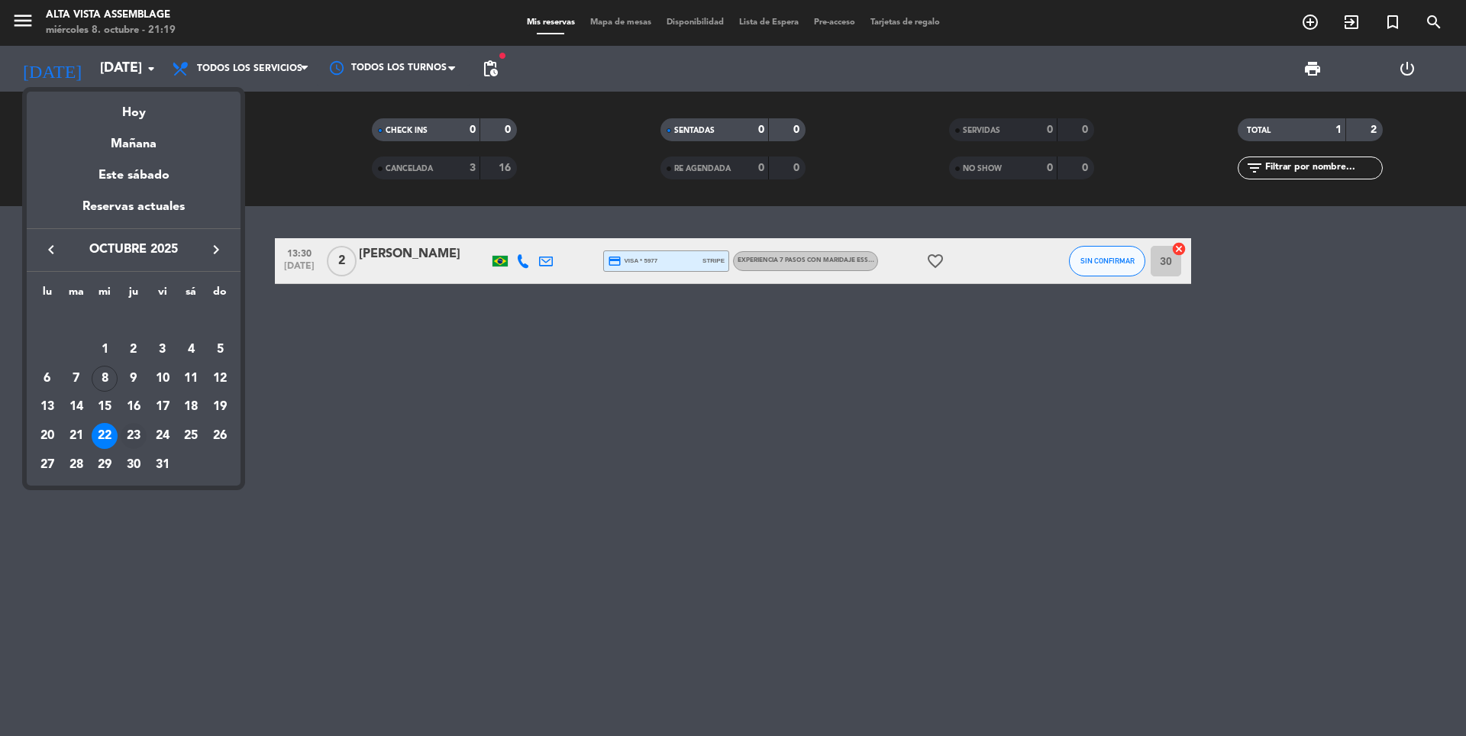
click at [129, 435] on div "23" at bounding box center [134, 436] width 26 height 26
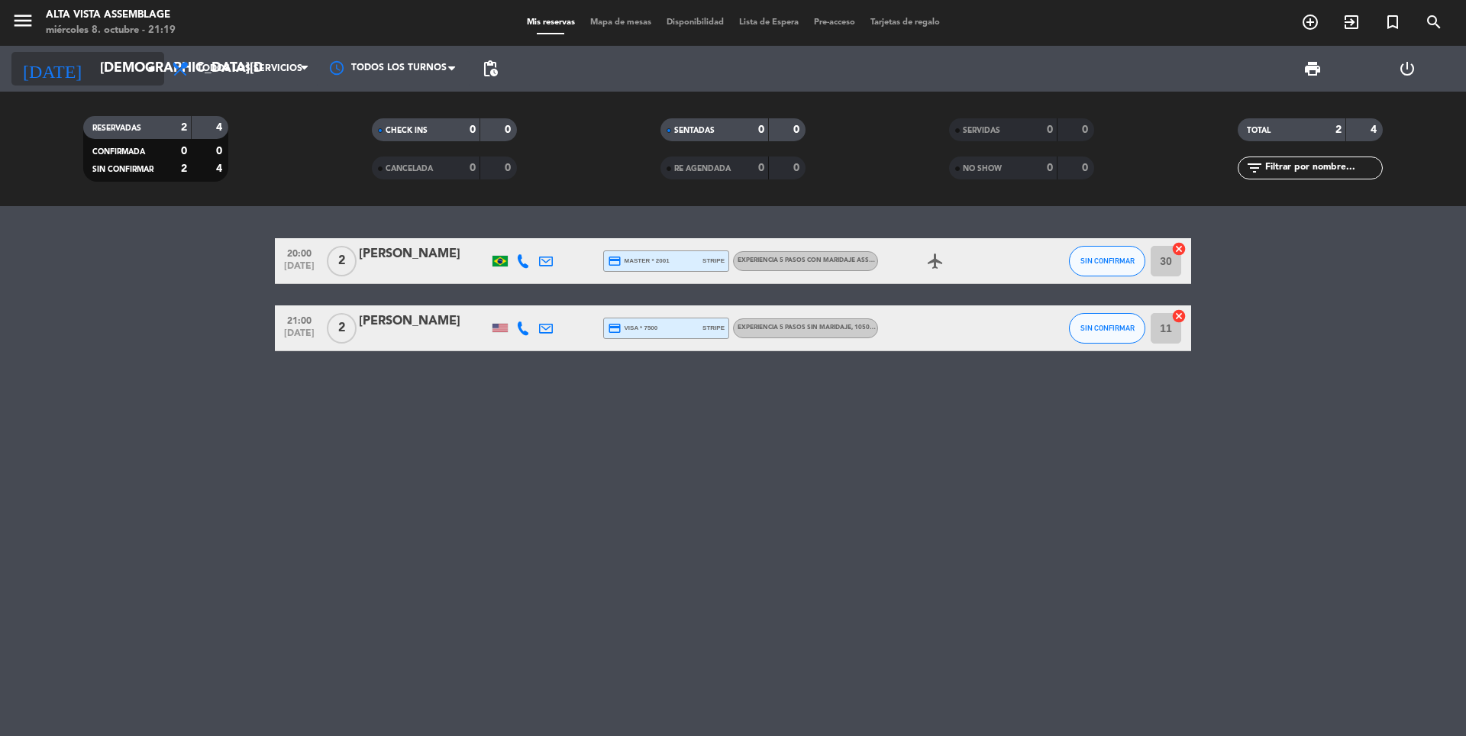
click at [155, 75] on icon "arrow_drop_down" at bounding box center [151, 69] width 18 height 18
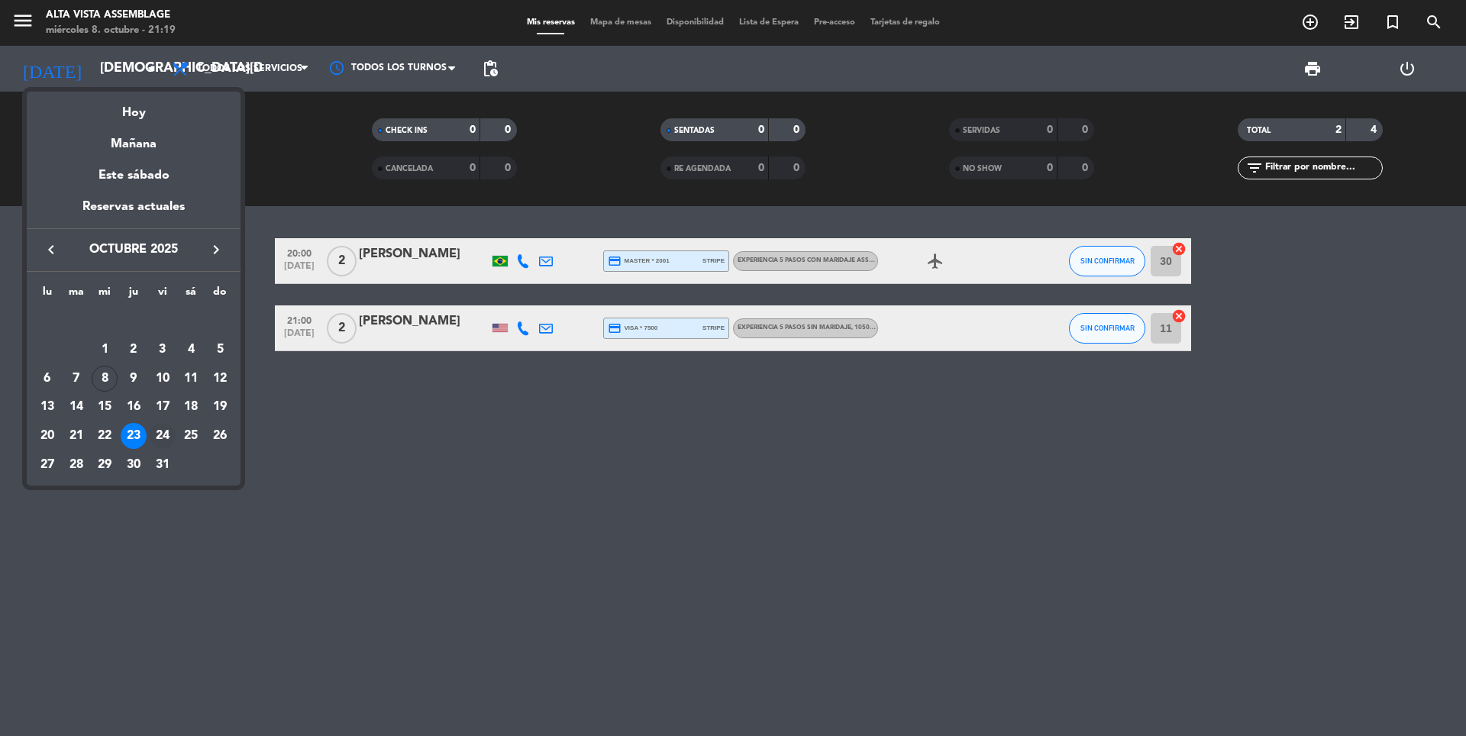
click at [170, 440] on div "24" at bounding box center [163, 436] width 26 height 26
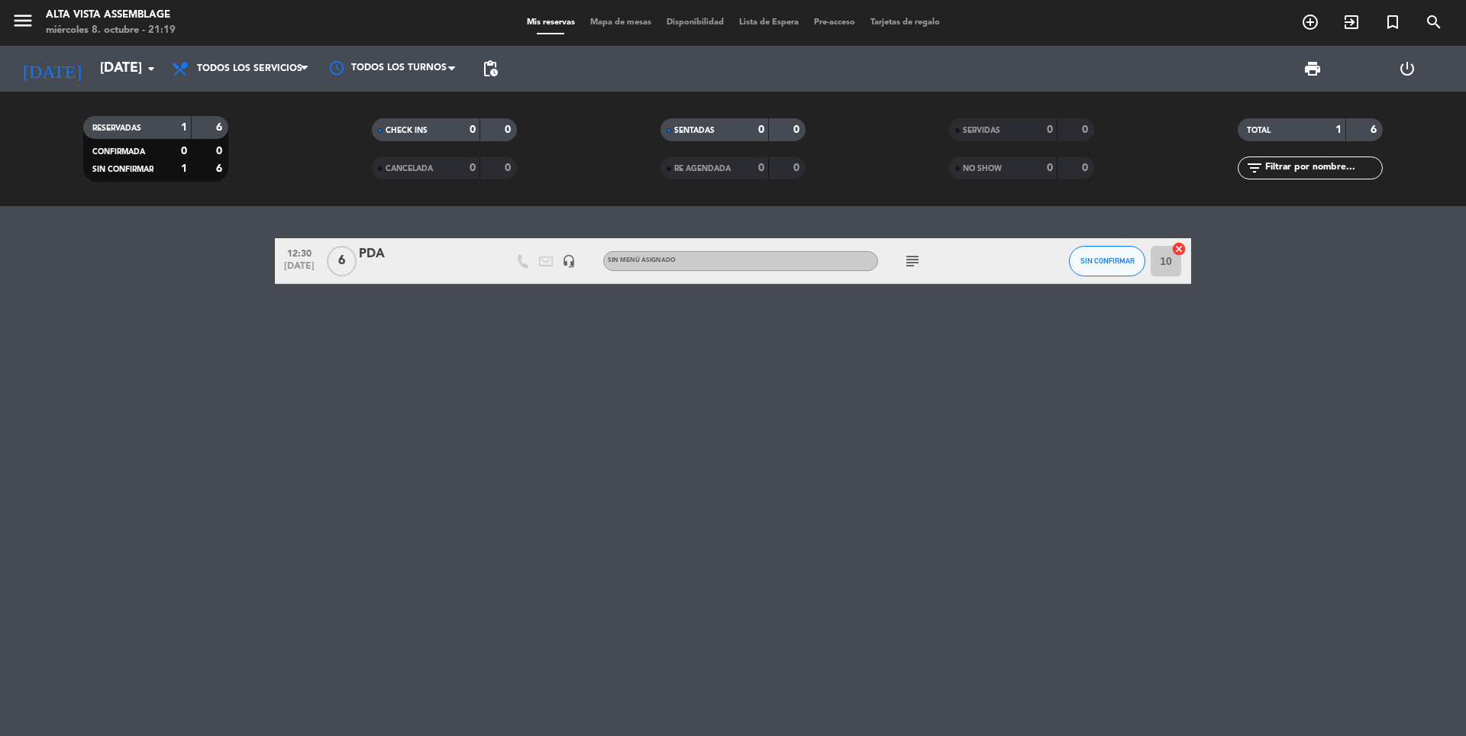
click at [910, 263] on icon "subject" at bounding box center [912, 261] width 18 height 18
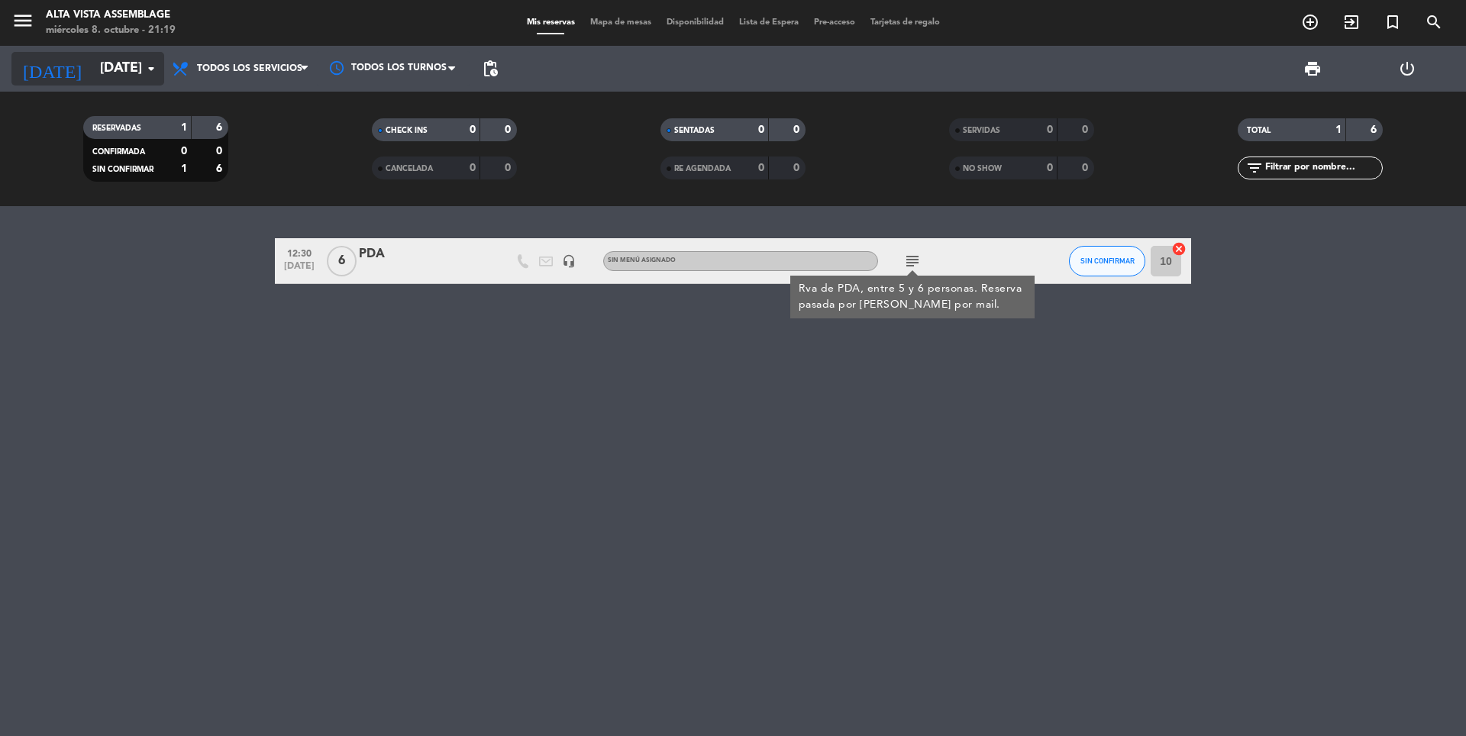
click at [104, 68] on input "[DATE]" at bounding box center [180, 68] width 177 height 31
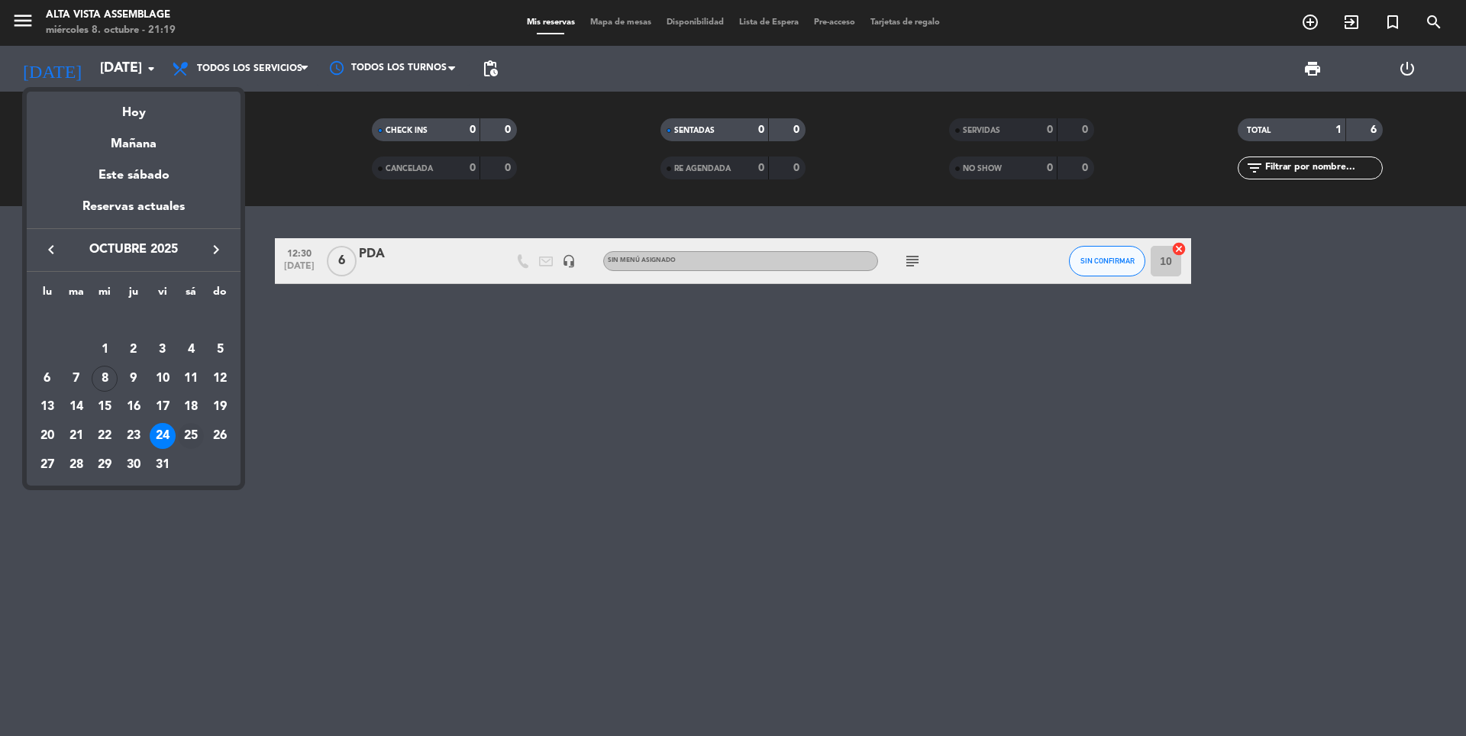
click at [202, 439] on div "25" at bounding box center [191, 436] width 26 height 26
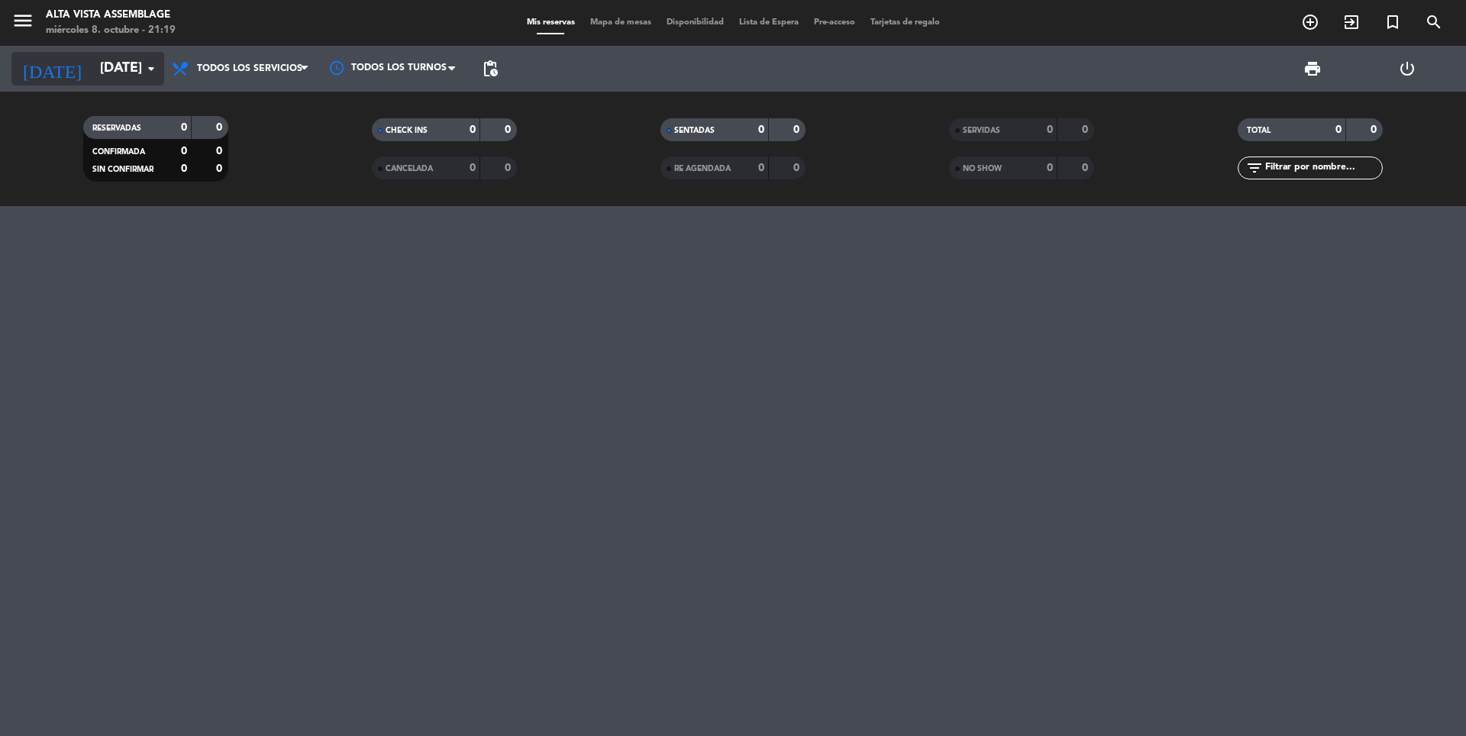
click at [111, 71] on input "[DATE]" at bounding box center [180, 68] width 177 height 31
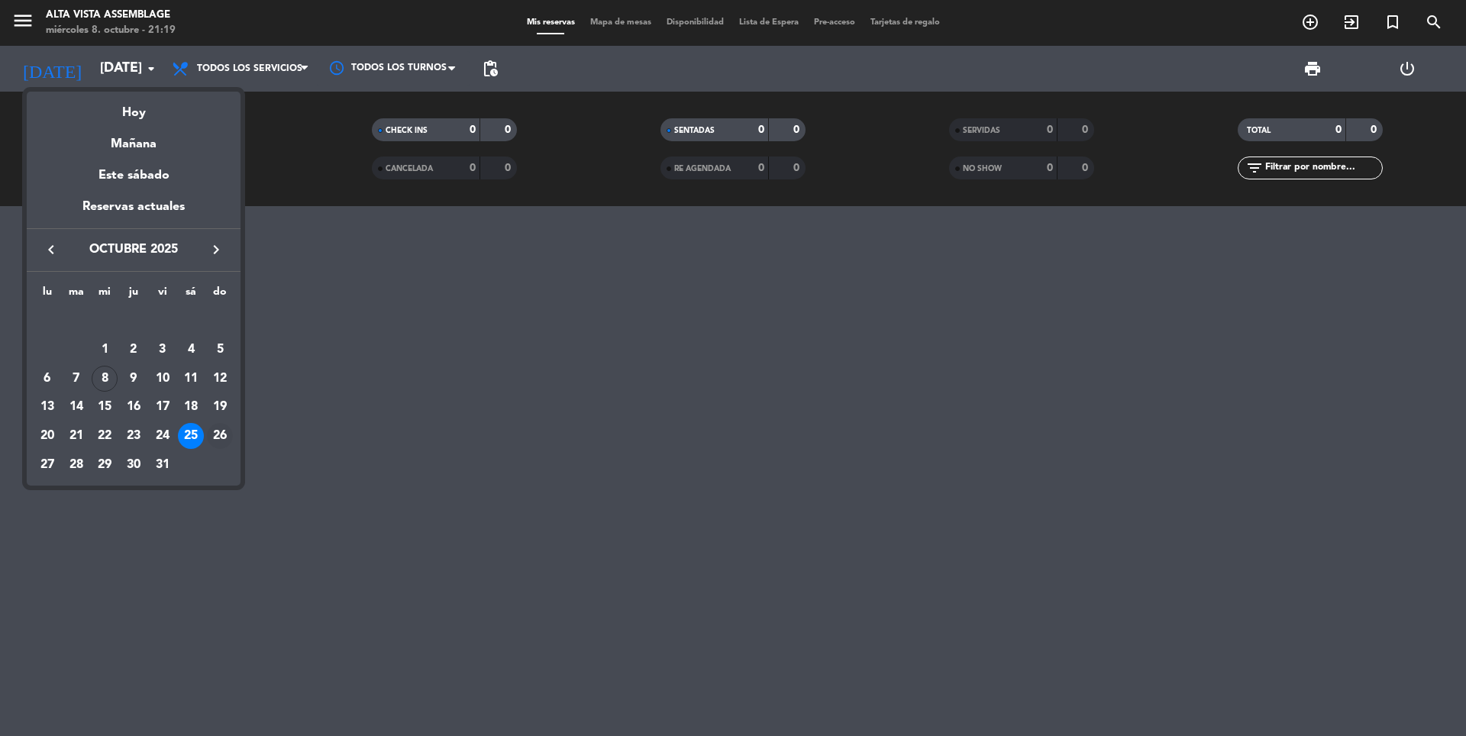
click at [223, 438] on div "26" at bounding box center [220, 436] width 26 height 26
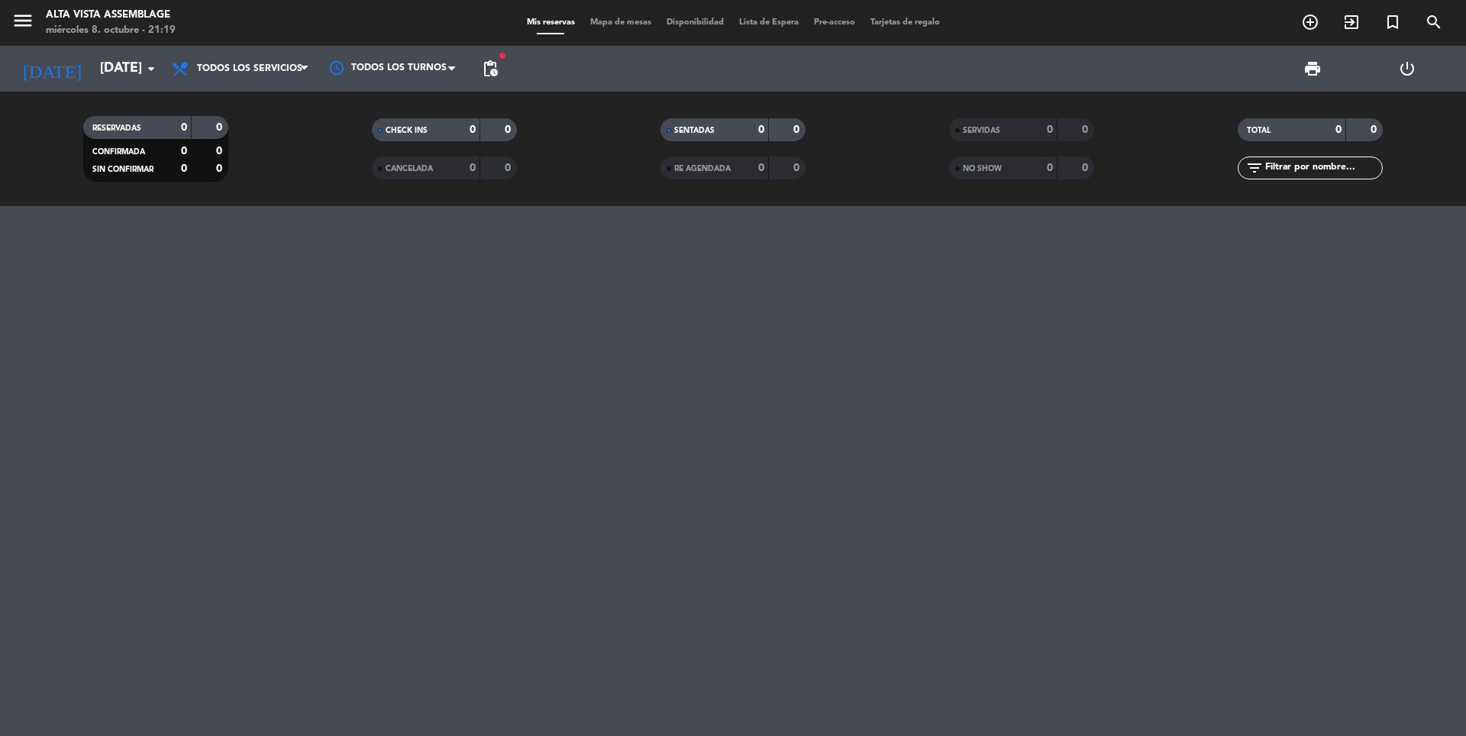
click at [501, 73] on span "pending_actions" at bounding box center [490, 68] width 31 height 31
click at [495, 76] on span "pending_actions" at bounding box center [490, 69] width 18 height 18
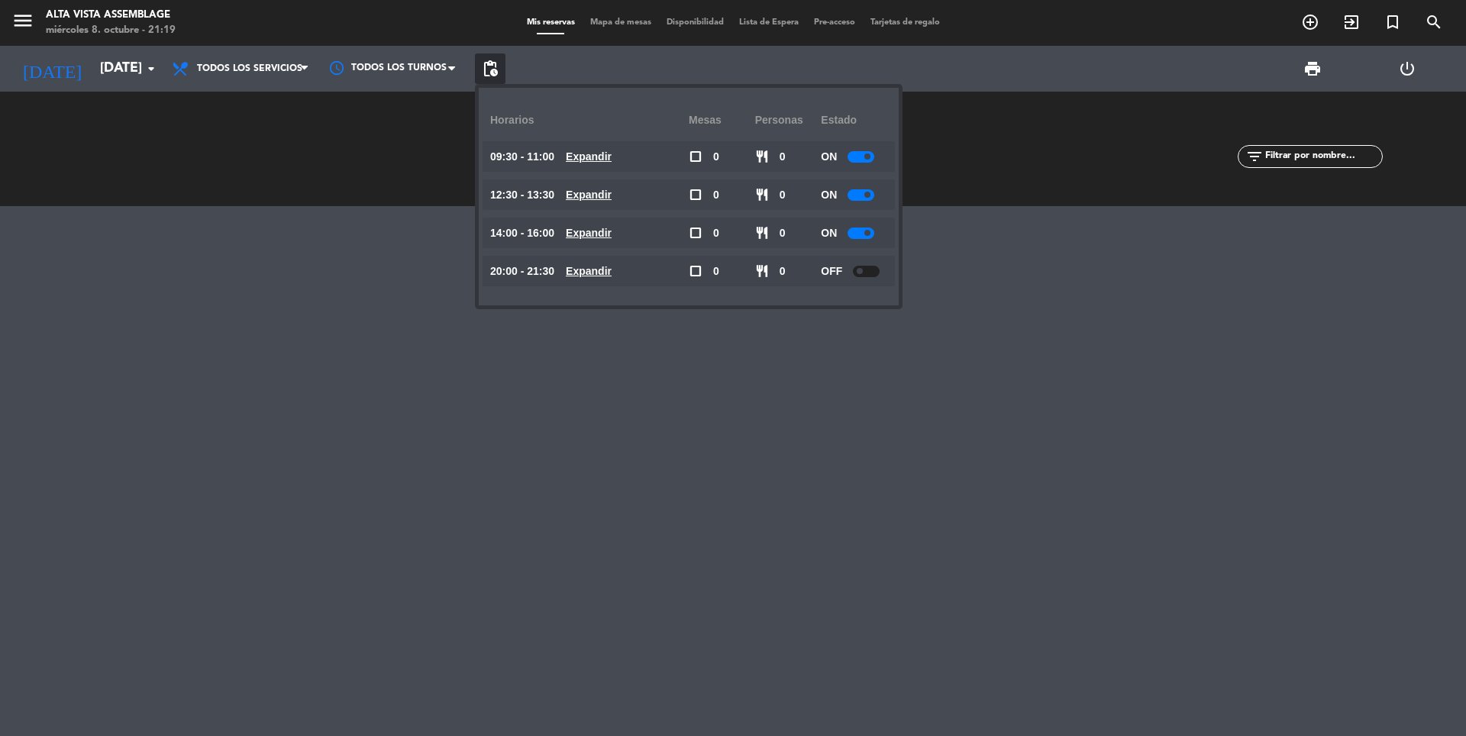
click at [216, 459] on div at bounding box center [733, 471] width 1466 height 530
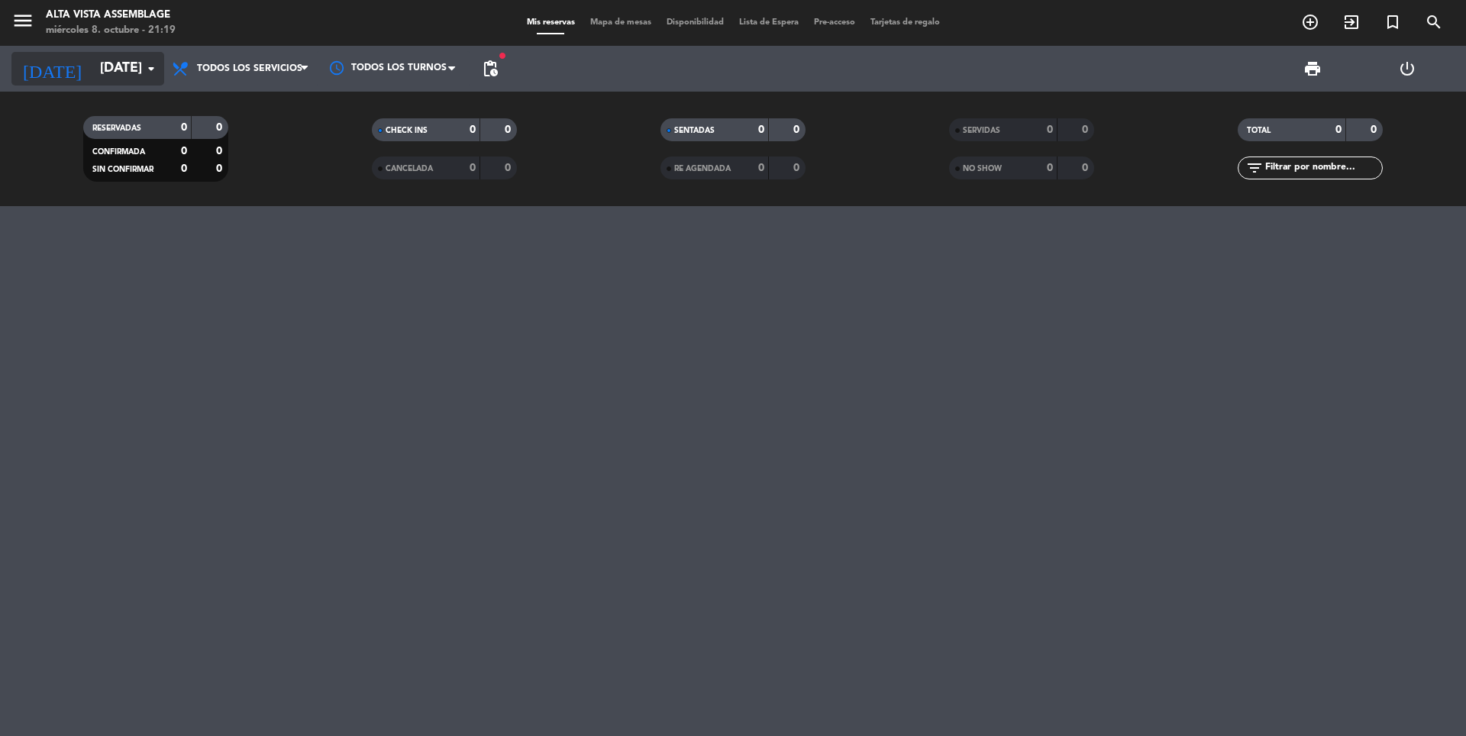
click at [118, 73] on input "[DATE]" at bounding box center [180, 68] width 177 height 31
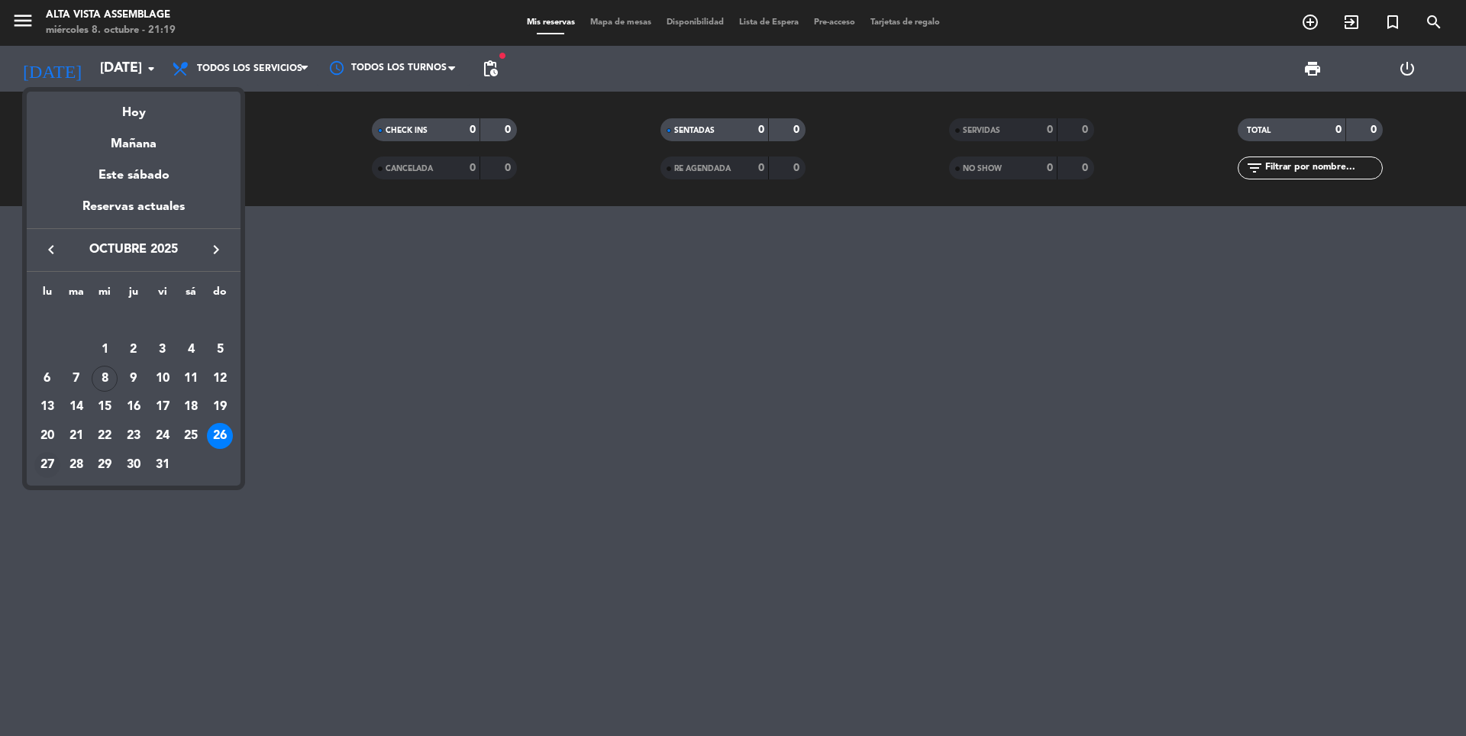
click at [44, 463] on div "27" at bounding box center [47, 465] width 26 height 26
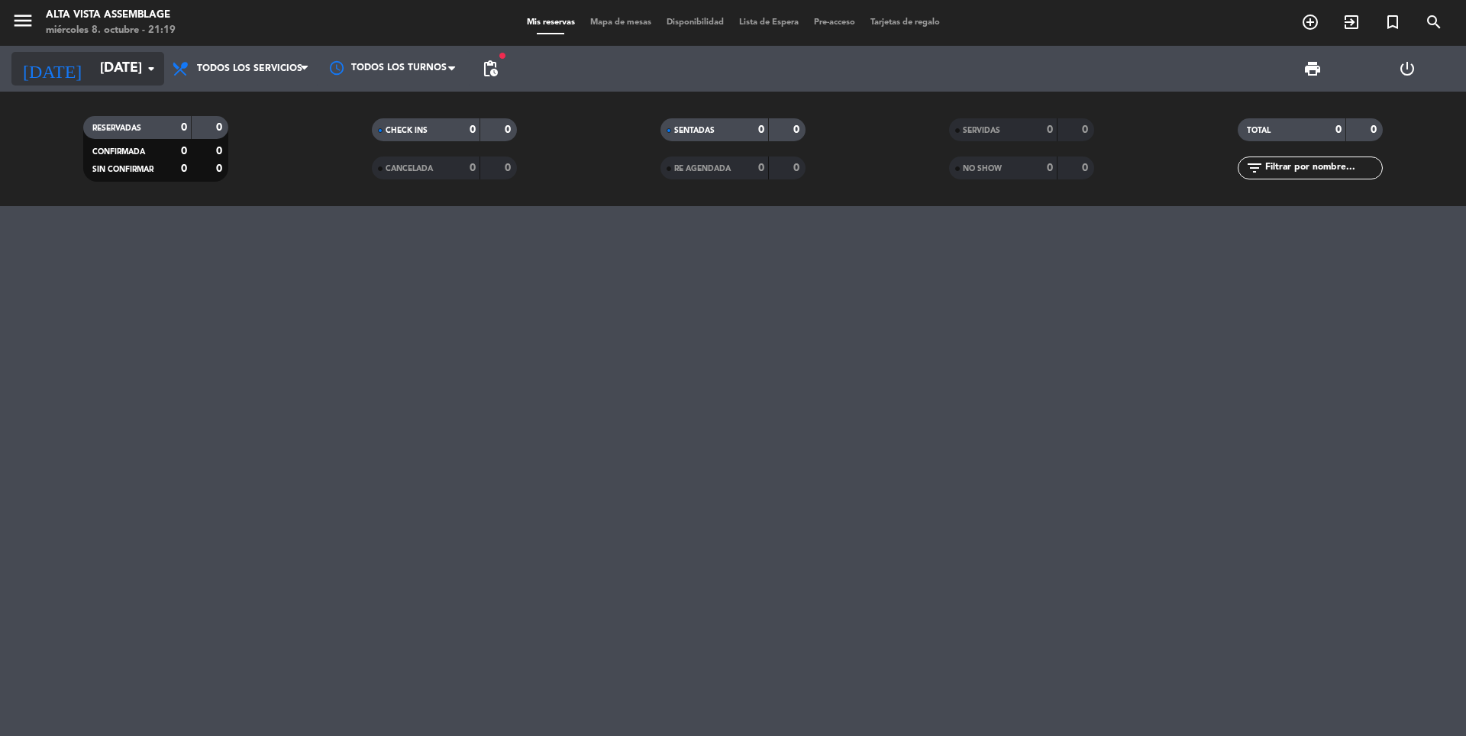
click at [104, 70] on input "[DATE]" at bounding box center [180, 68] width 177 height 31
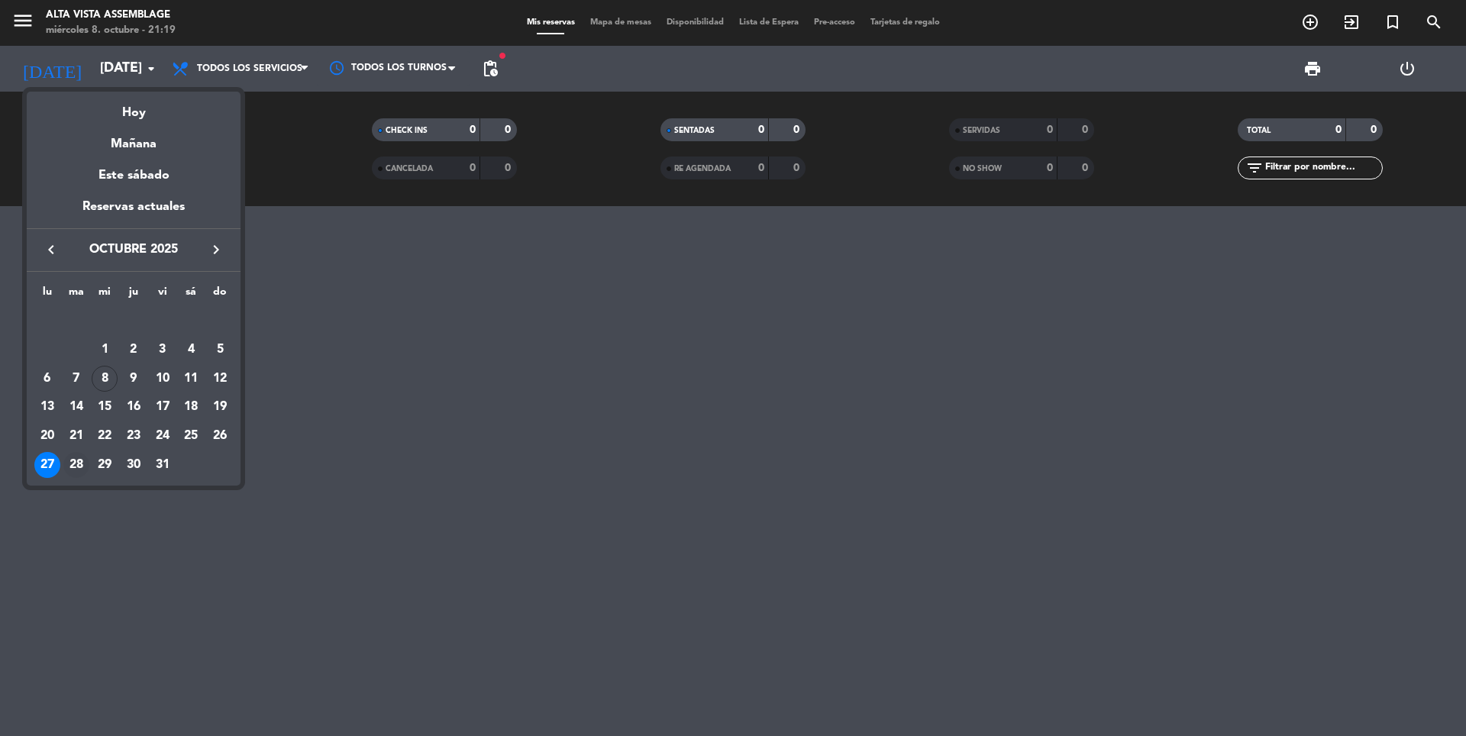
click at [76, 477] on div "28" at bounding box center [76, 465] width 26 height 26
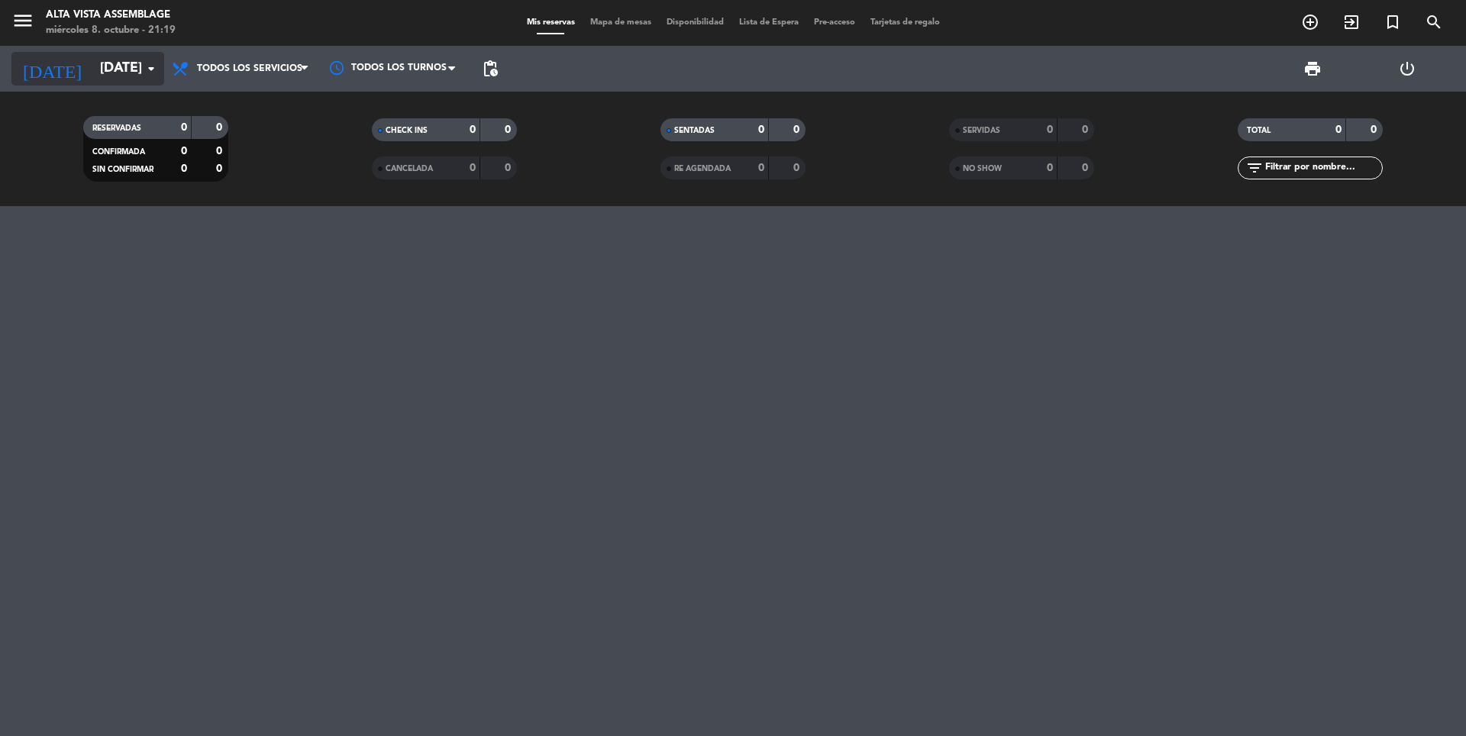
click at [127, 69] on input "[DATE]" at bounding box center [180, 68] width 177 height 31
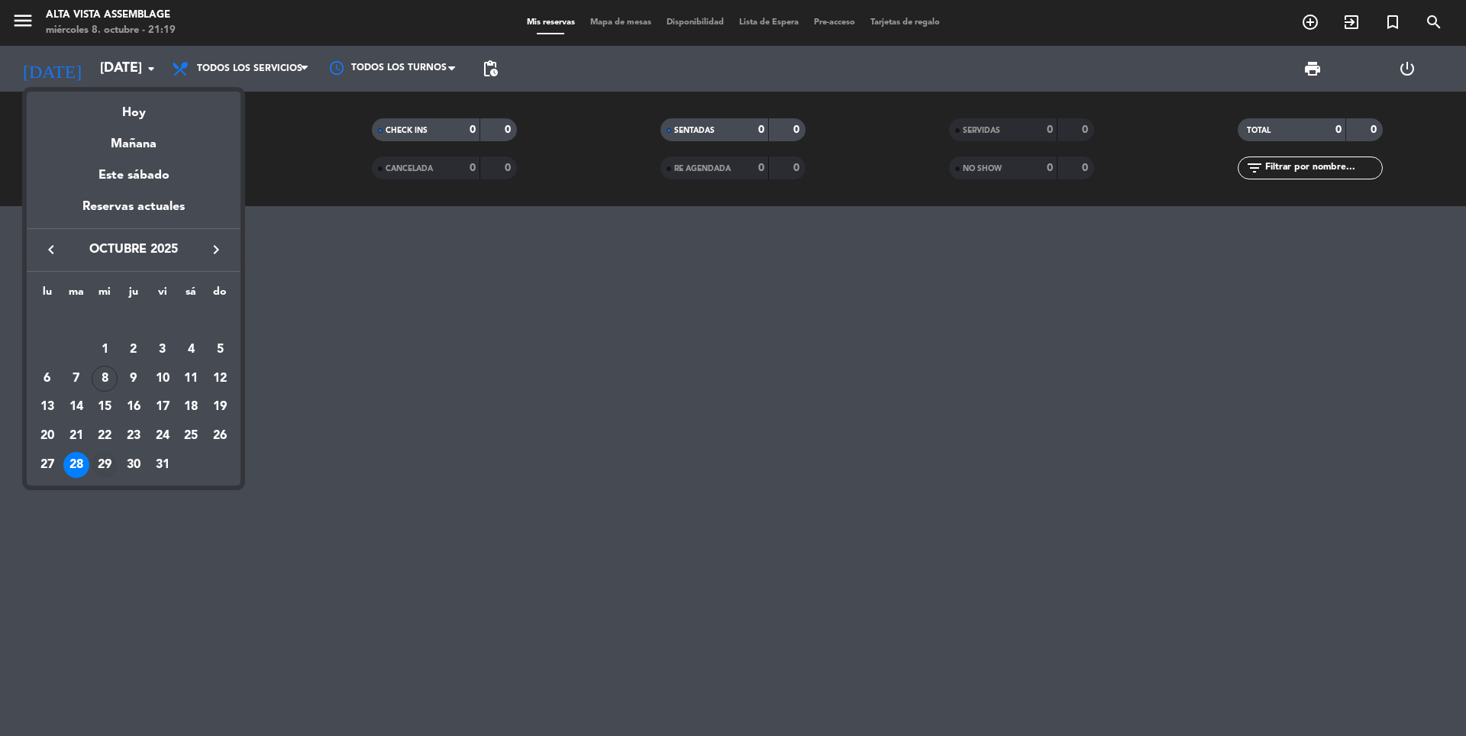
click at [106, 463] on div "29" at bounding box center [105, 465] width 26 height 26
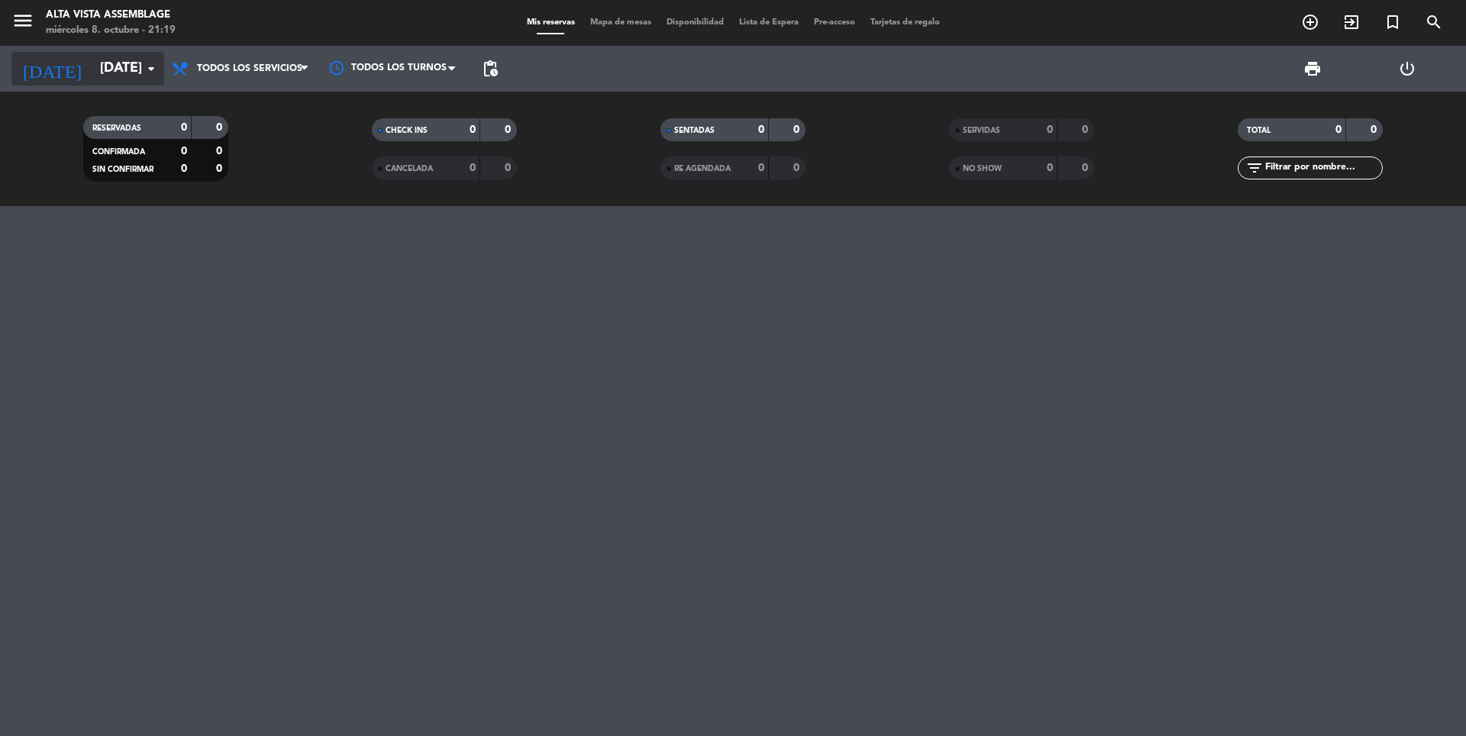
click at [99, 79] on input "[DATE]" at bounding box center [180, 68] width 177 height 31
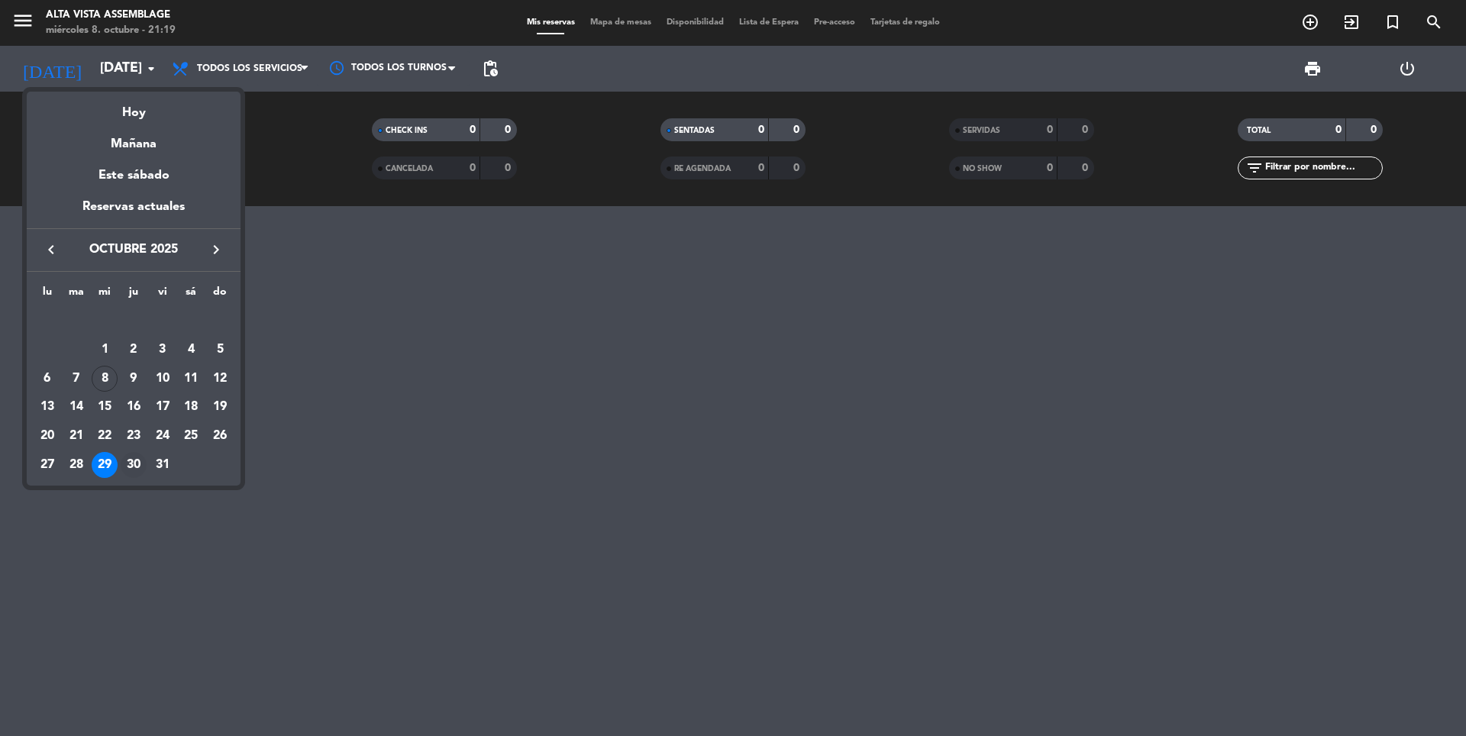
click at [139, 464] on div "30" at bounding box center [134, 465] width 26 height 26
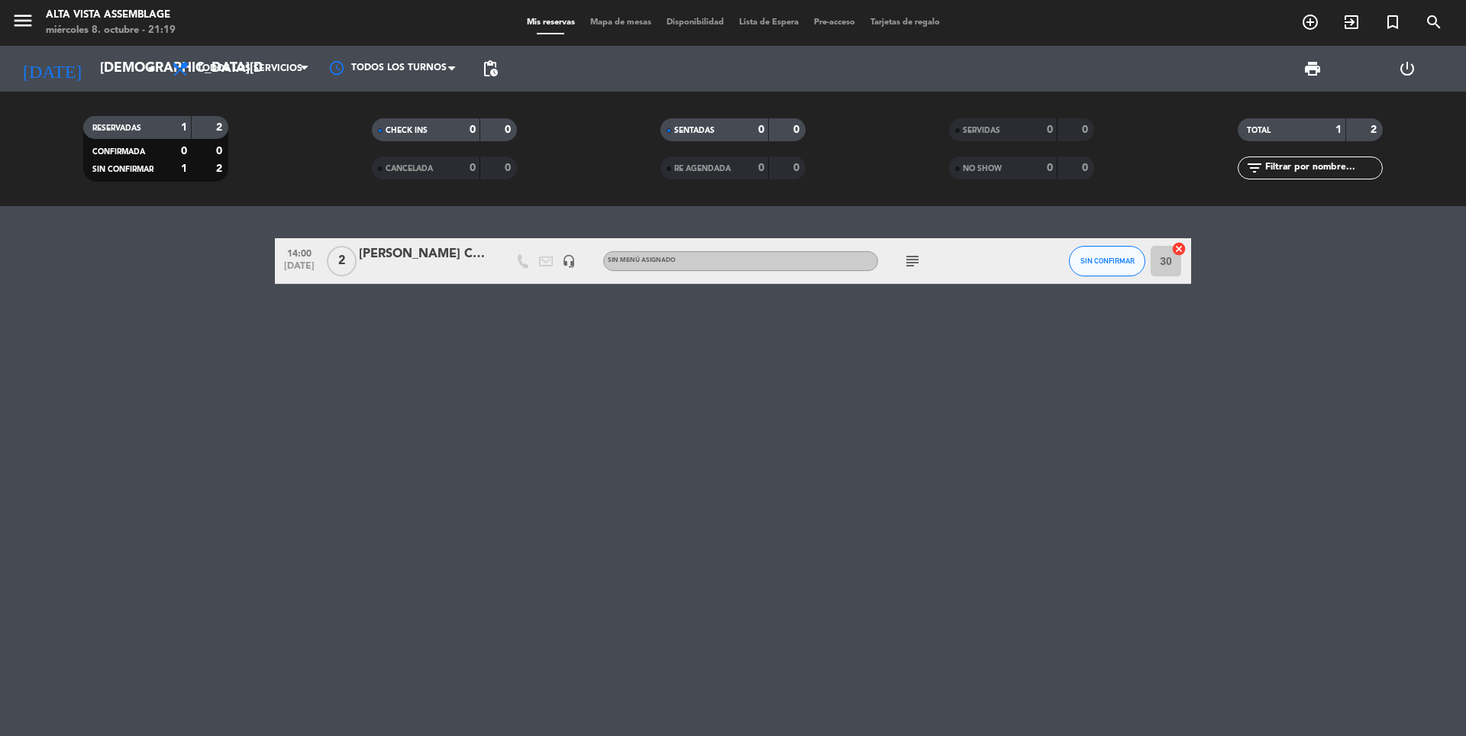
click at [911, 267] on icon "subject" at bounding box center [912, 261] width 18 height 18
click at [104, 77] on input "[DEMOGRAPHIC_DATA][DATE]" at bounding box center [180, 68] width 177 height 31
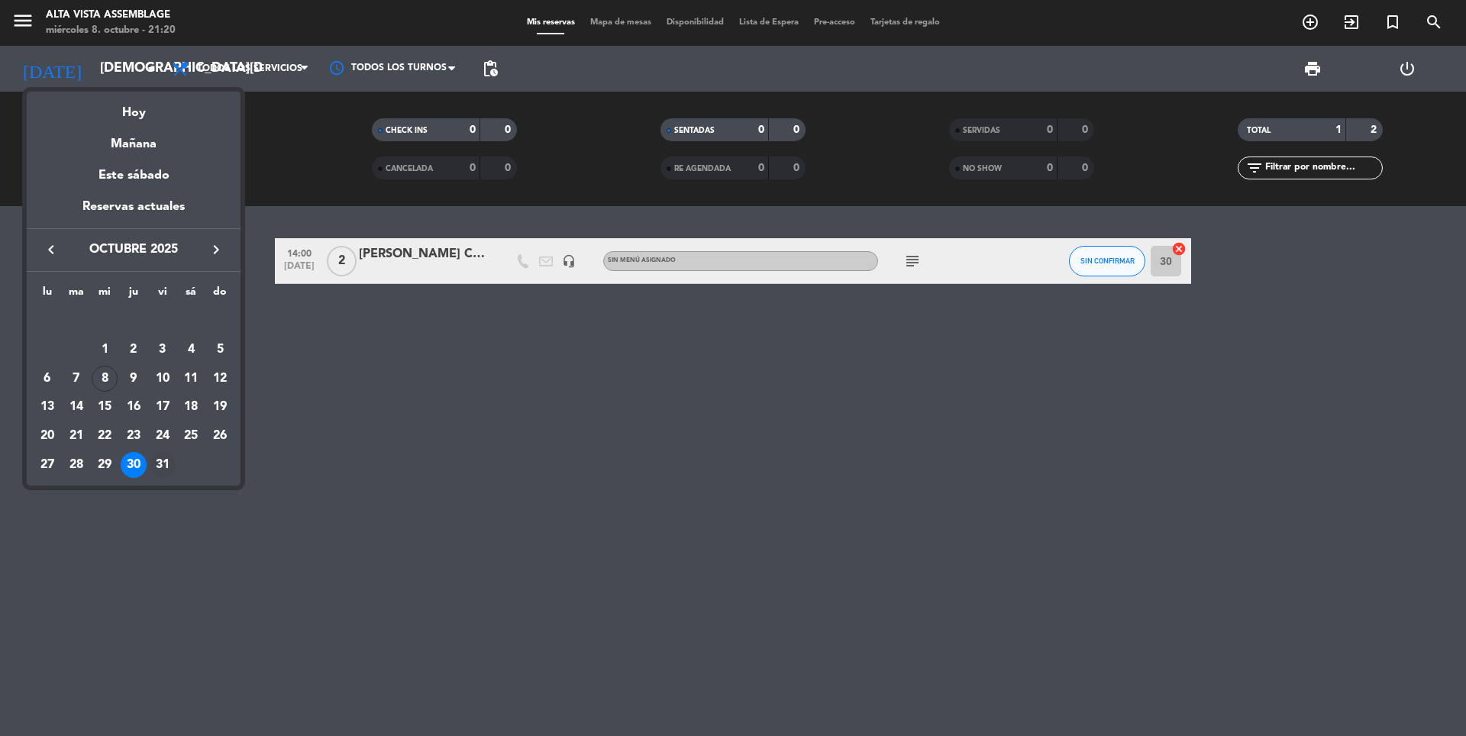
click at [162, 468] on div "31" at bounding box center [163, 465] width 26 height 26
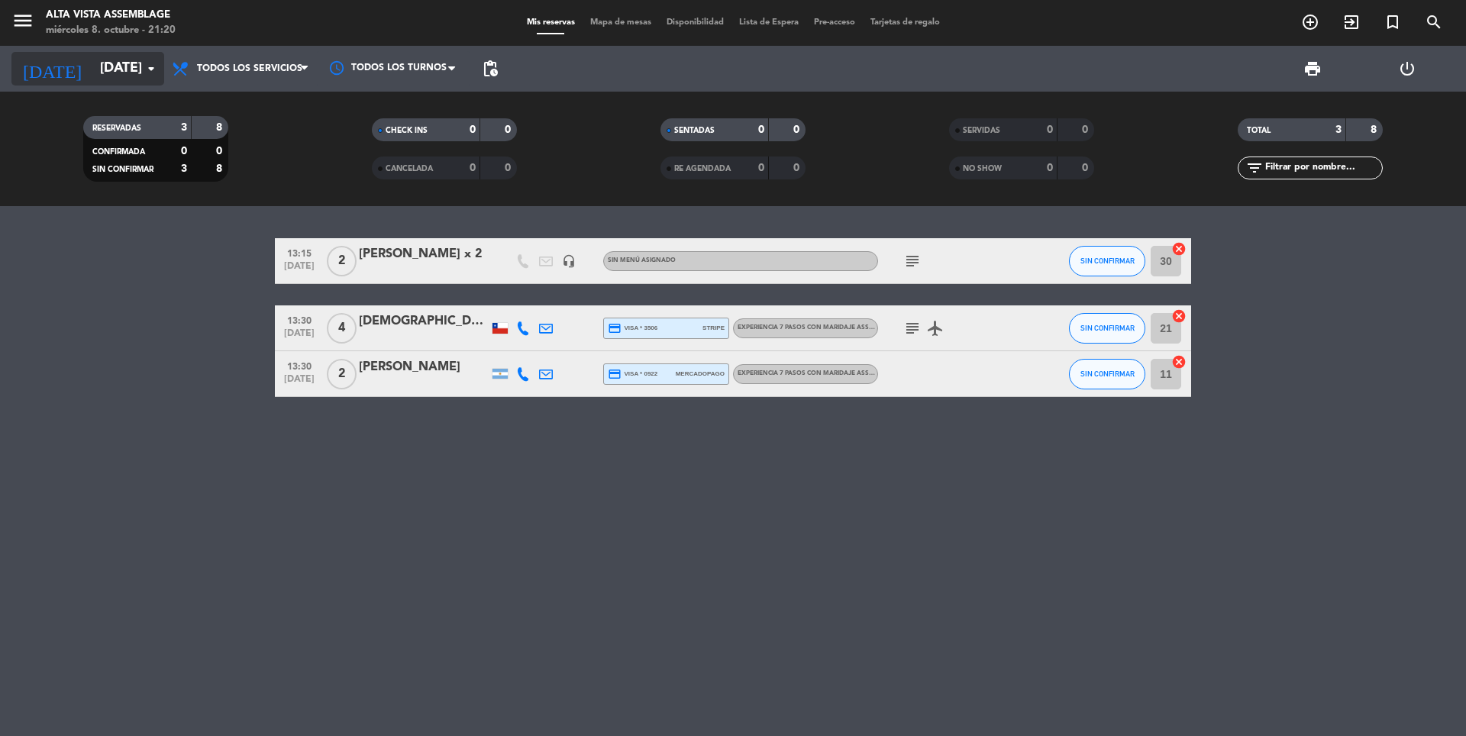
click at [92, 79] on input "[DATE]" at bounding box center [180, 68] width 177 height 31
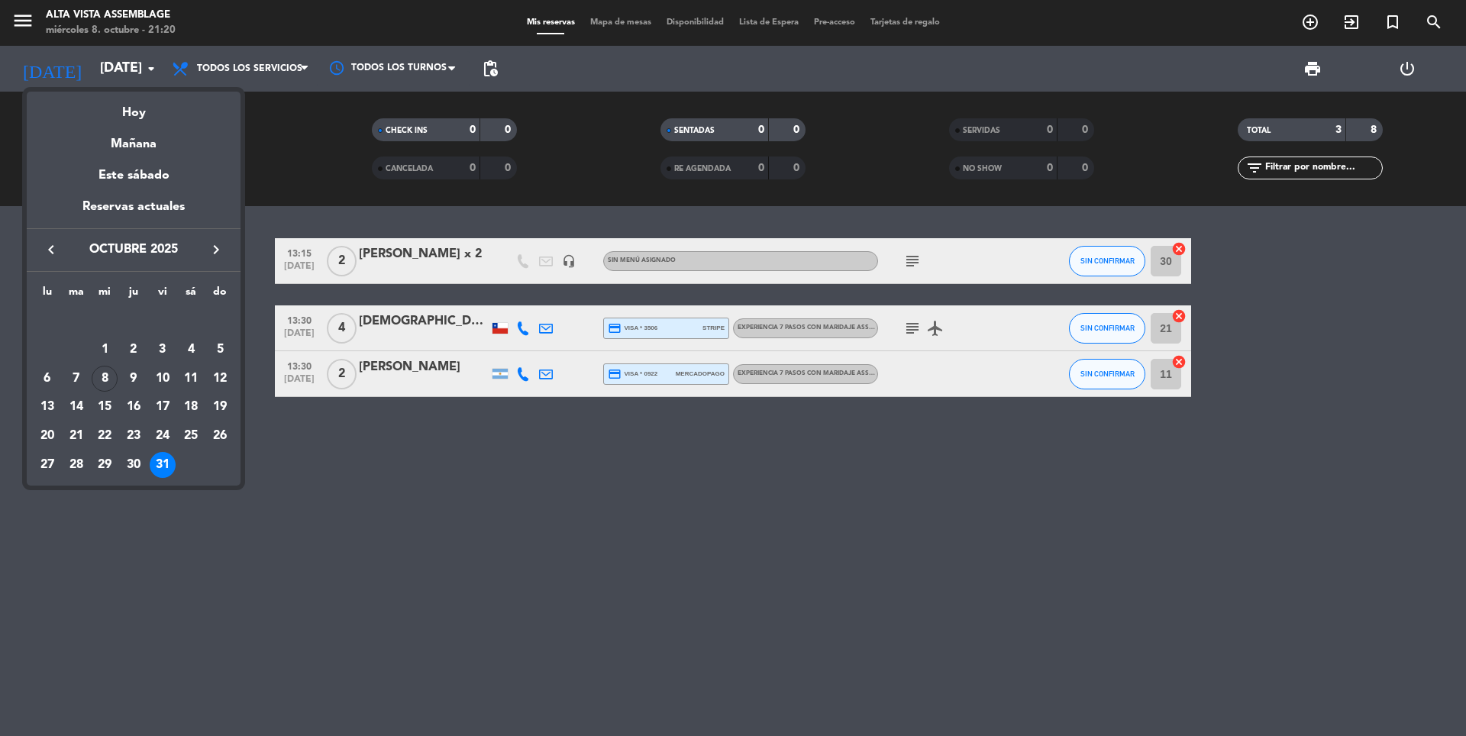
click at [211, 249] on icon "keyboard_arrow_right" at bounding box center [216, 250] width 18 height 18
click at [197, 315] on div "1" at bounding box center [191, 321] width 26 height 26
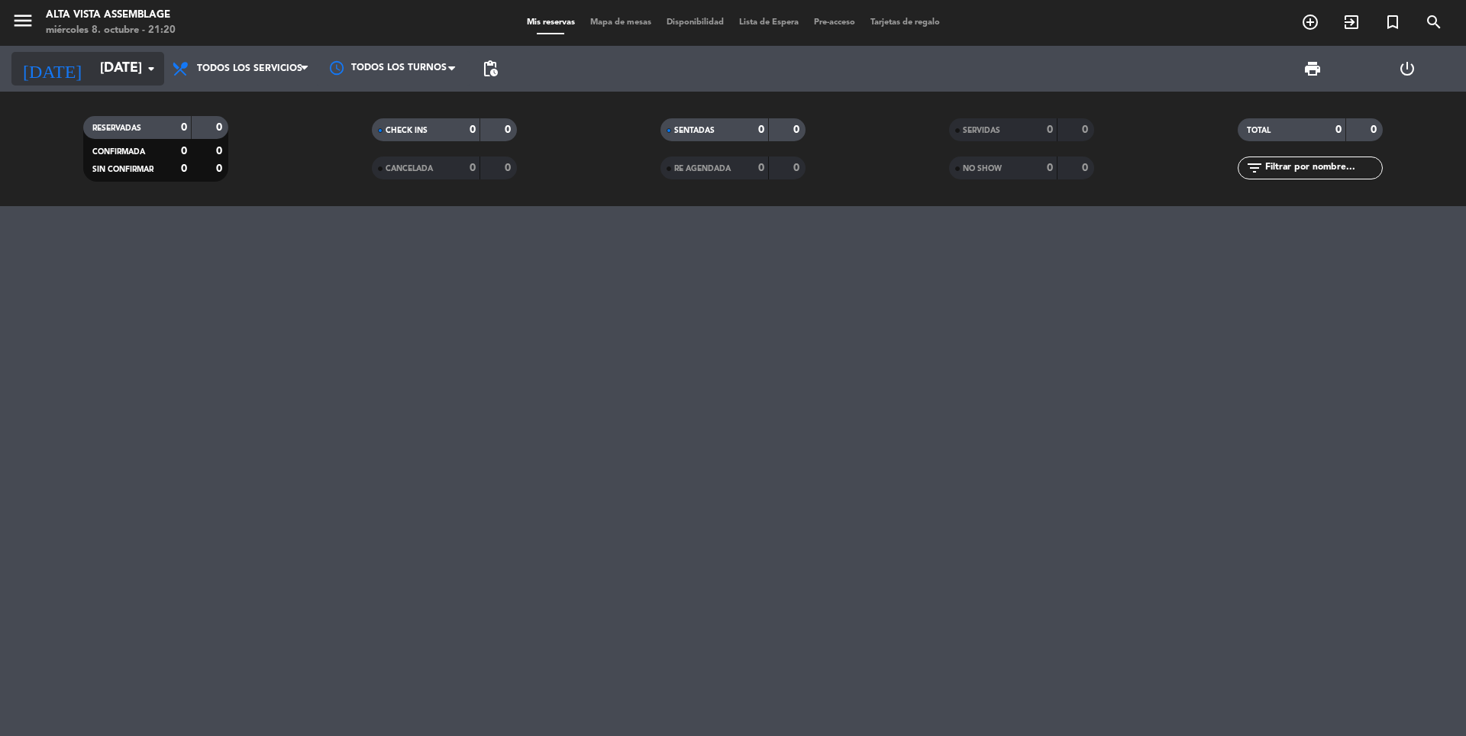
click at [108, 76] on input "[DATE]" at bounding box center [180, 68] width 177 height 31
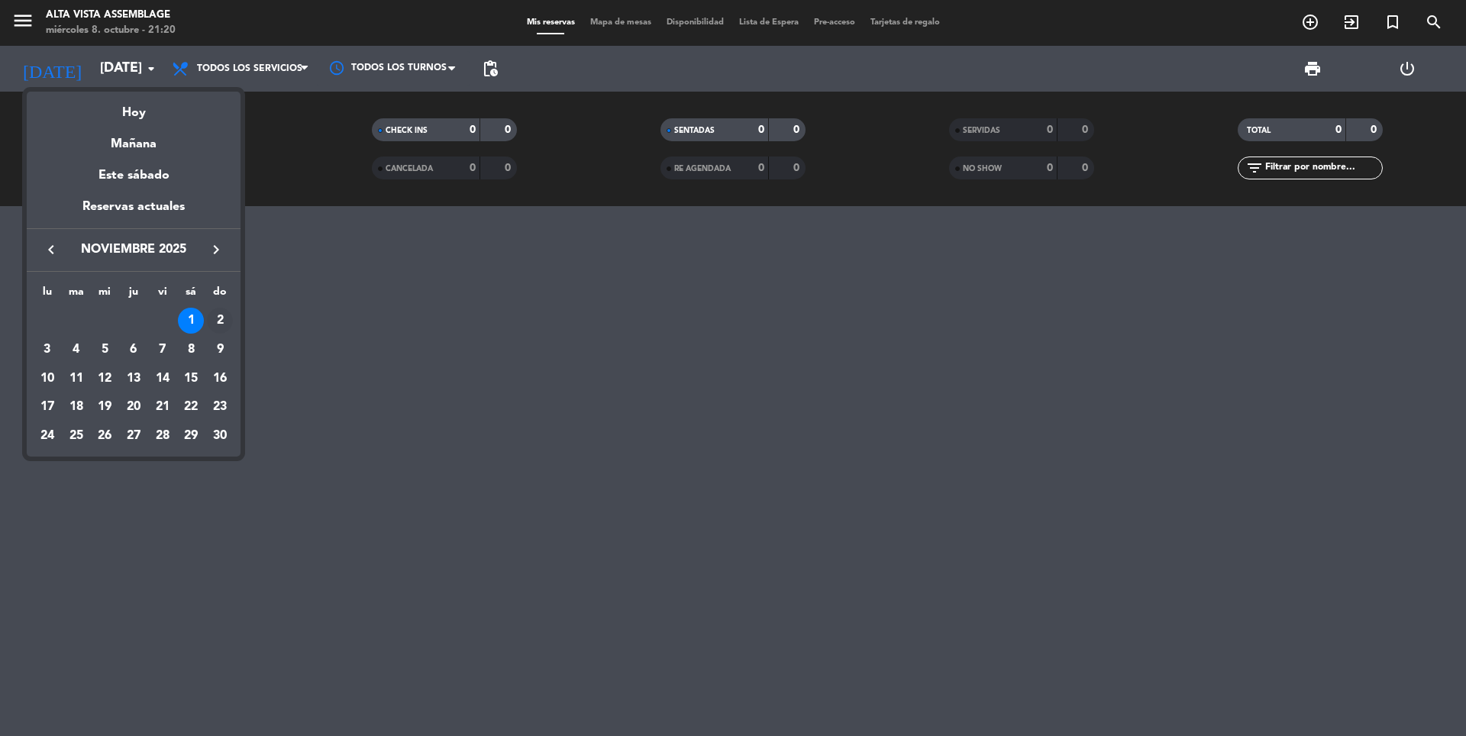
click at [219, 325] on div "2" at bounding box center [220, 321] width 26 height 26
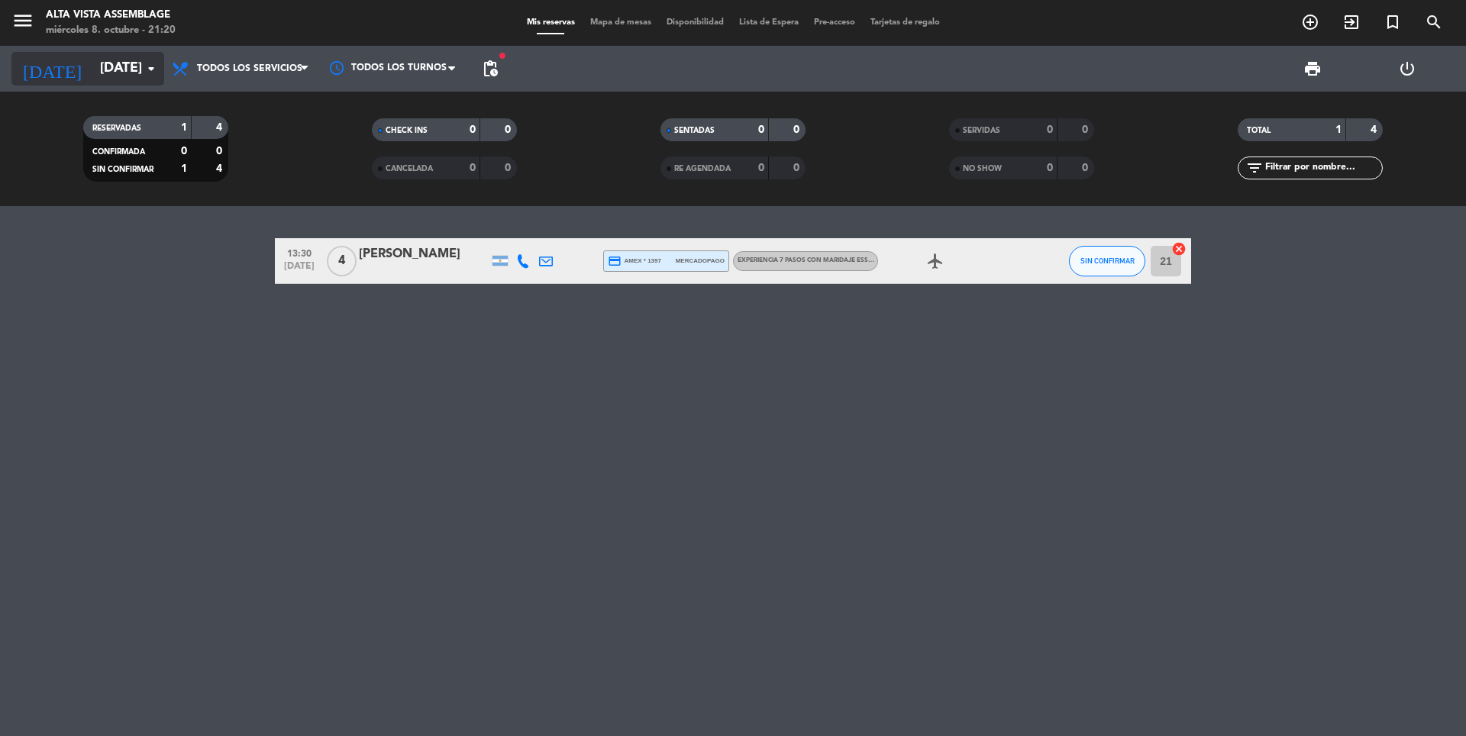
click at [115, 66] on input "[DATE]" at bounding box center [180, 68] width 177 height 31
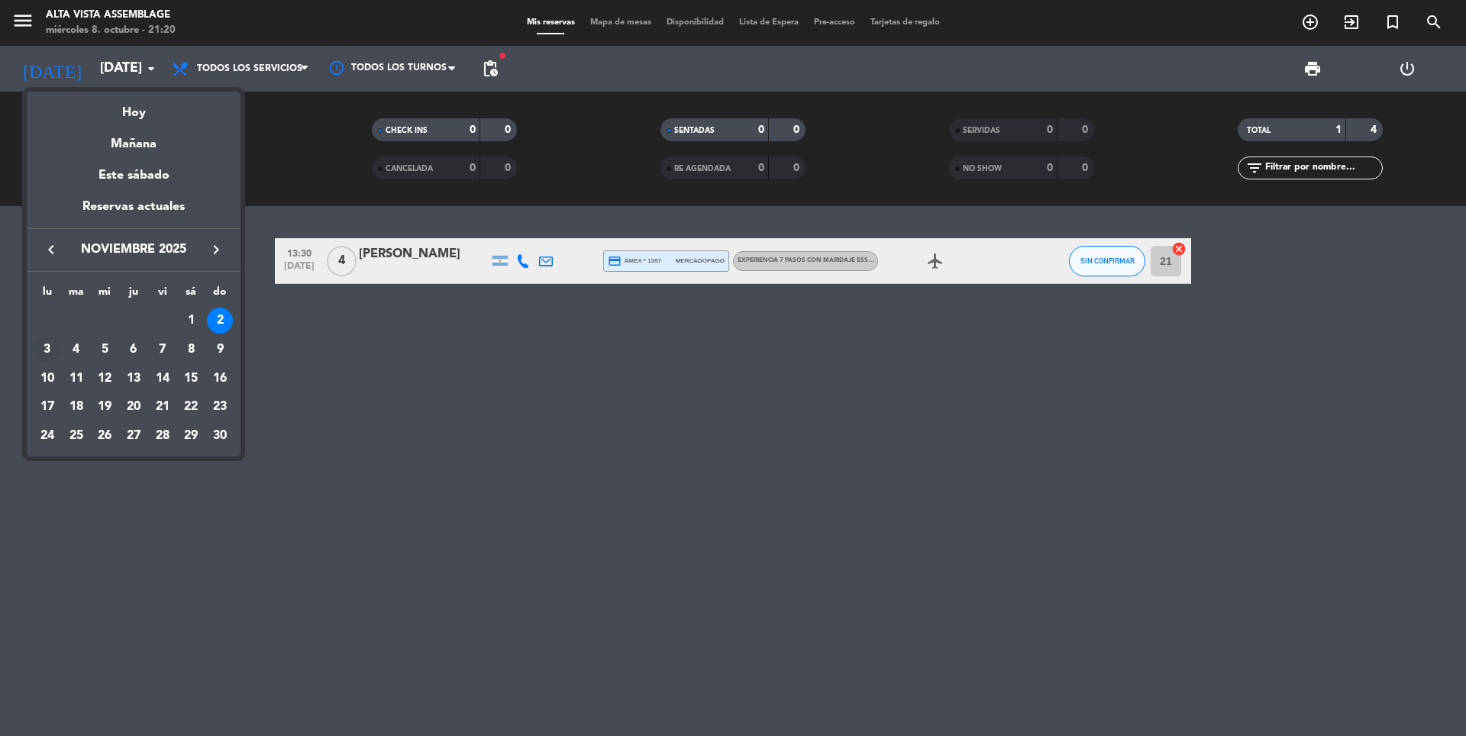
click at [44, 354] on div "3" at bounding box center [47, 350] width 26 height 26
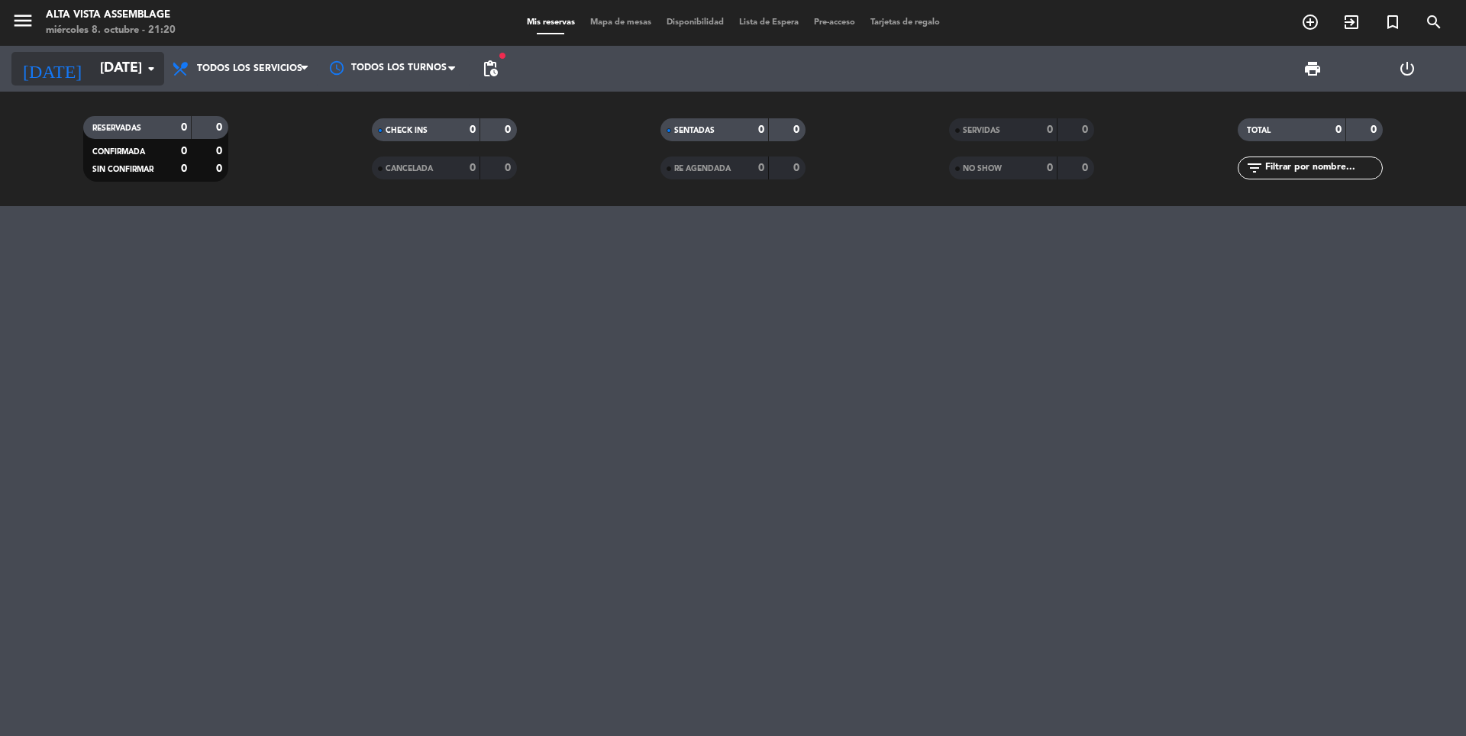
click at [108, 79] on input "[DATE]" at bounding box center [180, 68] width 177 height 31
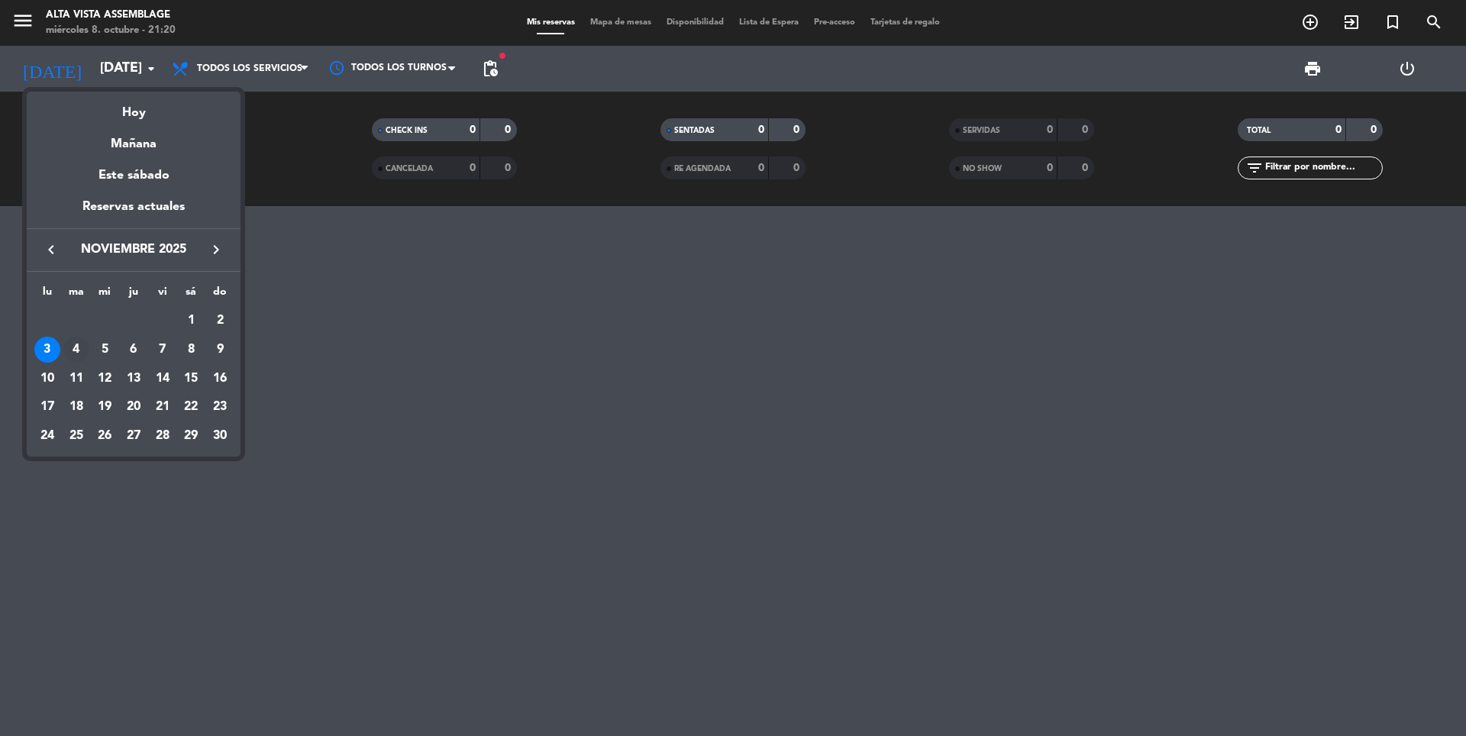
click at [74, 355] on div "4" at bounding box center [76, 350] width 26 height 26
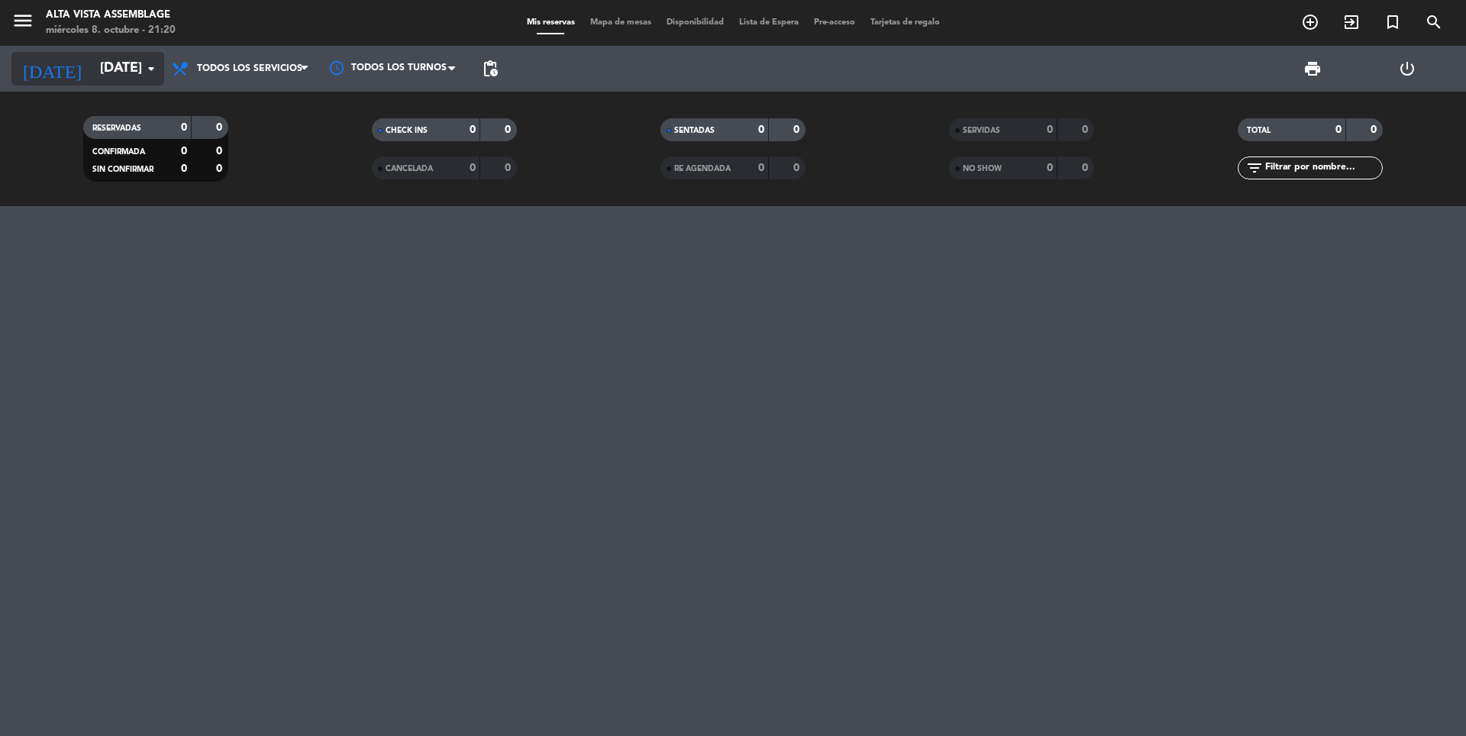
click at [114, 73] on input "[DATE]" at bounding box center [180, 68] width 177 height 31
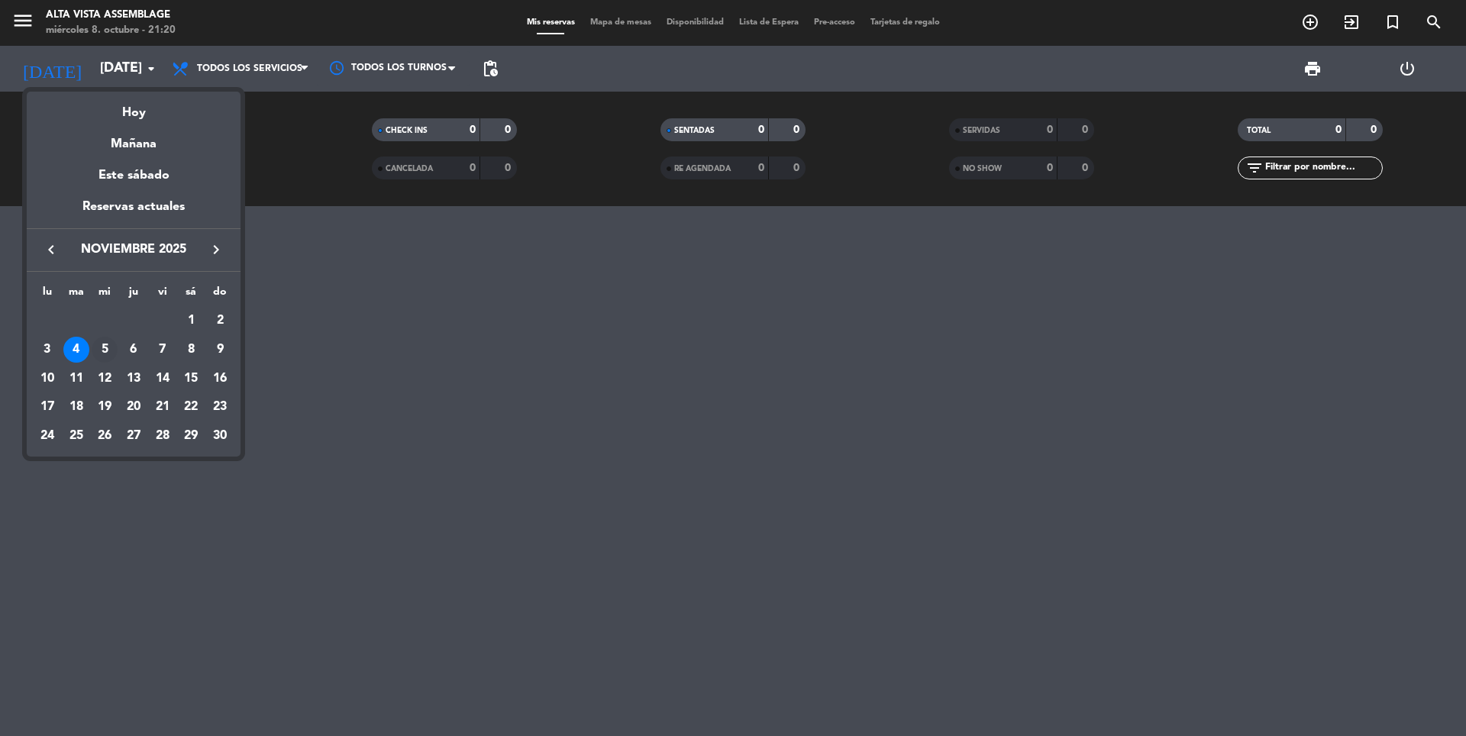
click at [105, 356] on div "5" at bounding box center [105, 350] width 26 height 26
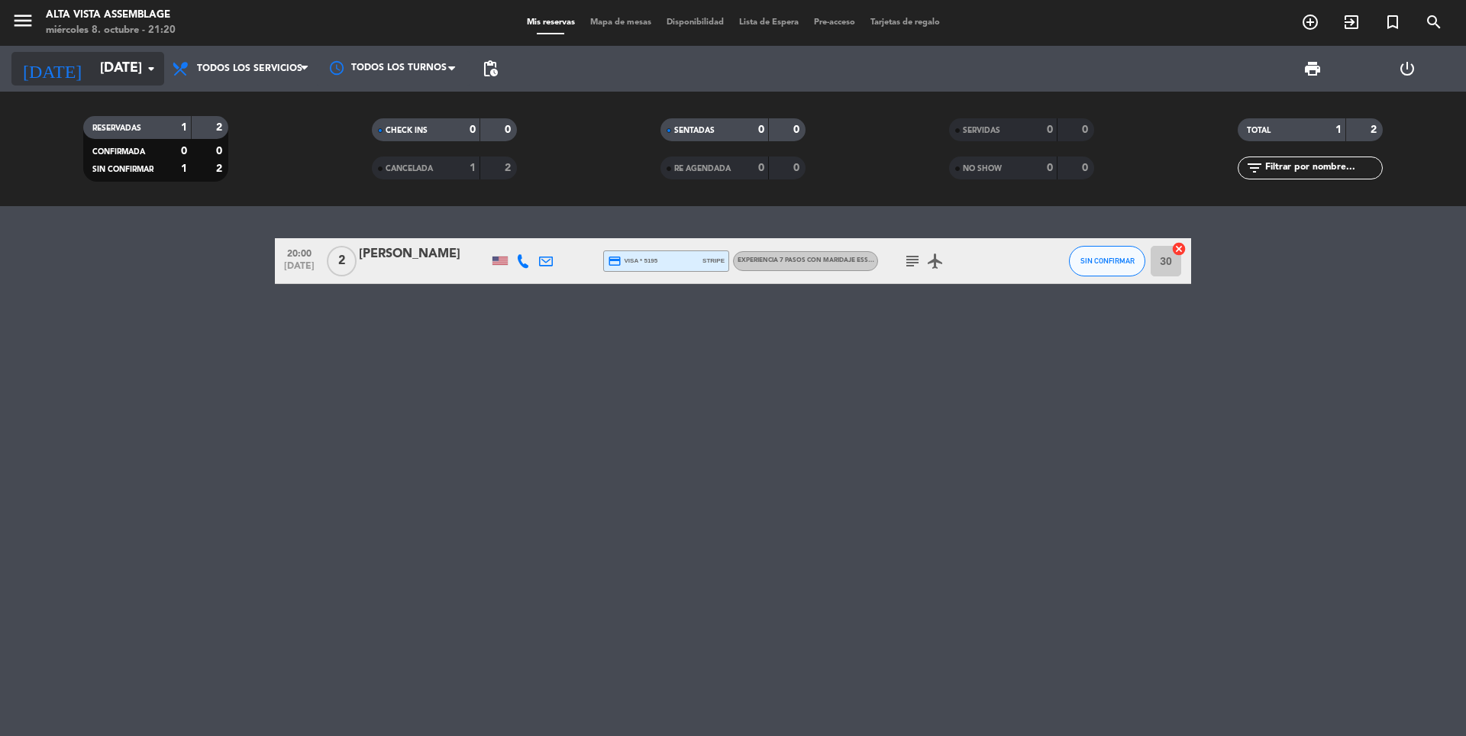
click at [113, 71] on input "[DATE]" at bounding box center [180, 68] width 177 height 31
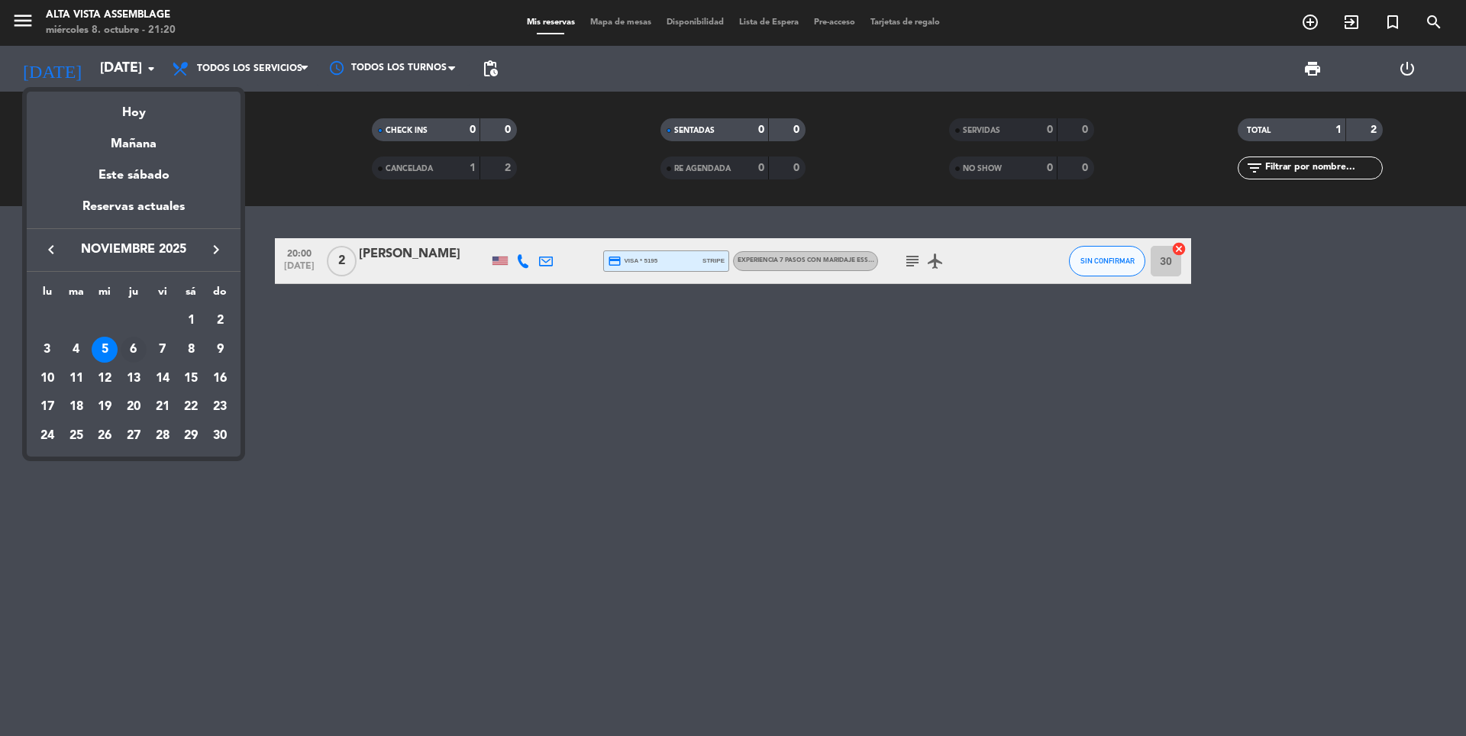
click at [133, 351] on div "6" at bounding box center [134, 350] width 26 height 26
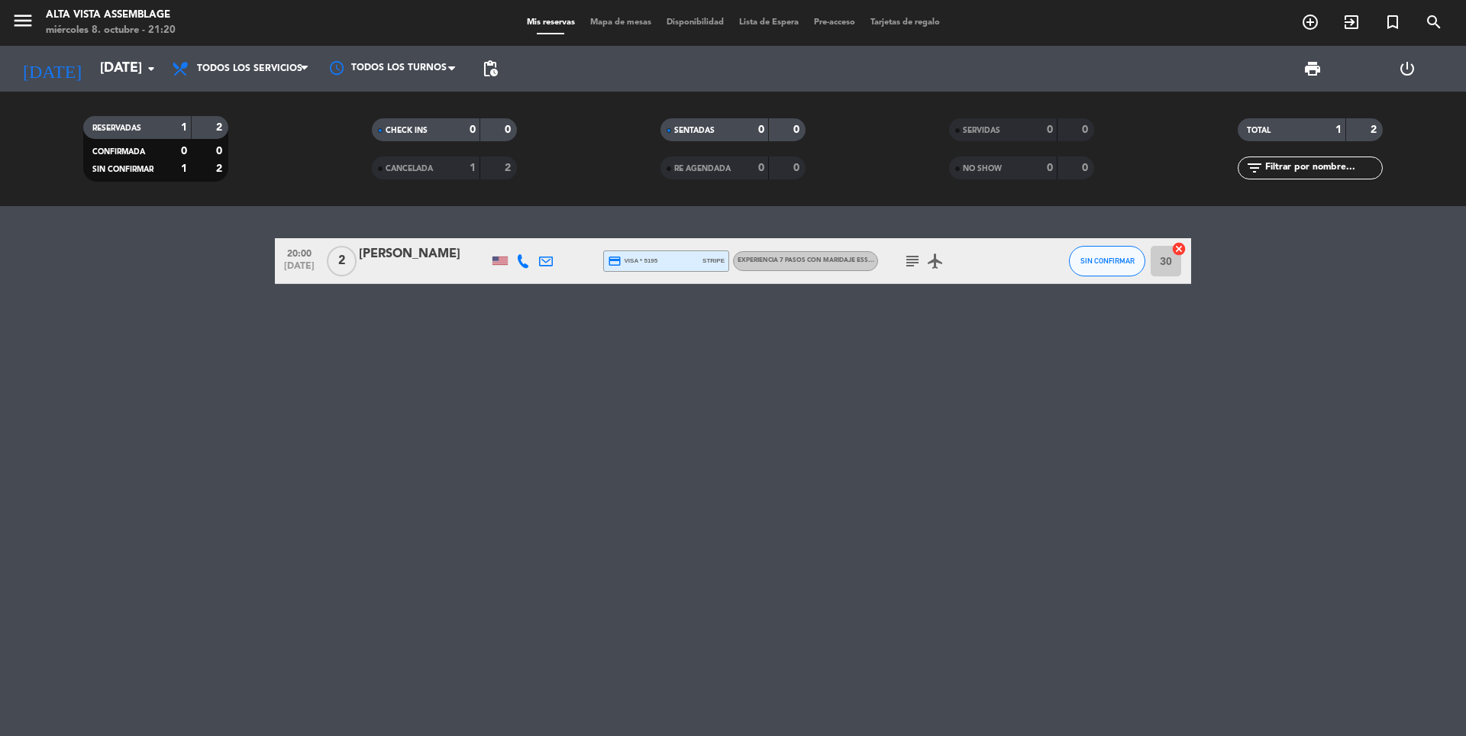
type input "[DEMOGRAPHIC_DATA][DATE]"
